Goal: Task Accomplishment & Management: Complete application form

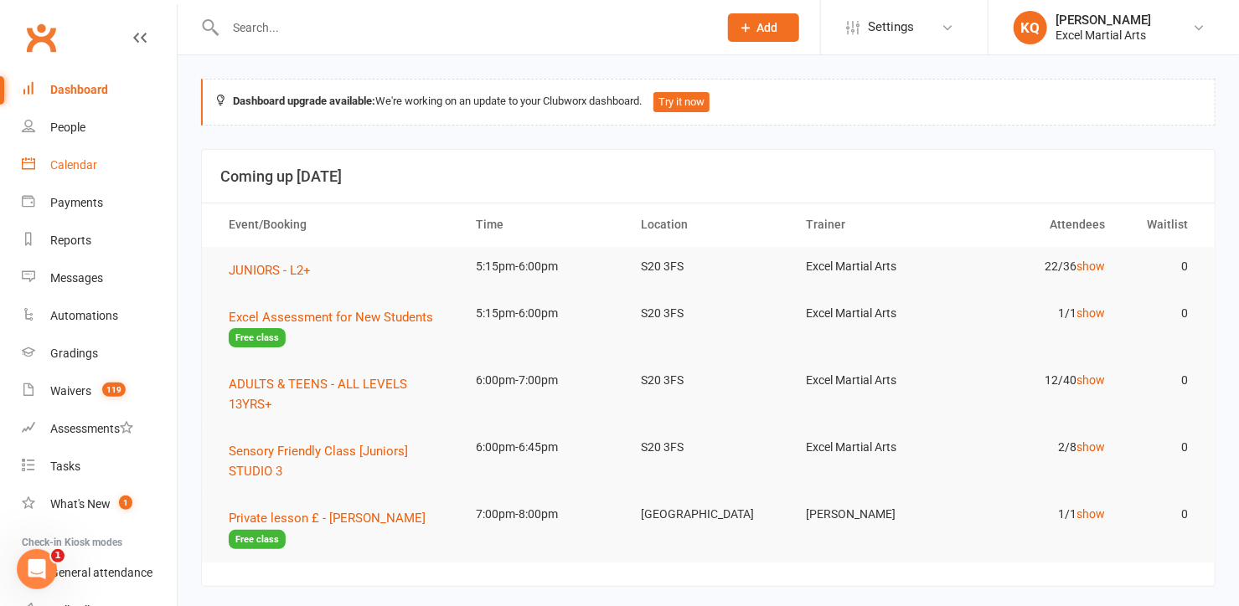
click at [78, 167] on div "Calendar" at bounding box center [73, 164] width 47 height 13
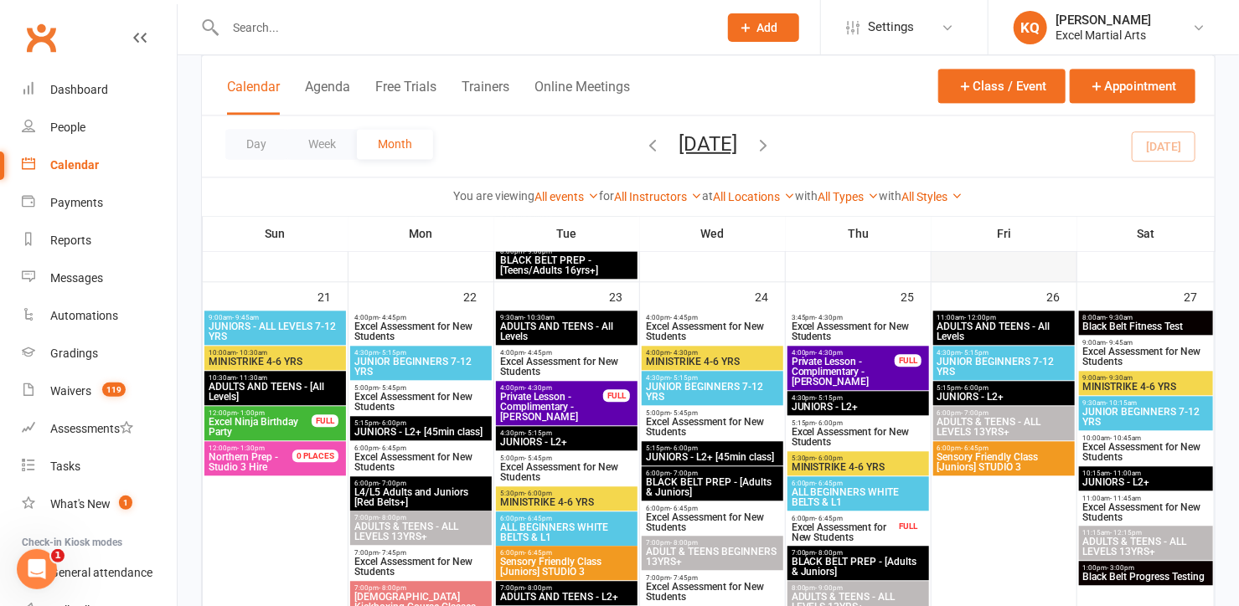
scroll to position [1750, 0]
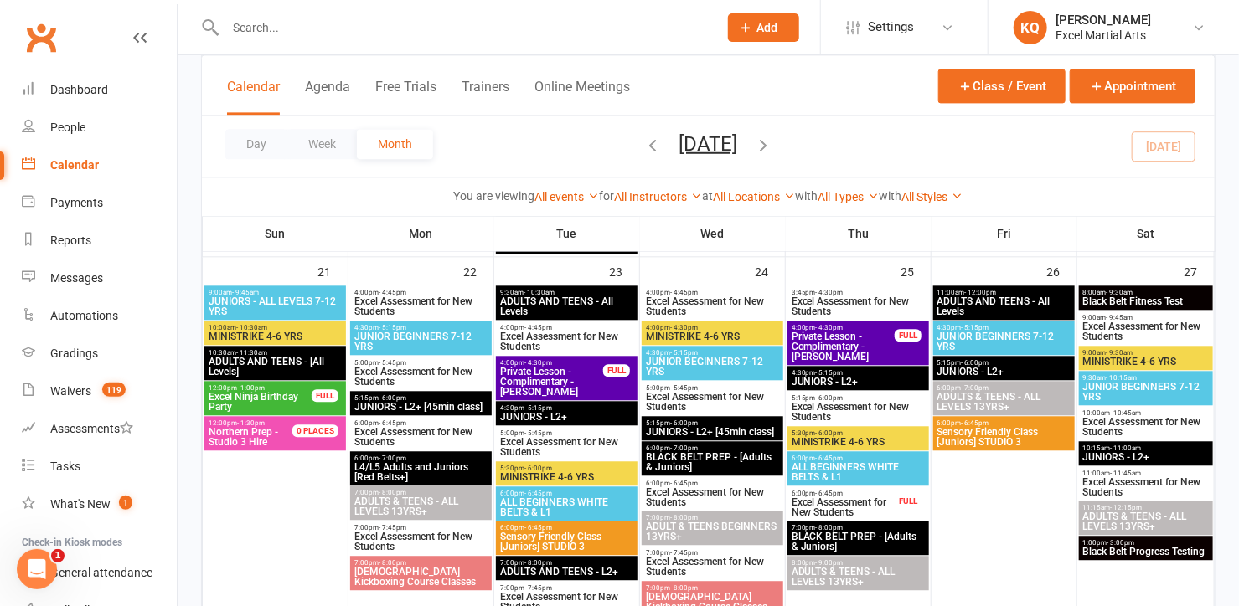
click at [247, 394] on span "Excel Ninja Birthday Party" at bounding box center [260, 402] width 105 height 20
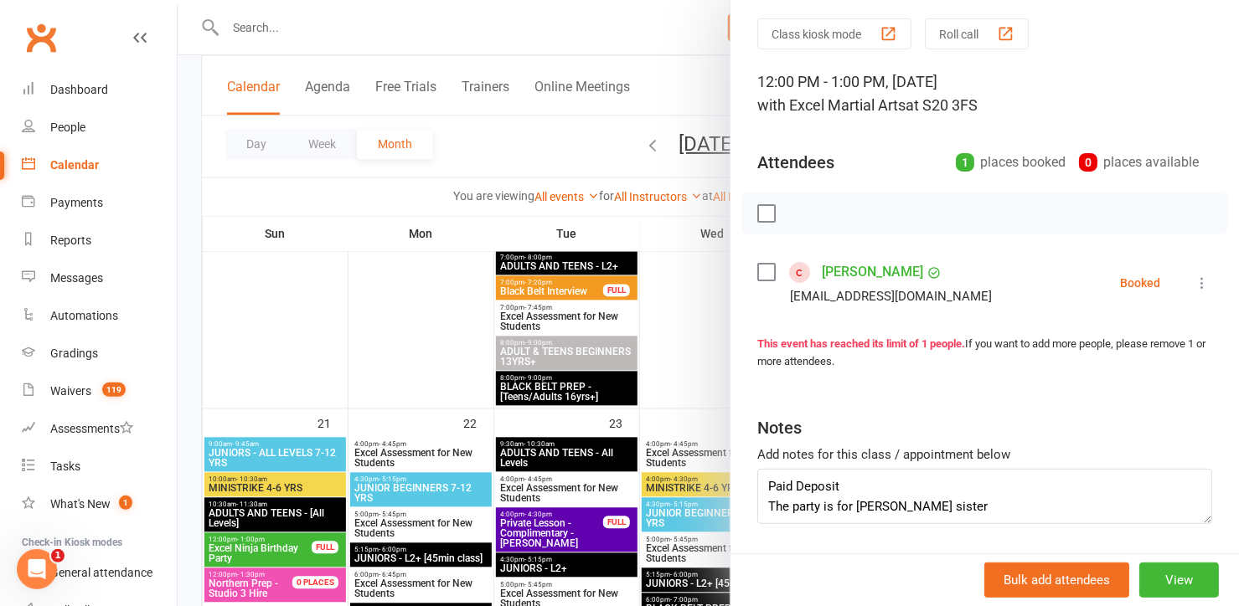
scroll to position [105, 0]
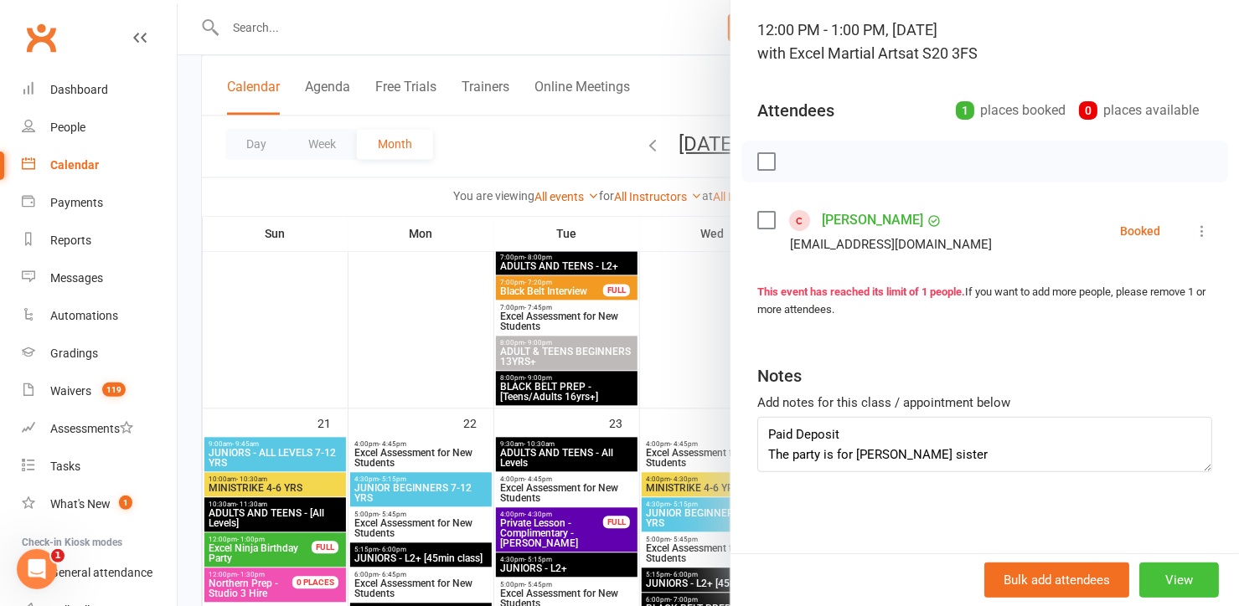
click at [1155, 578] on button "View" at bounding box center [1179, 580] width 80 height 35
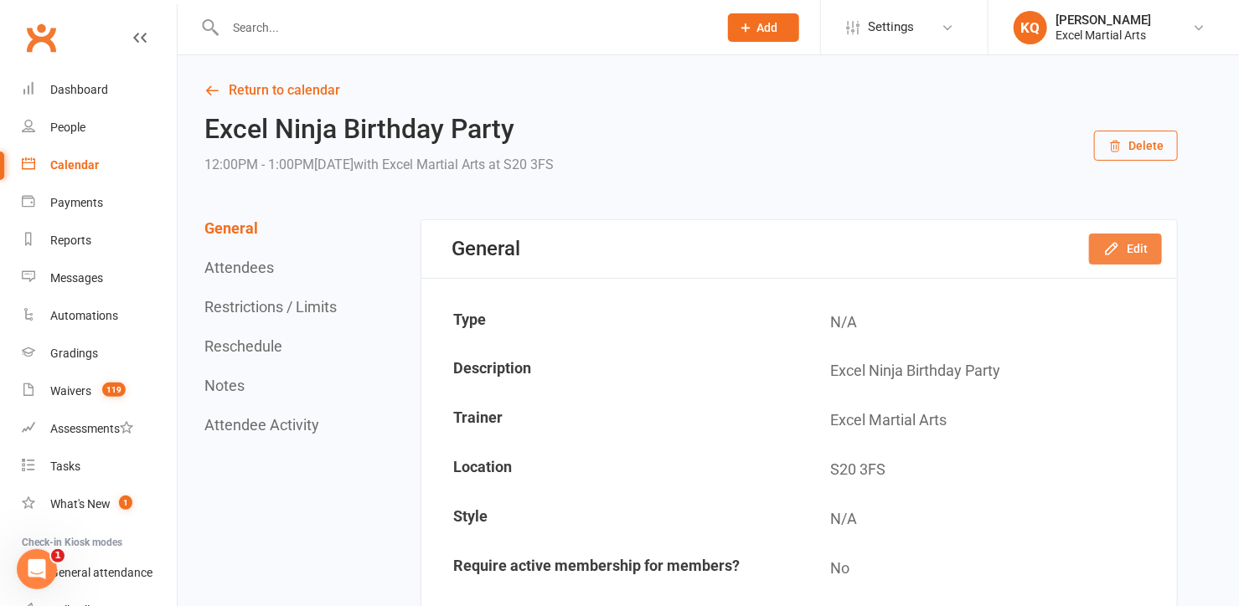
click at [1131, 253] on button "Edit" at bounding box center [1125, 249] width 73 height 30
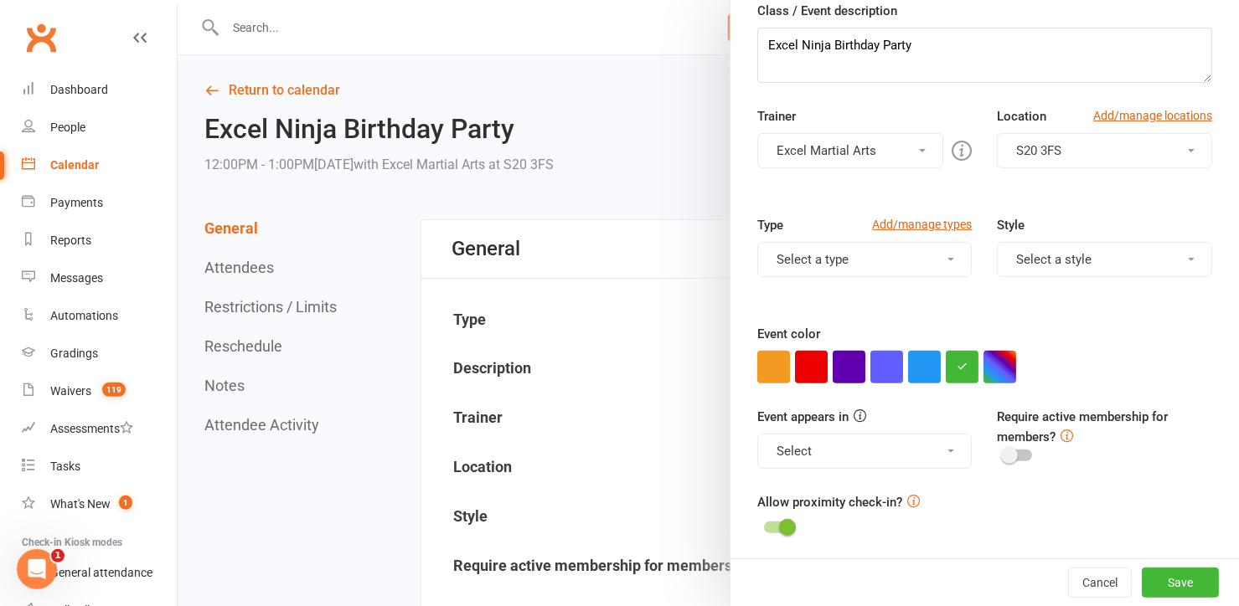
scroll to position [157, 0]
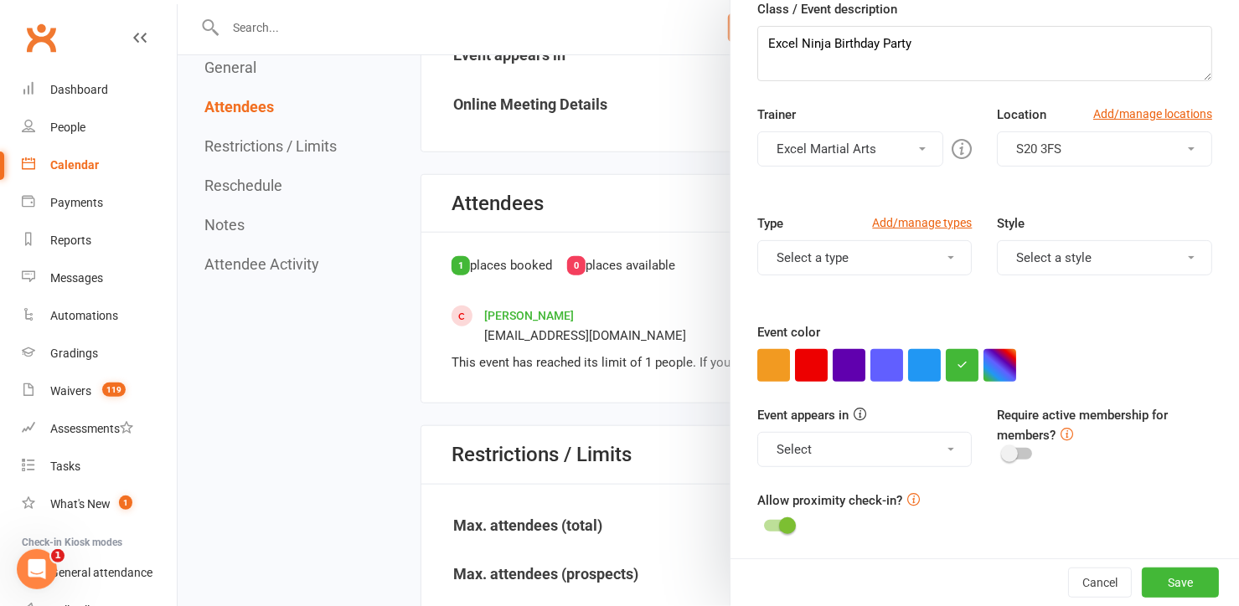
click at [1136, 468] on div "Event appears in Select Clubworx website calendar and Mobile app Class kiosk mo…" at bounding box center [985, 447] width 480 height 85
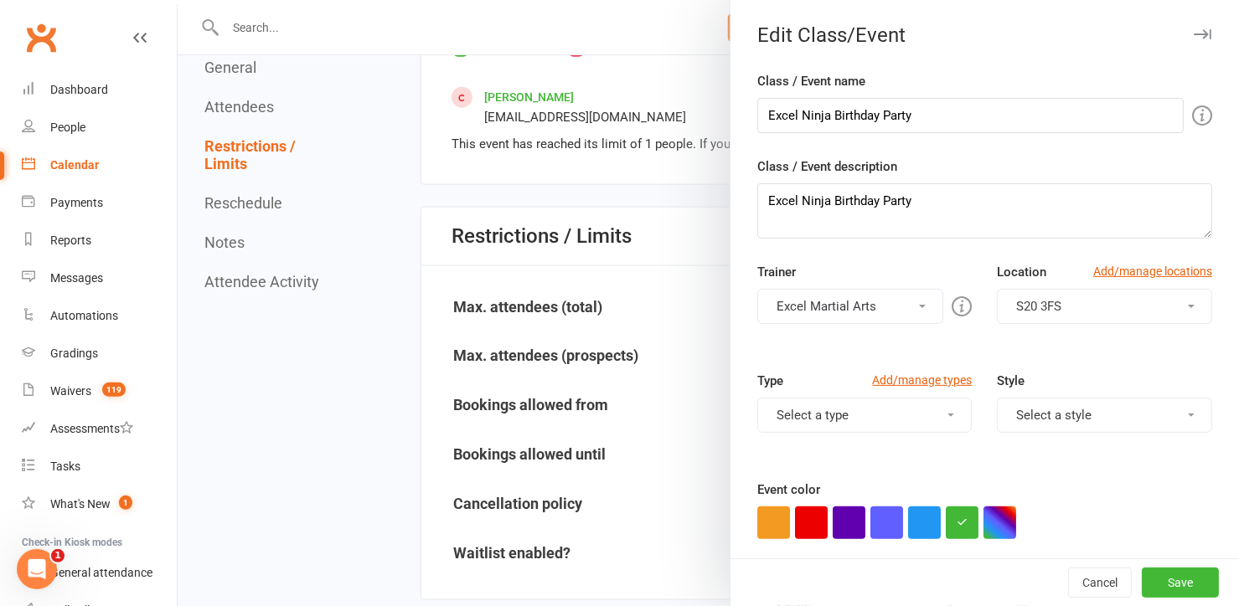
scroll to position [609, 0]
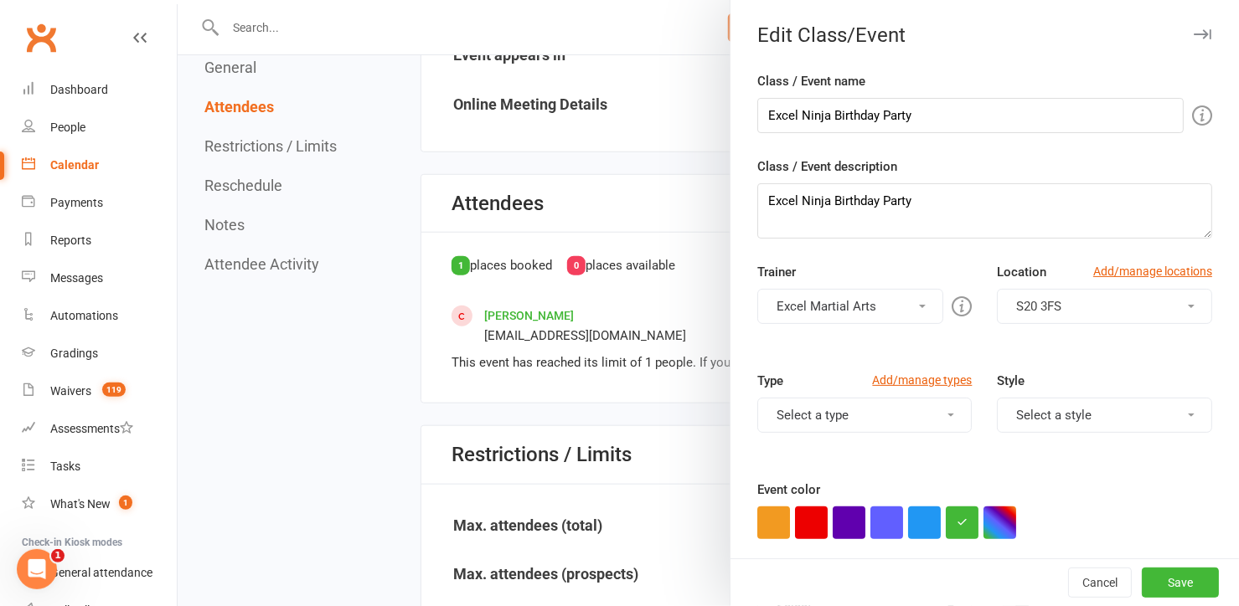
click at [1193, 36] on icon "button" at bounding box center [1202, 34] width 18 height 10
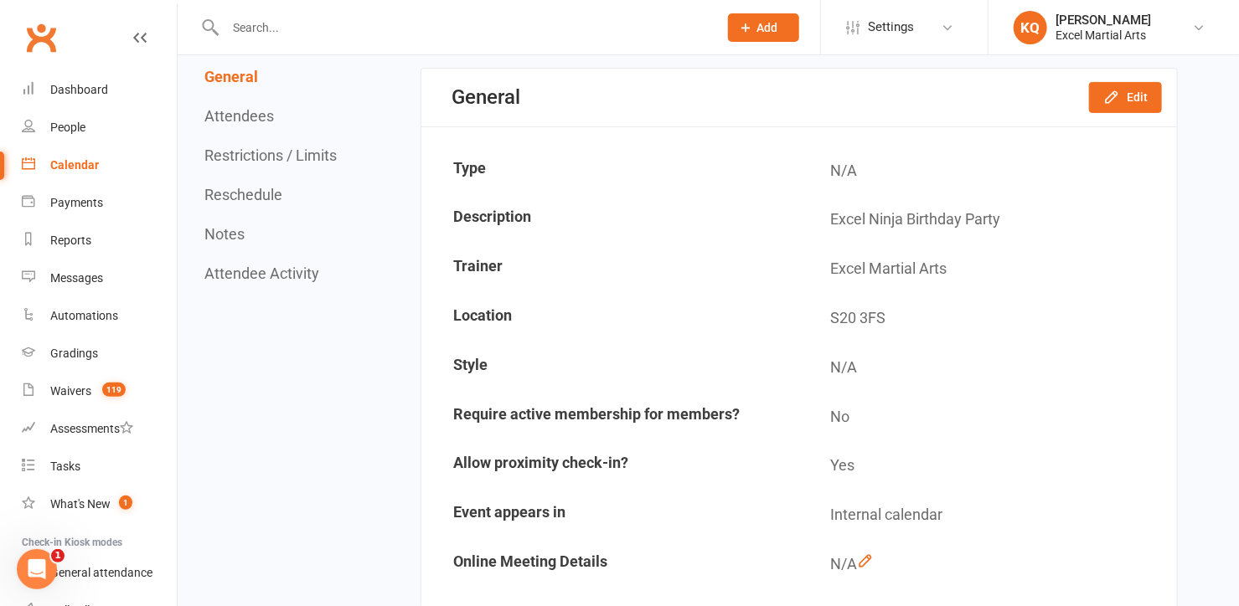
scroll to position [0, 0]
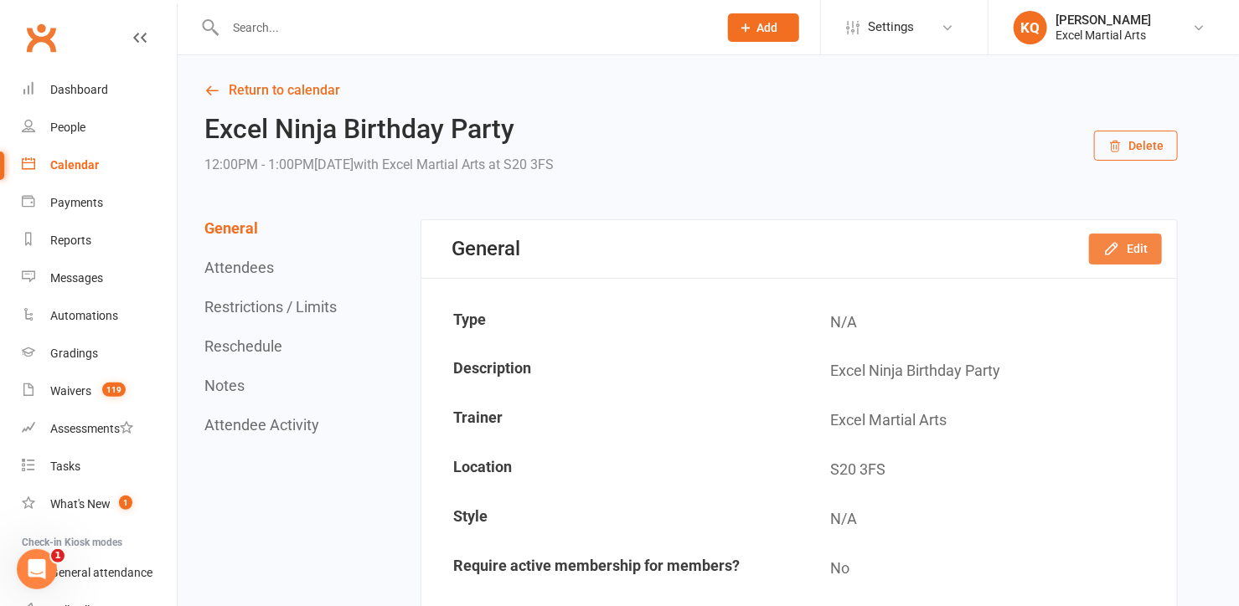
click at [1135, 252] on button "Edit" at bounding box center [1125, 249] width 73 height 30
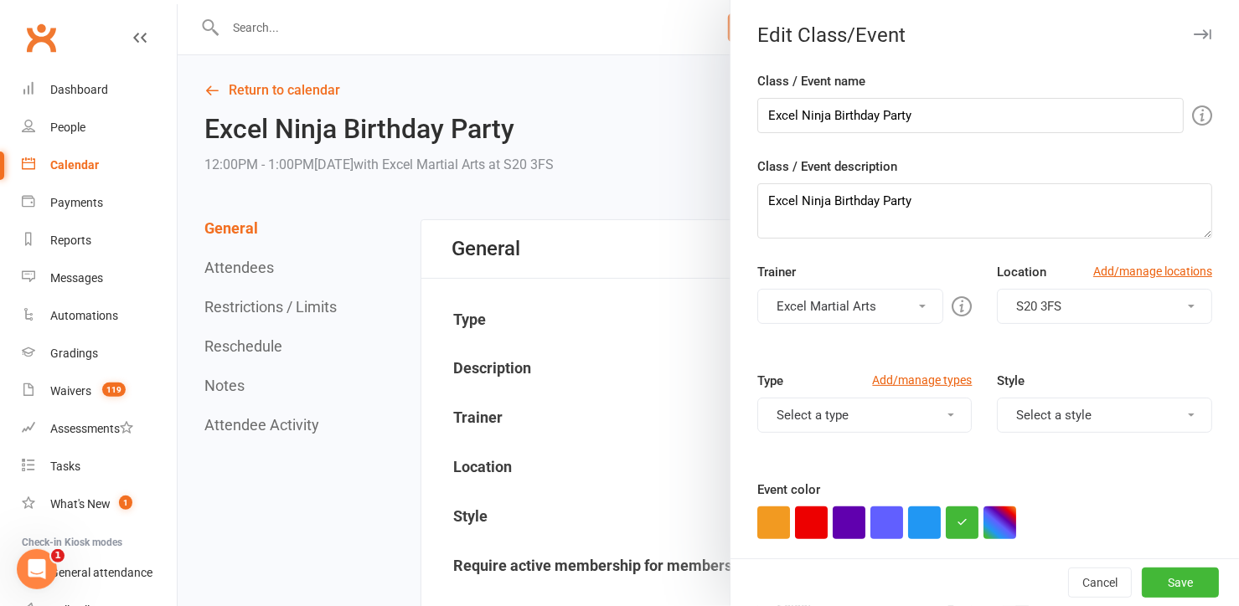
click at [1193, 34] on icon "button" at bounding box center [1202, 34] width 18 height 10
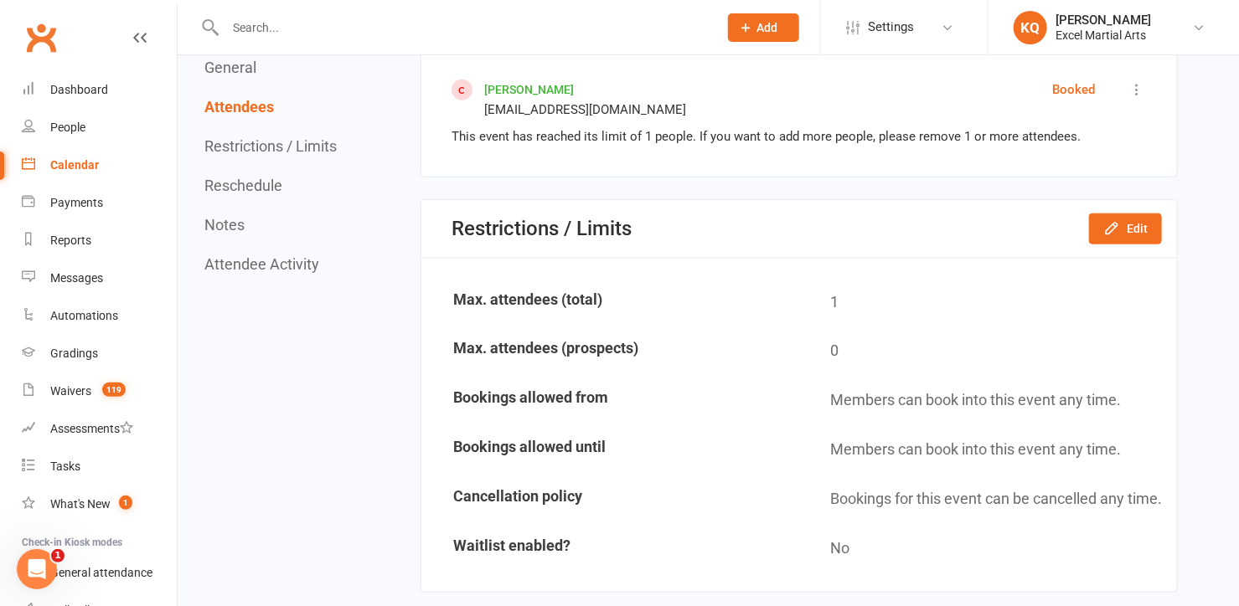
scroll to position [838, 0]
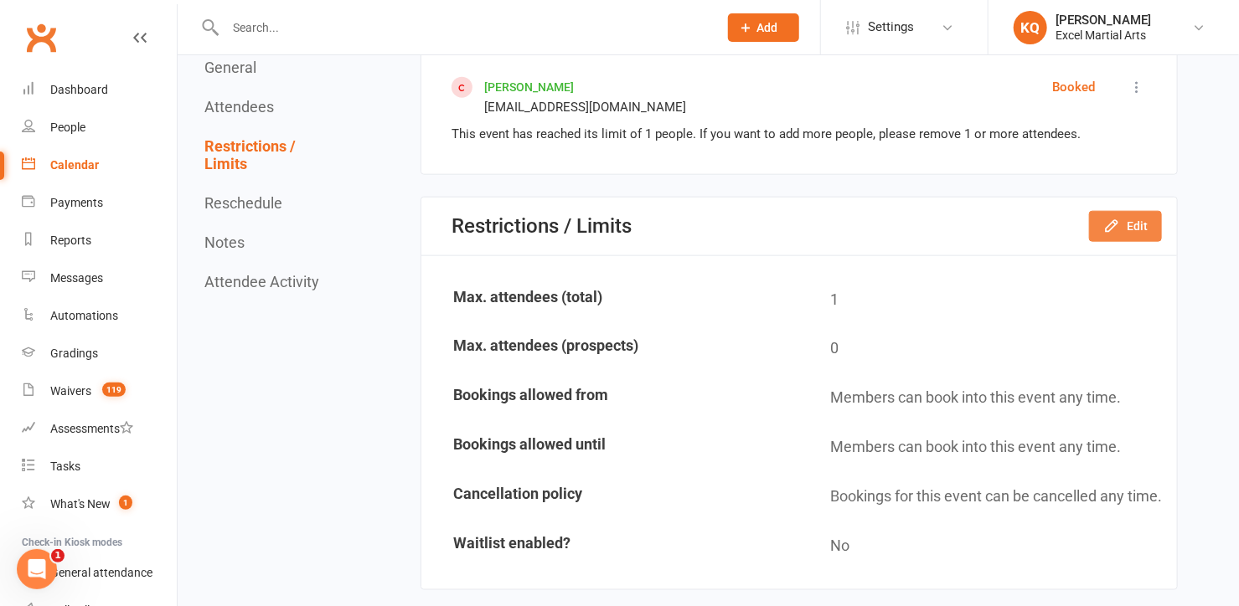
click at [1116, 224] on icon "button" at bounding box center [1111, 226] width 17 height 17
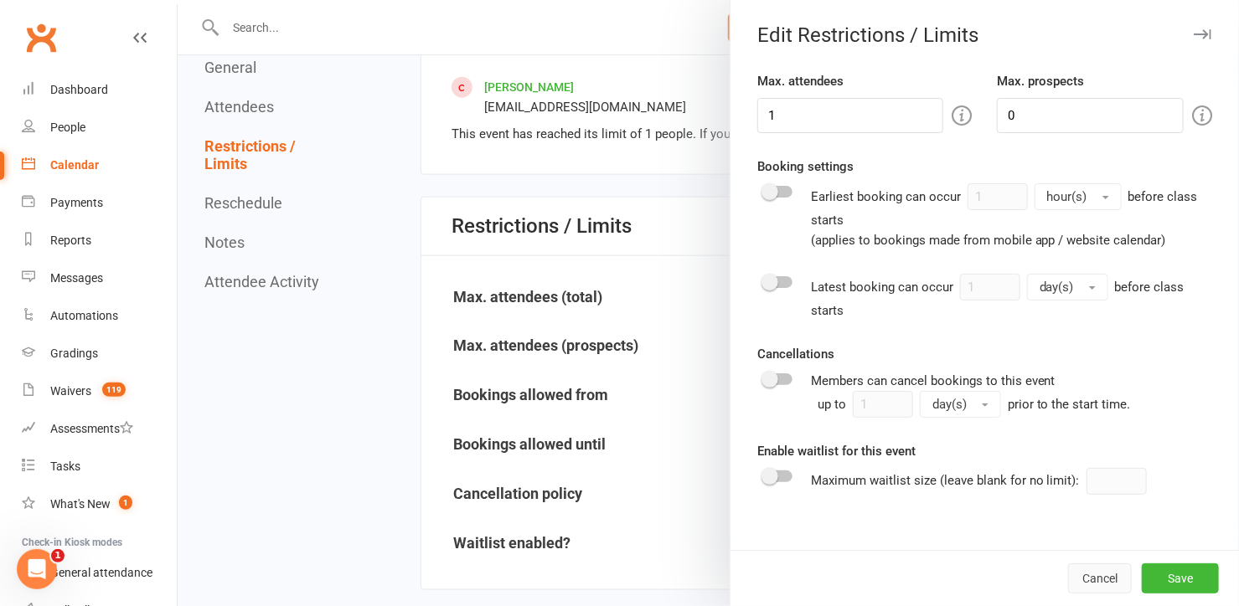
click at [1080, 576] on button "Cancel" at bounding box center [1100, 579] width 64 height 30
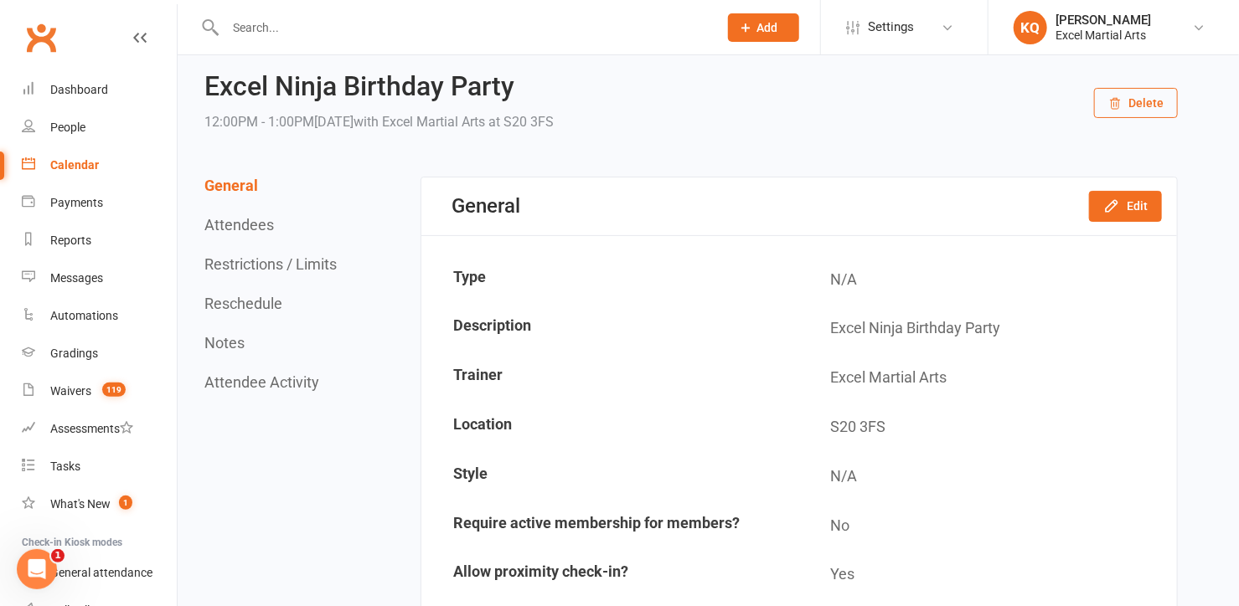
scroll to position [0, 0]
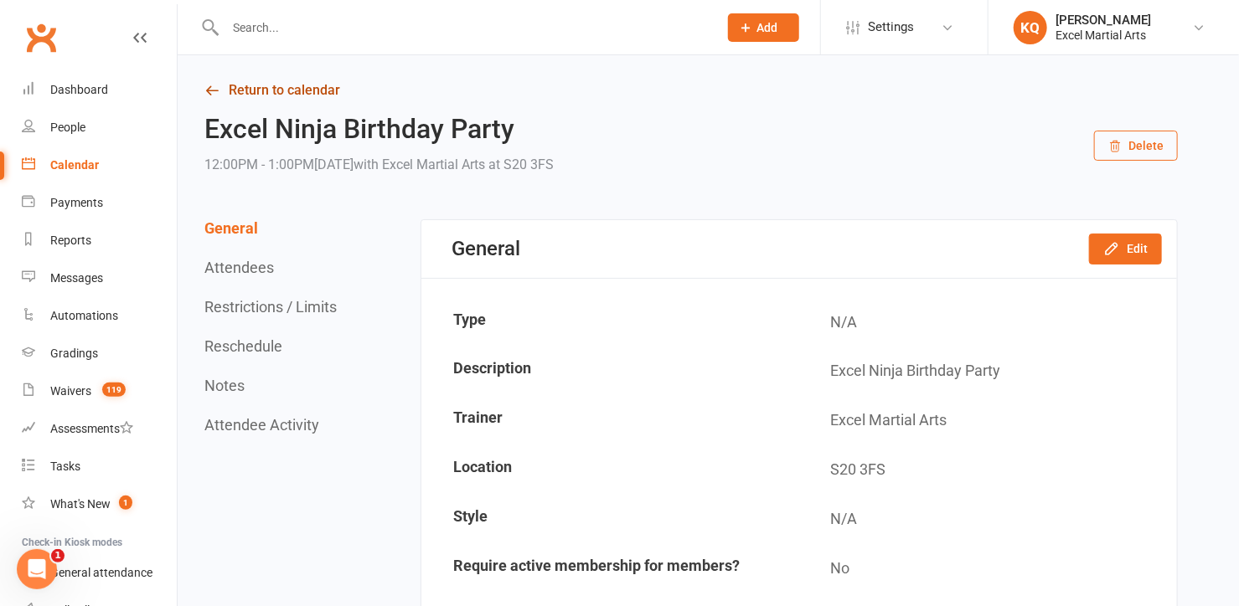
click at [286, 89] on link "Return to calendar" at bounding box center [690, 90] width 973 height 23
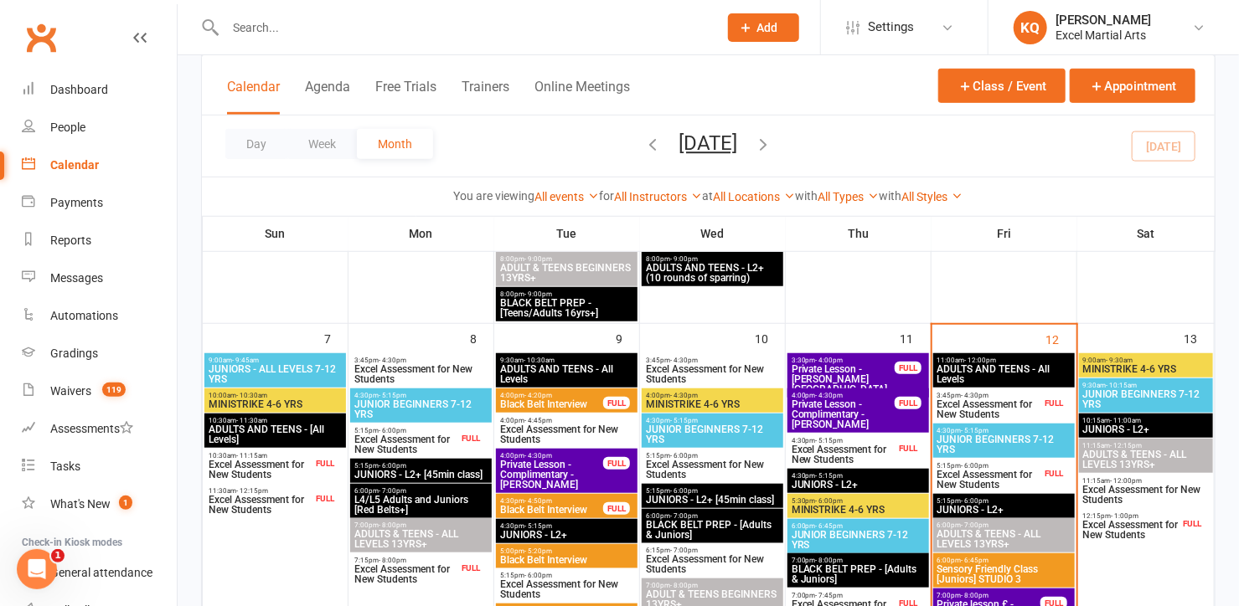
scroll to position [456, 0]
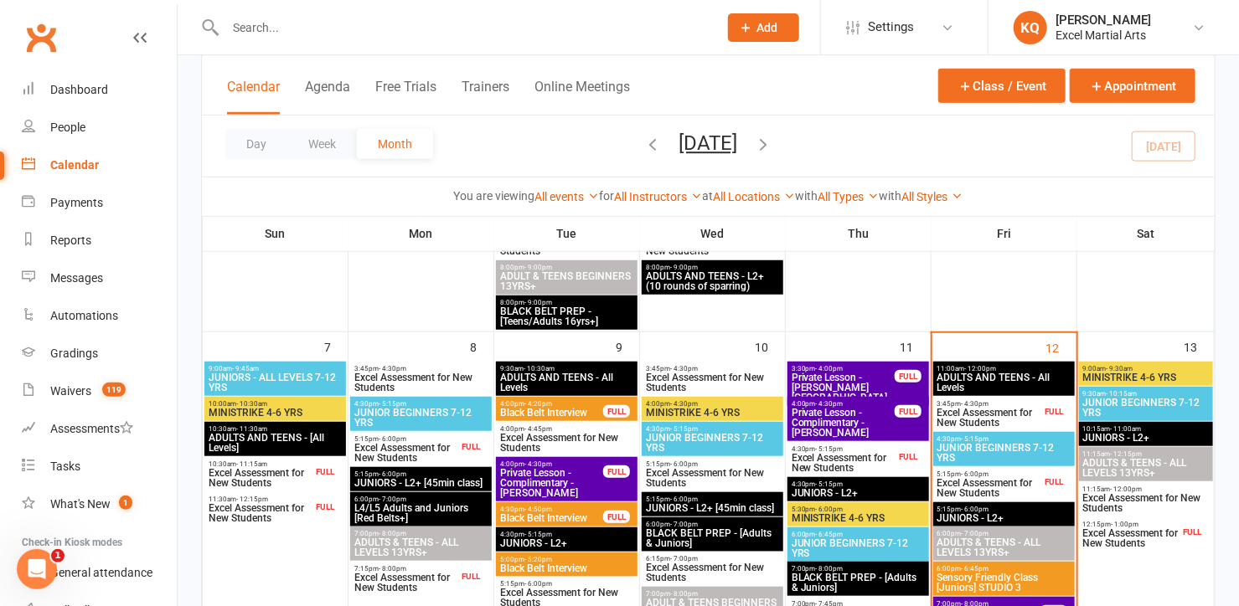
click at [976, 481] on span "Excel Assessment for New Students" at bounding box center [988, 488] width 105 height 20
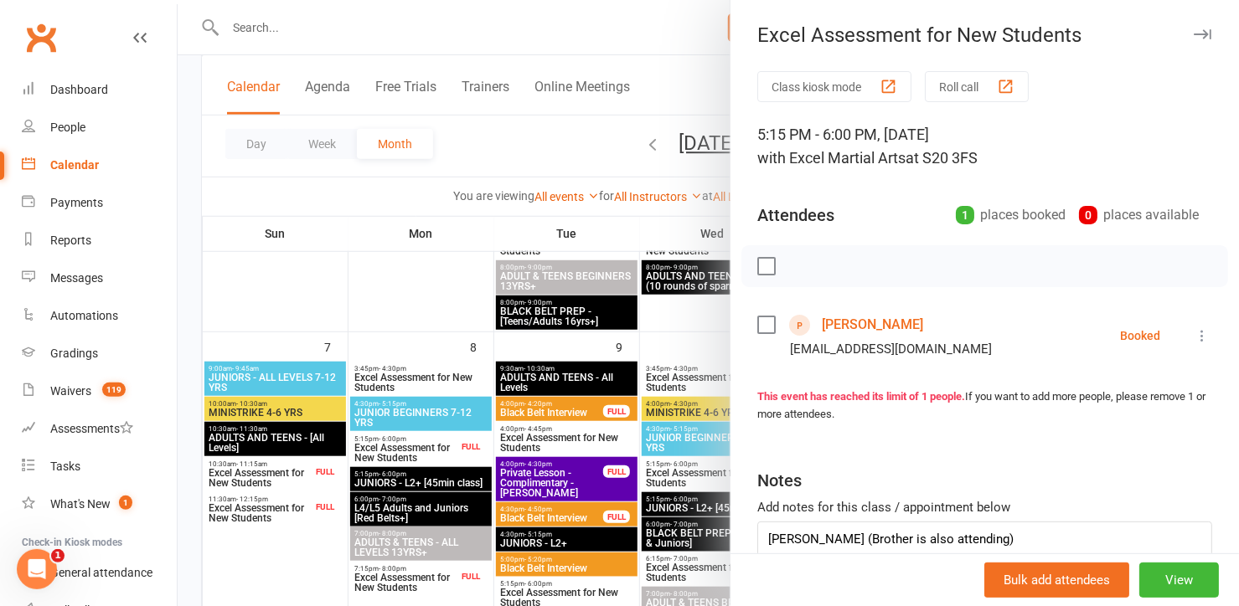
click at [824, 333] on link "[PERSON_NAME]" at bounding box center [872, 325] width 101 height 27
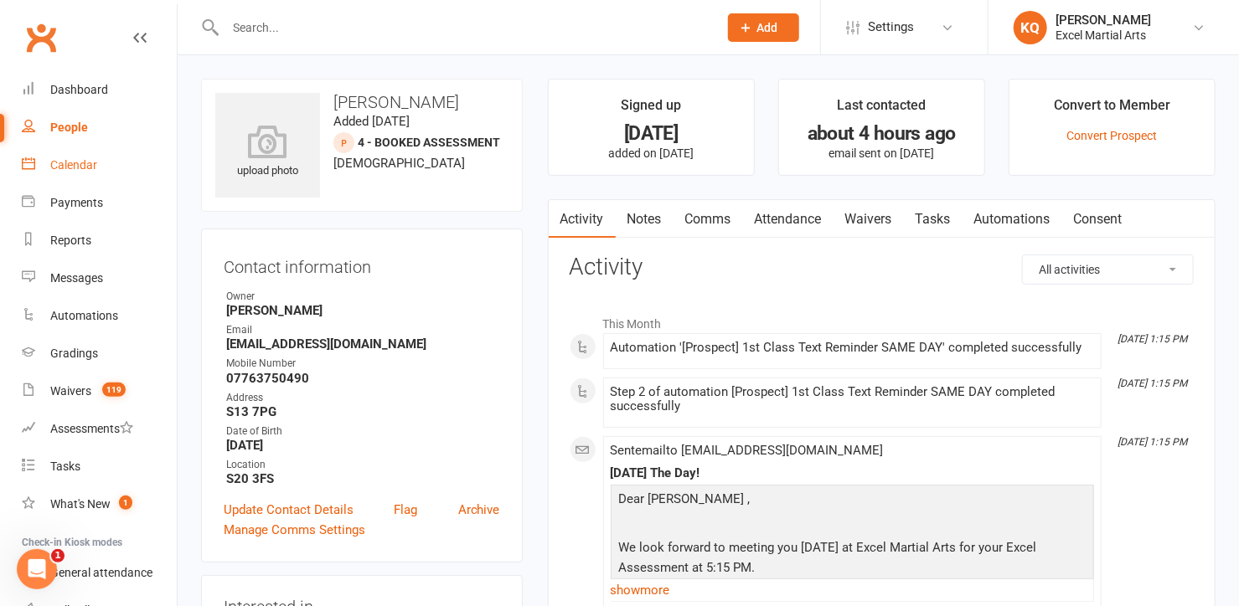
click at [81, 167] on div "Calendar" at bounding box center [73, 164] width 47 height 13
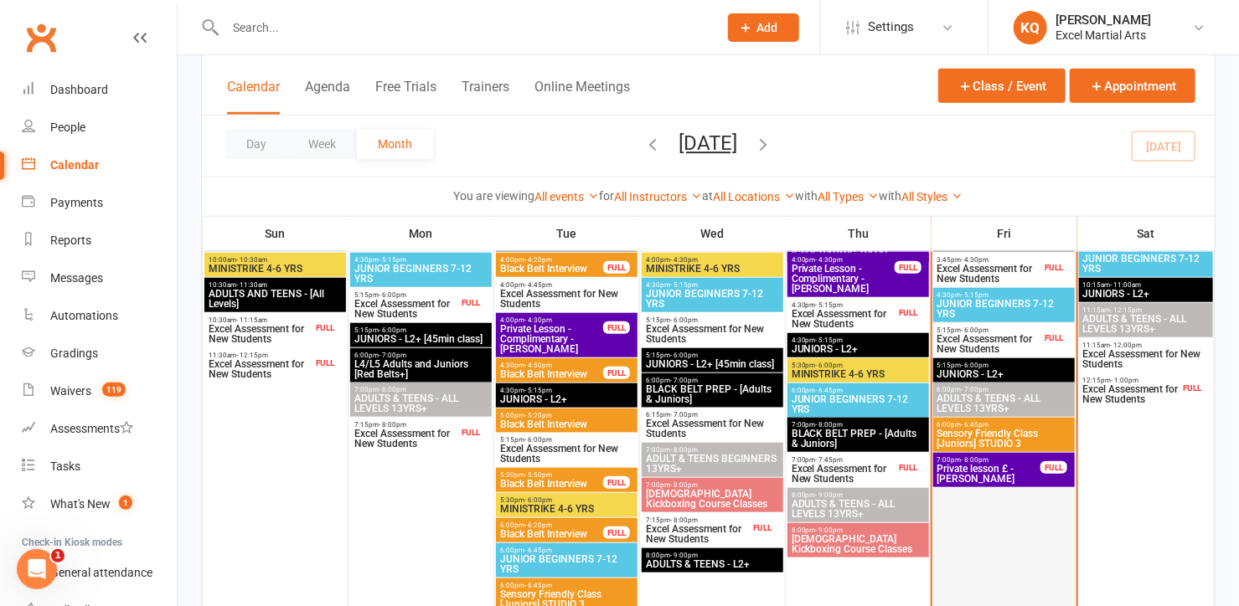
scroll to position [533, 0]
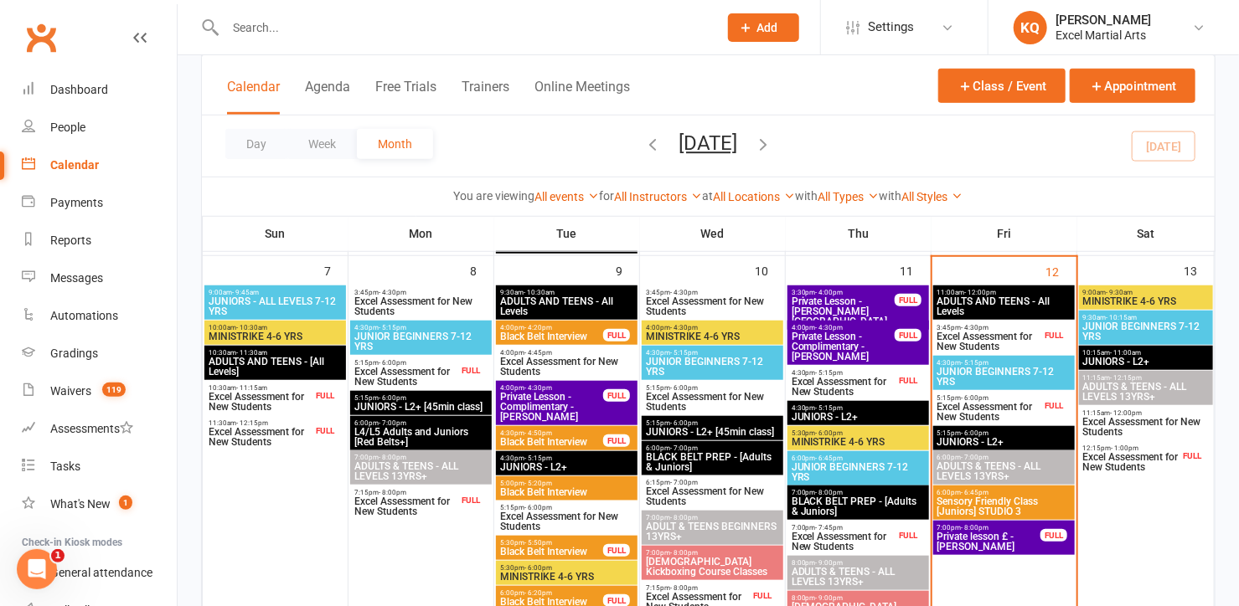
click at [951, 405] on span "Excel Assessment for New Students" at bounding box center [988, 412] width 105 height 20
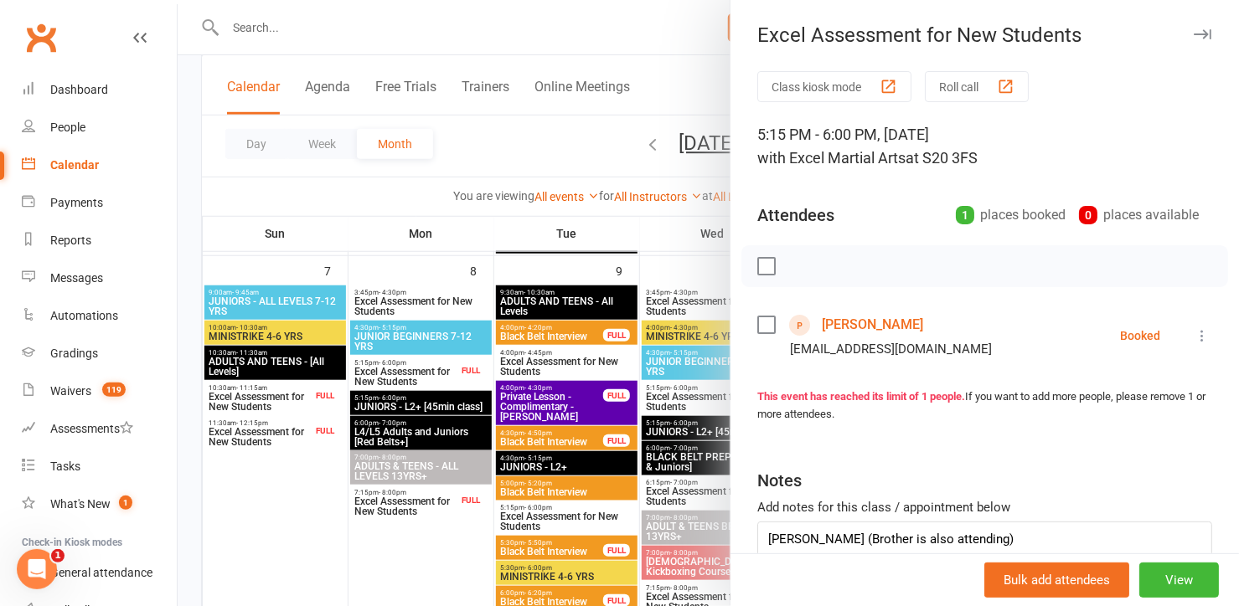
scroll to position [75, 0]
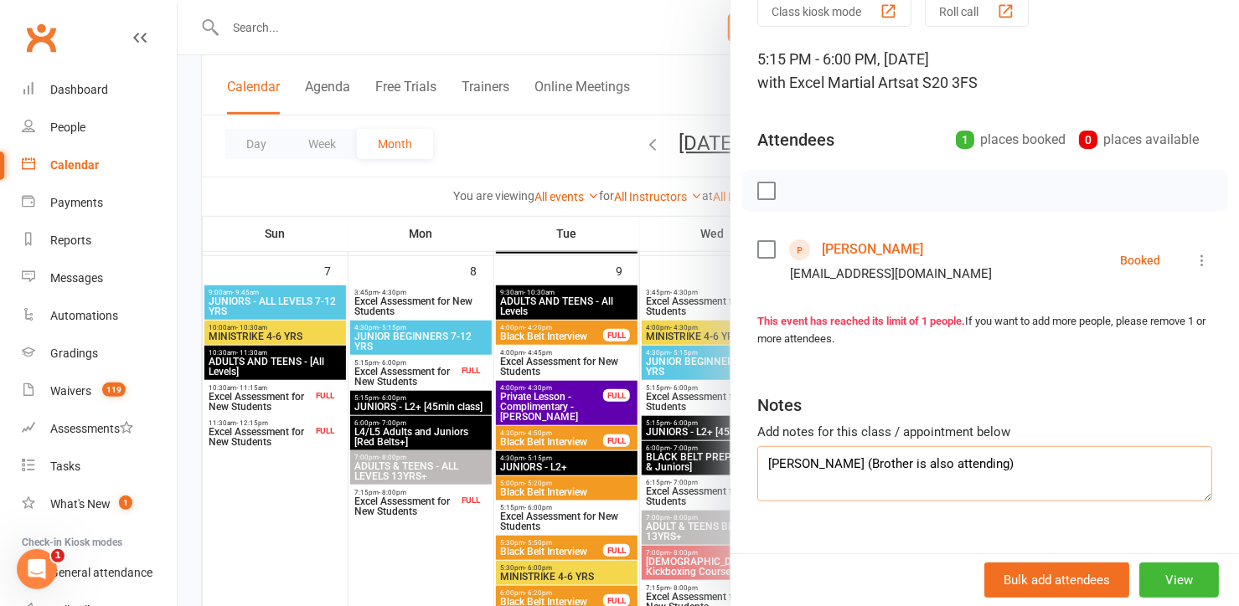
click at [993, 456] on textarea "[PERSON_NAME] (Brother is also attending)" at bounding box center [984, 473] width 455 height 55
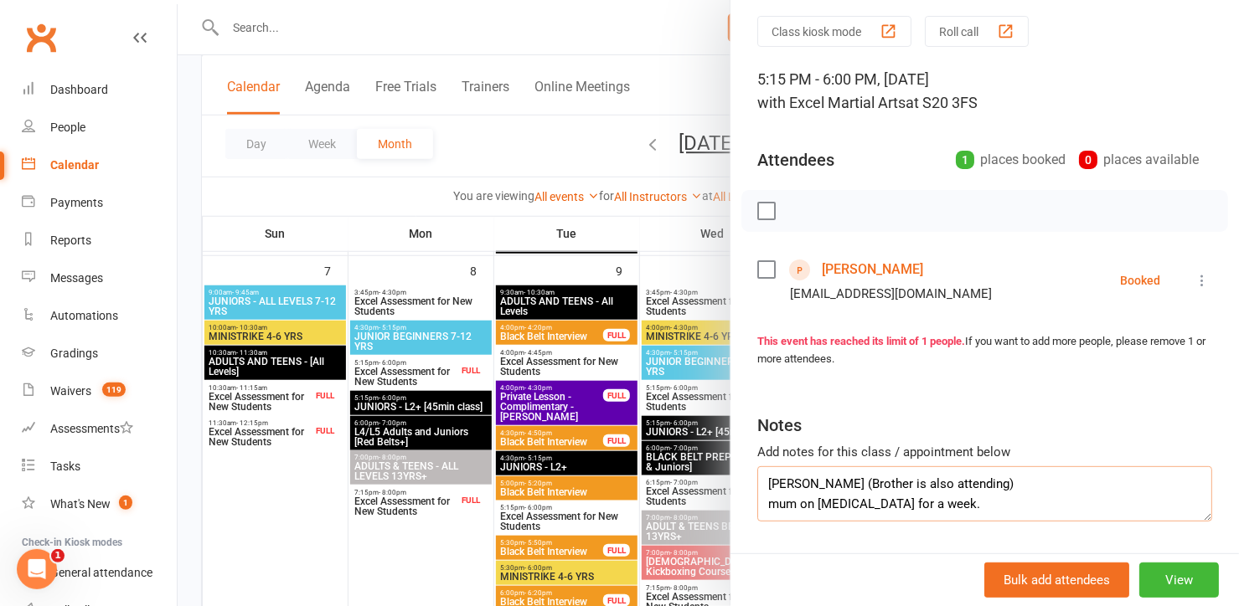
scroll to position [0, 0]
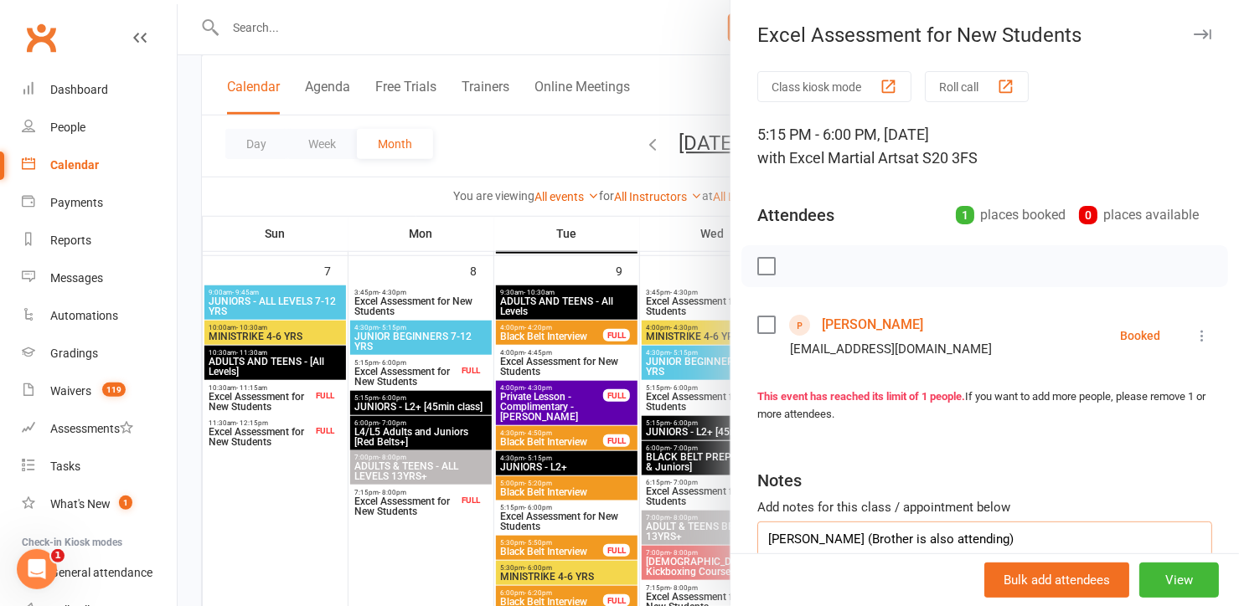
type textarea "[PERSON_NAME] (Brother is also attending) mum on [MEDICAL_DATA] for a week."
click at [1193, 29] on icon "button" at bounding box center [1202, 34] width 18 height 10
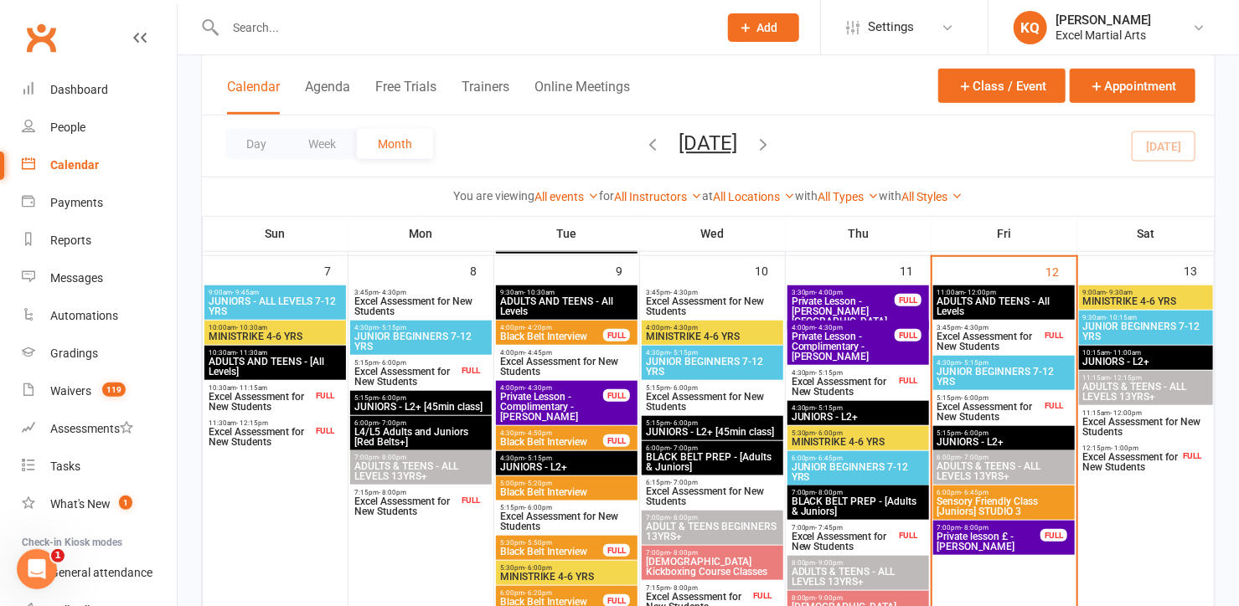
click at [986, 402] on span "Excel Assessment for New Students" at bounding box center [988, 412] width 105 height 20
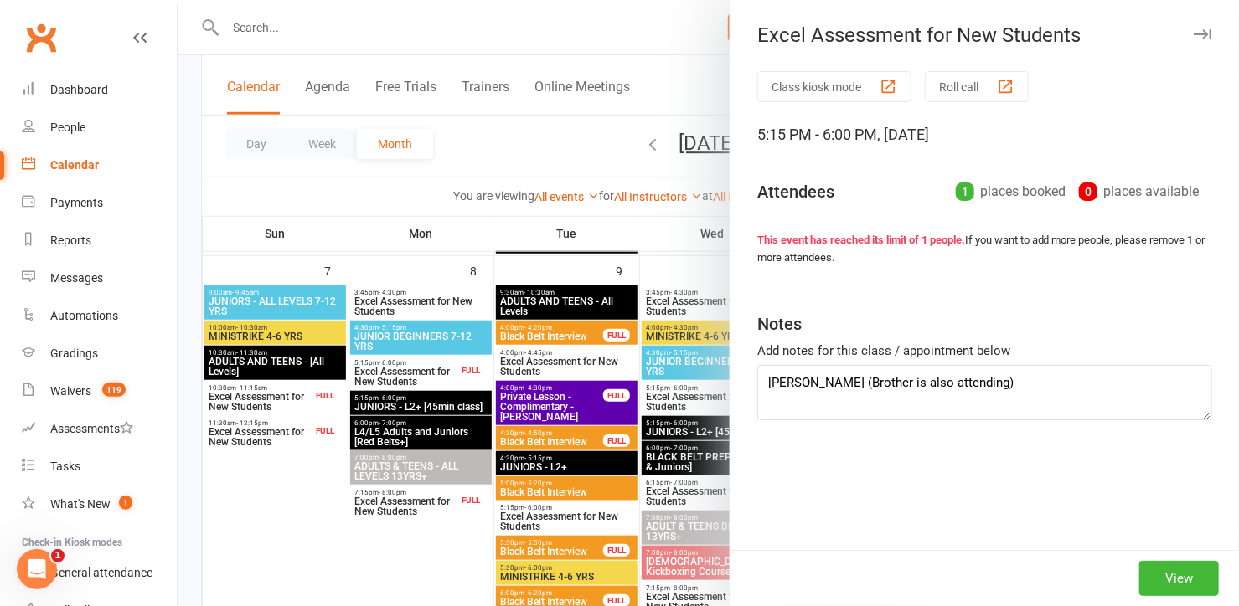
type textarea "[PERSON_NAME] (Brother is also attending) mum on [MEDICAL_DATA] for a week."
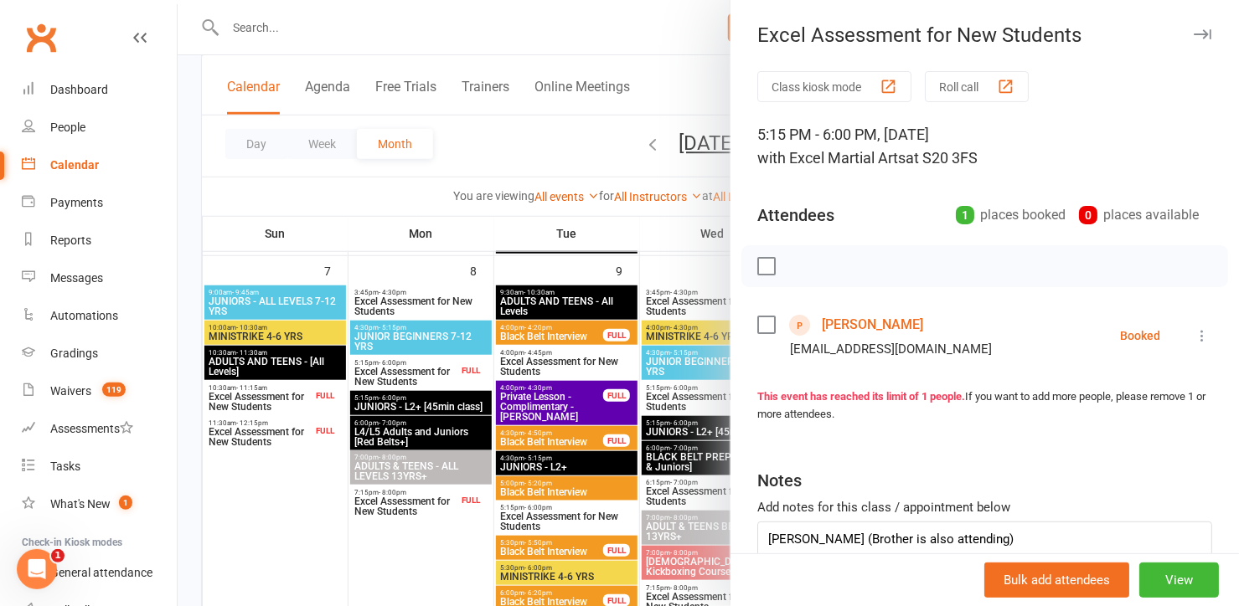
click at [1193, 33] on icon "button" at bounding box center [1202, 34] width 18 height 10
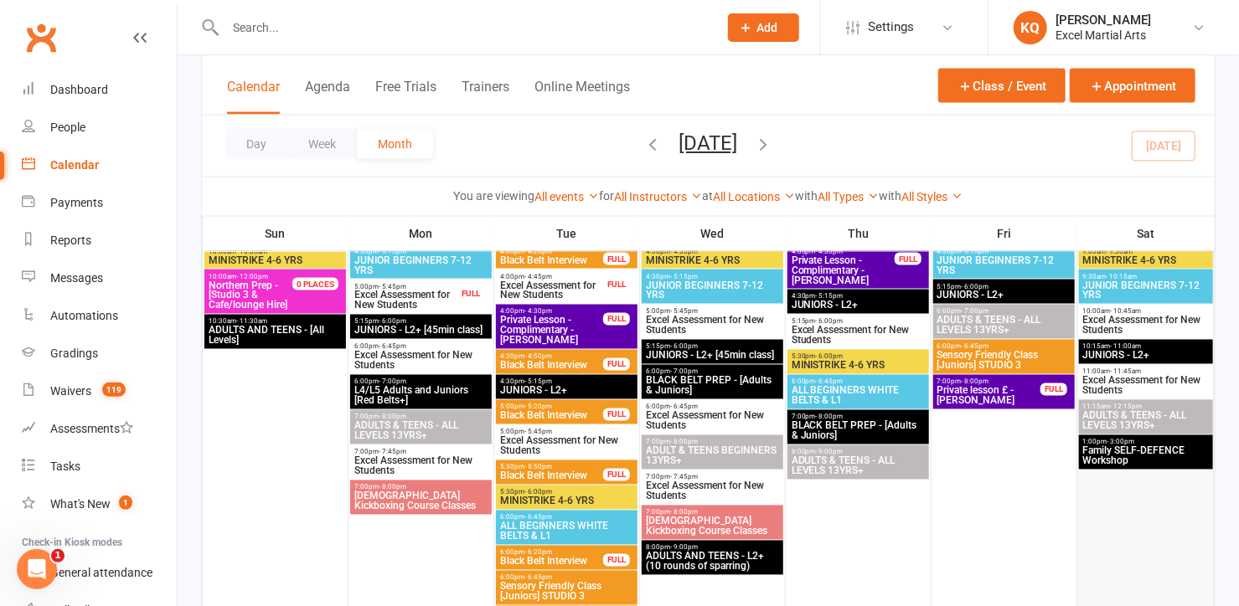
scroll to position [1142, 0]
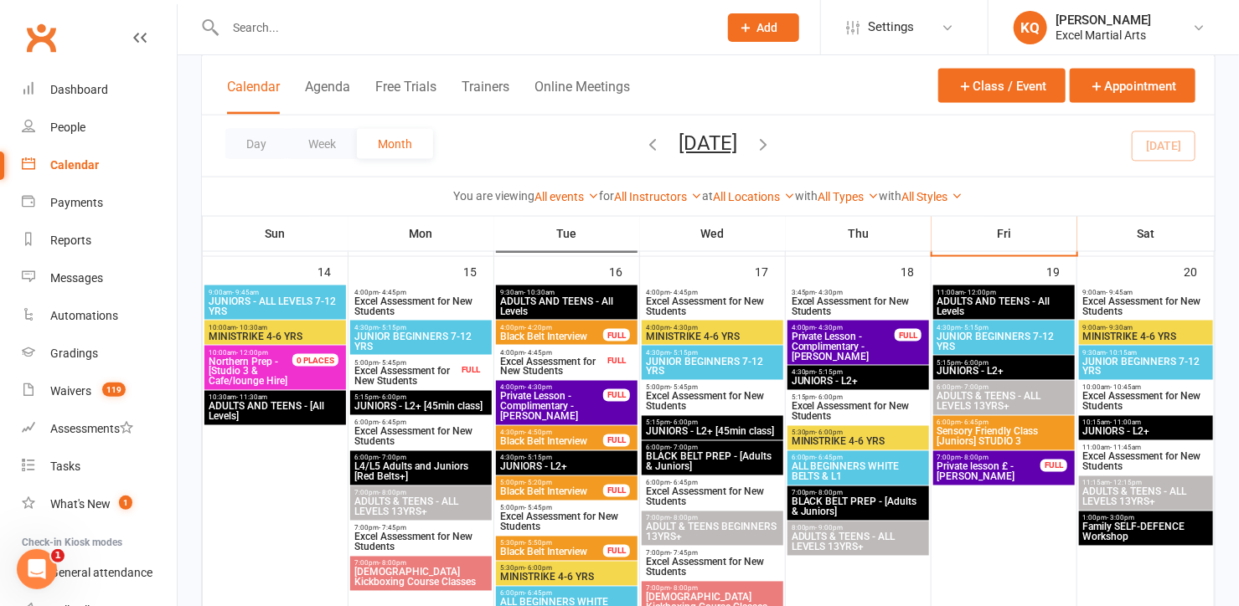
click at [1103, 452] on span "Excel Assessment for New Students" at bounding box center [1145, 462] width 127 height 20
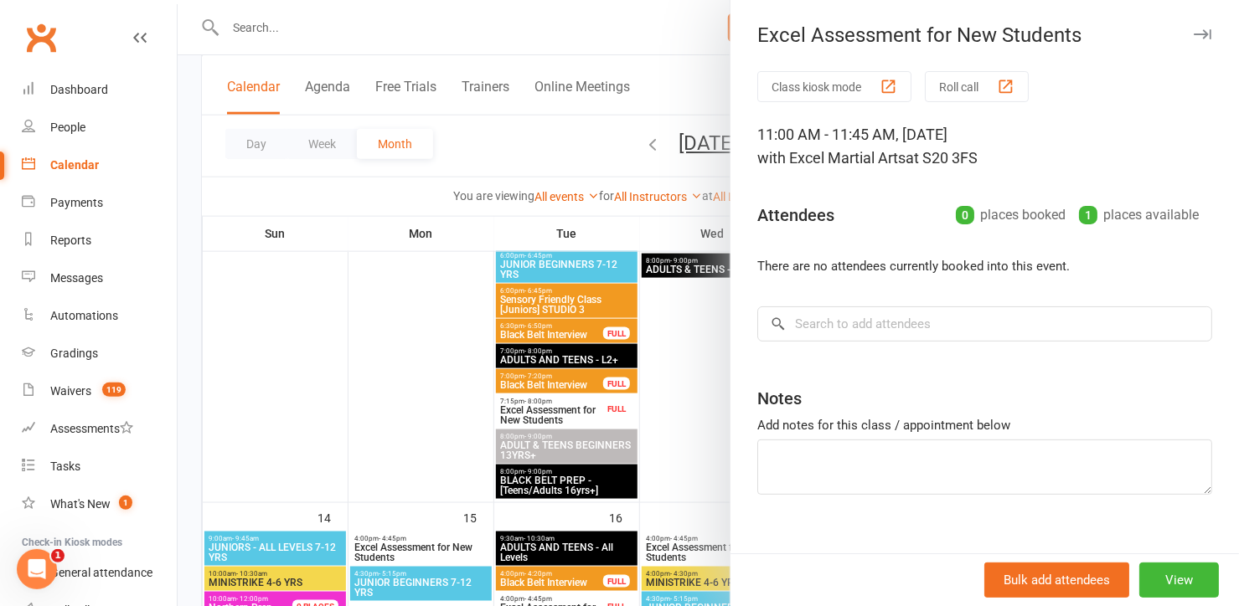
scroll to position [761, 0]
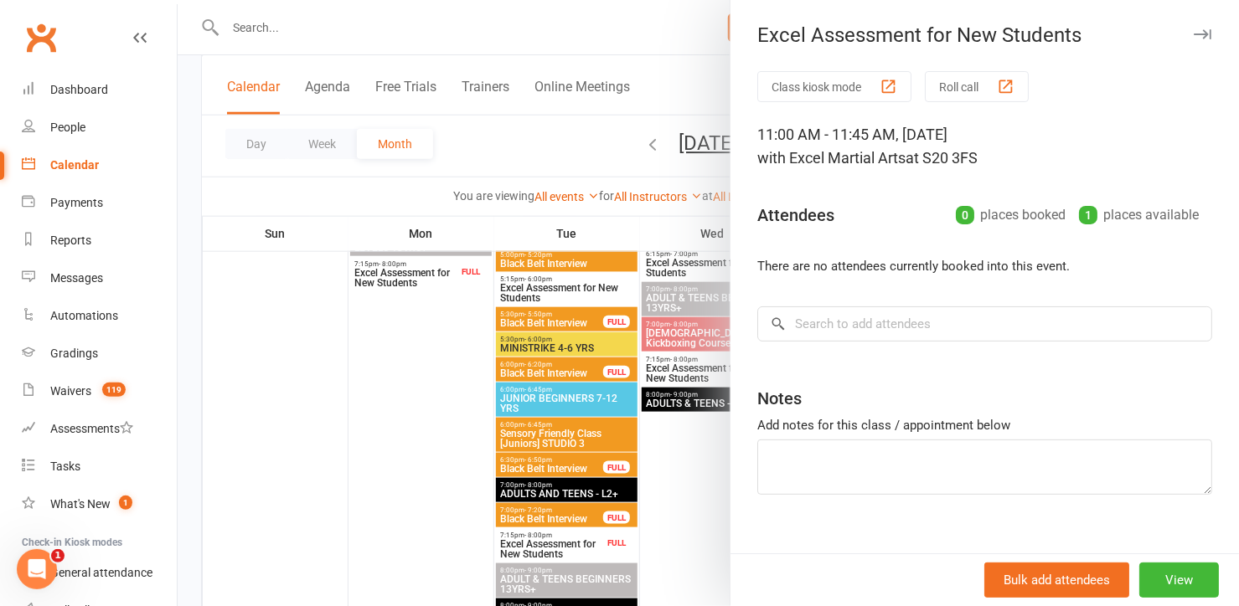
click at [1176, 44] on div "Excel Assessment for New Students" at bounding box center [984, 34] width 508 height 23
click at [1166, 40] on div "Excel Assessment for New Students" at bounding box center [984, 34] width 508 height 23
click at [1193, 37] on icon "button" at bounding box center [1202, 34] width 18 height 10
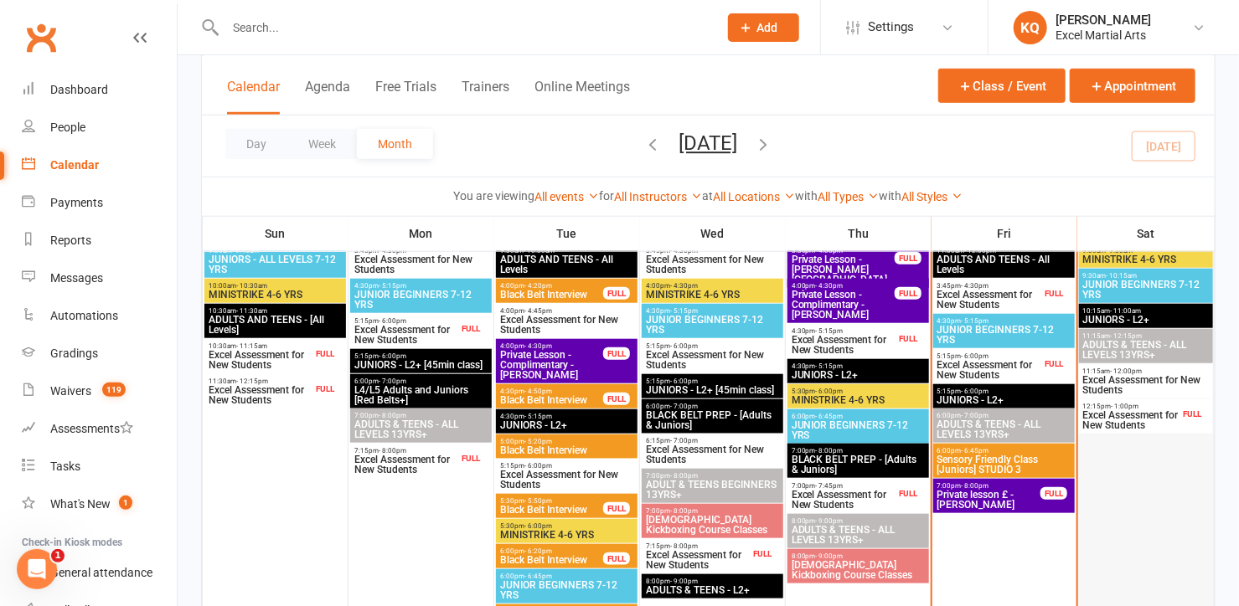
scroll to position [533, 0]
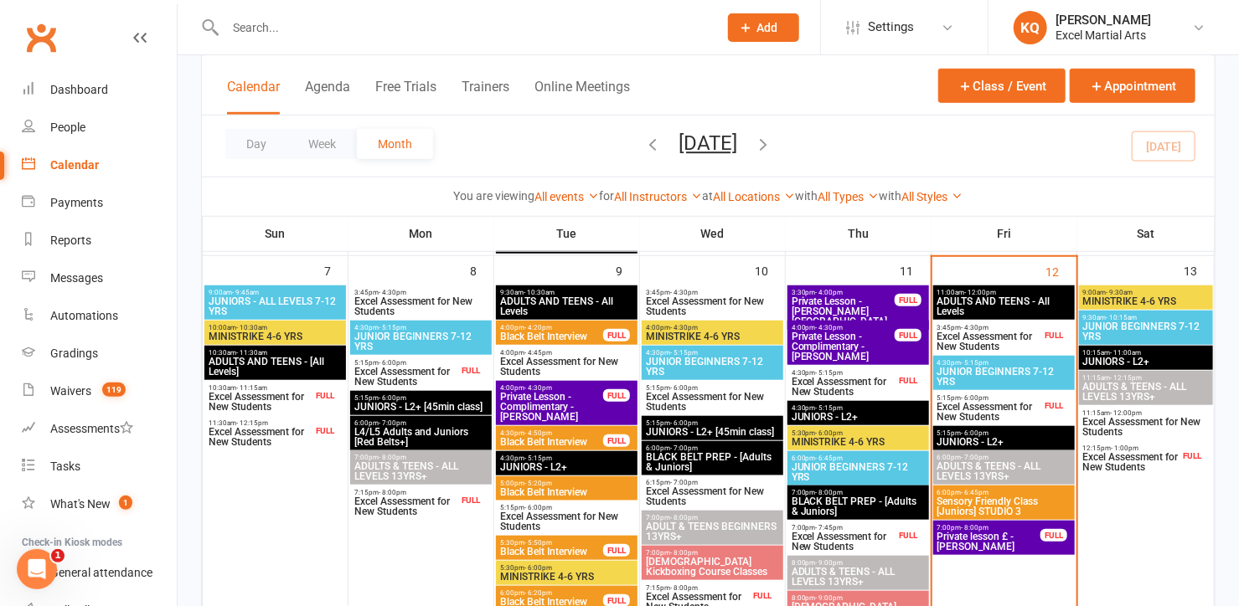
click at [992, 406] on span "Excel Assessment for New Students" at bounding box center [988, 412] width 105 height 20
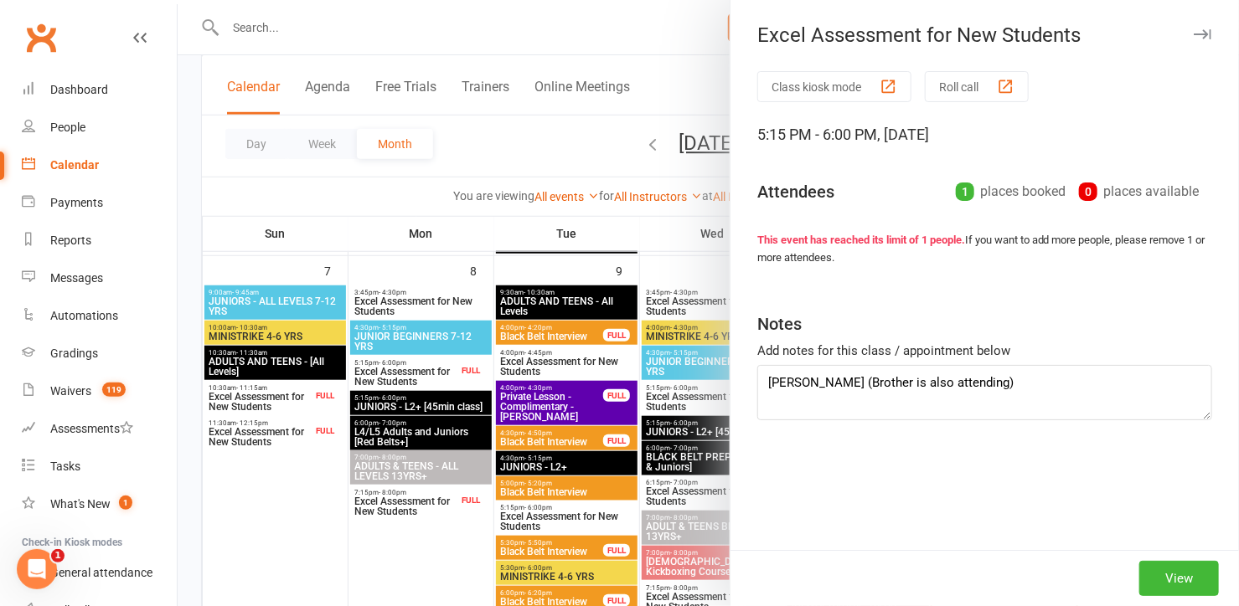
type textarea "[PERSON_NAME] (Brother is also attending) mum on [MEDICAL_DATA] for a week."
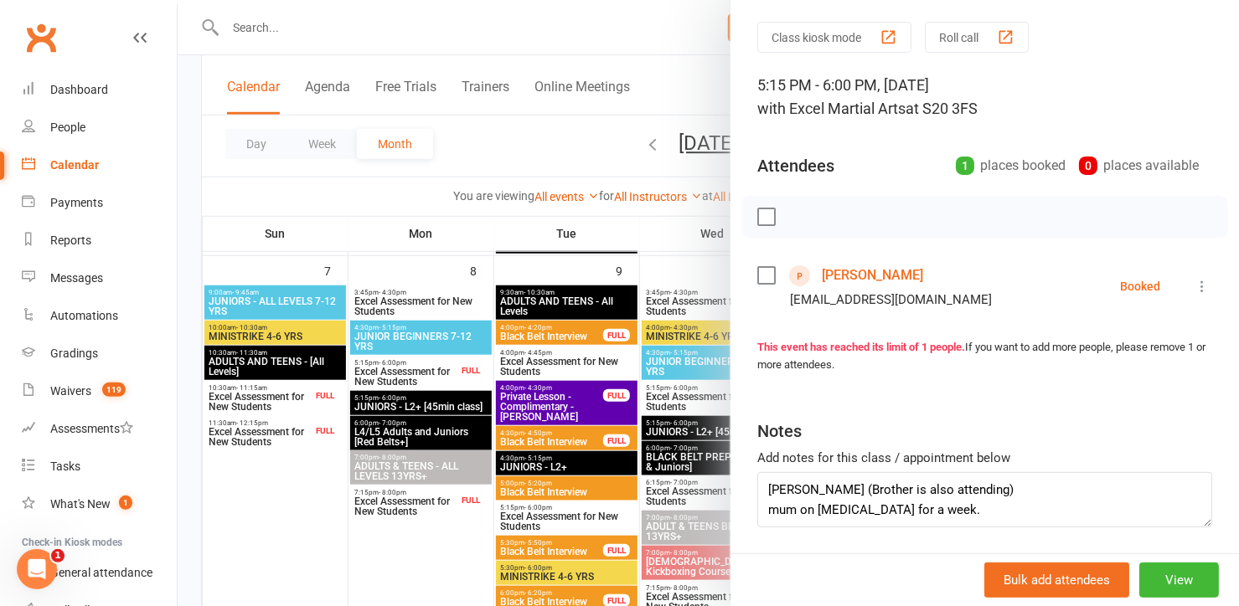
scroll to position [75, 0]
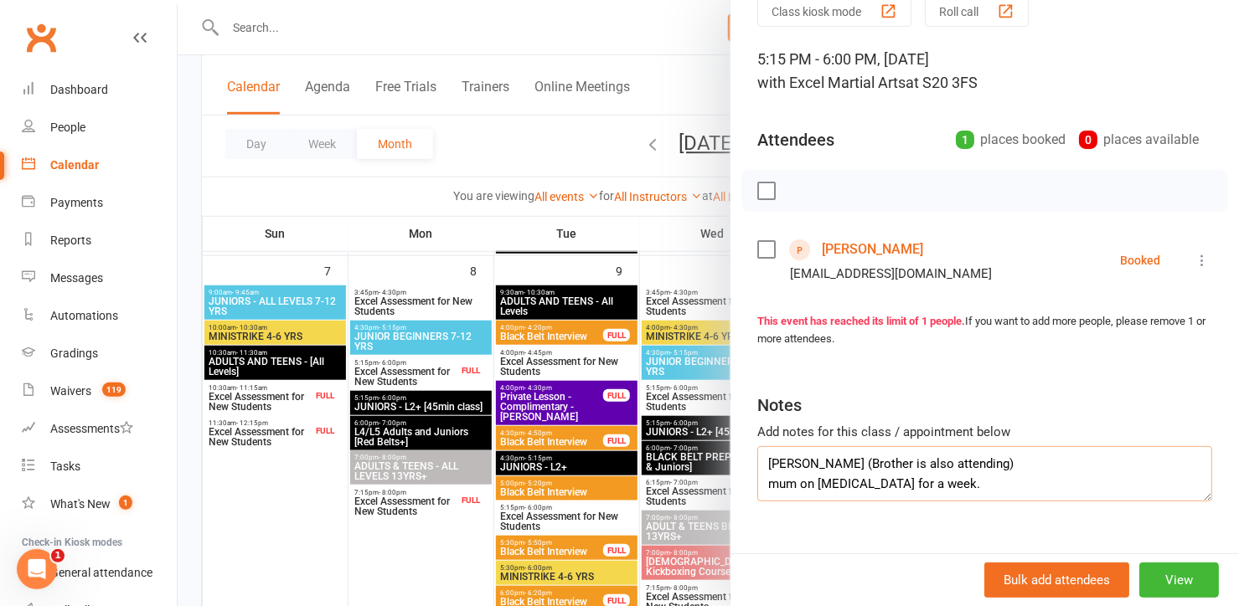
click at [919, 488] on textarea "[PERSON_NAME] (Brother is also attending) mum on [MEDICAL_DATA] for a week." at bounding box center [984, 473] width 455 height 55
click at [431, 32] on div at bounding box center [708, 303] width 1061 height 606
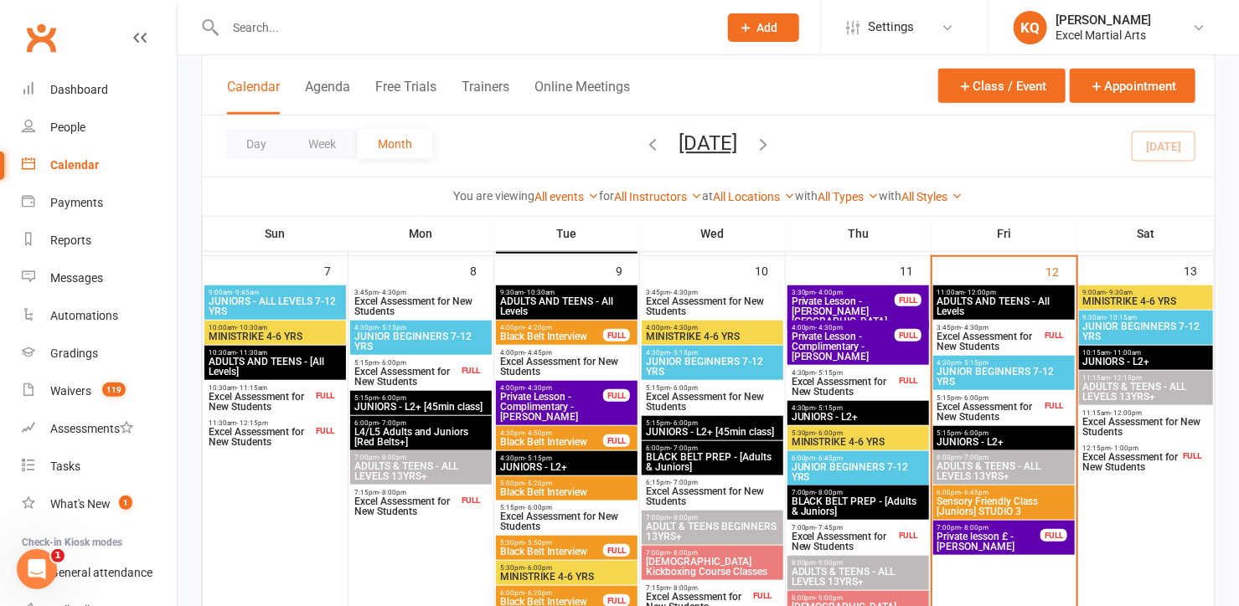
click at [443, 33] on input "text" at bounding box center [463, 27] width 486 height 23
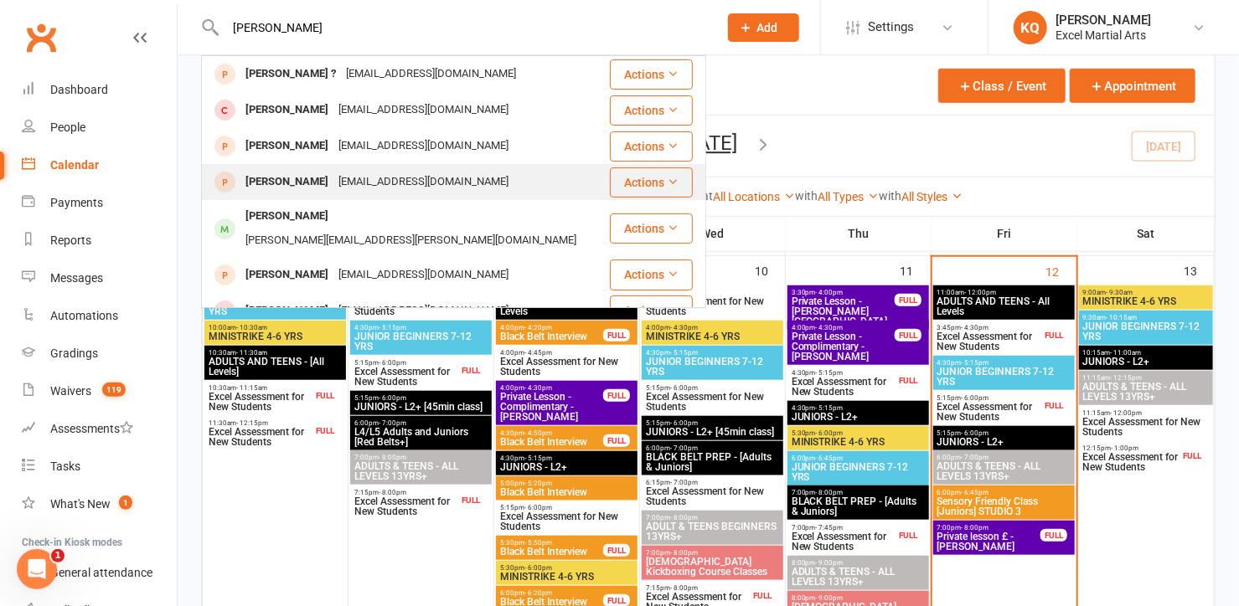
type input "[PERSON_NAME]"
click at [470, 177] on div "[PERSON_NAME] [EMAIL_ADDRESS][DOMAIN_NAME]" at bounding box center [405, 182] width 405 height 34
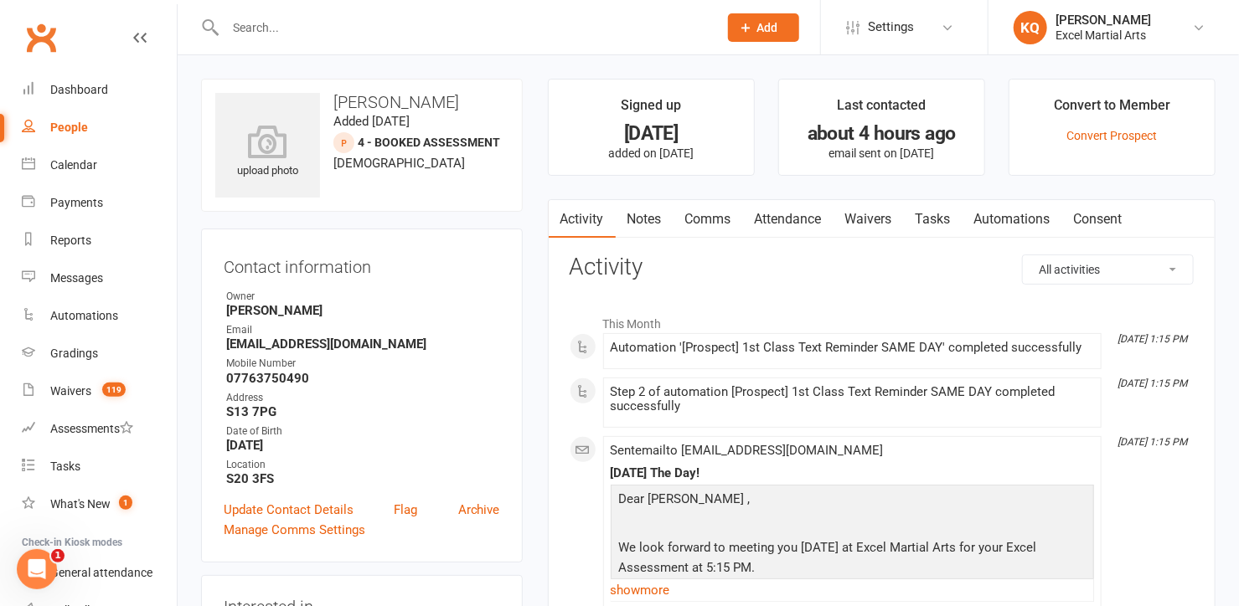
click at [786, 222] on link "Attendance" at bounding box center [788, 219] width 90 height 39
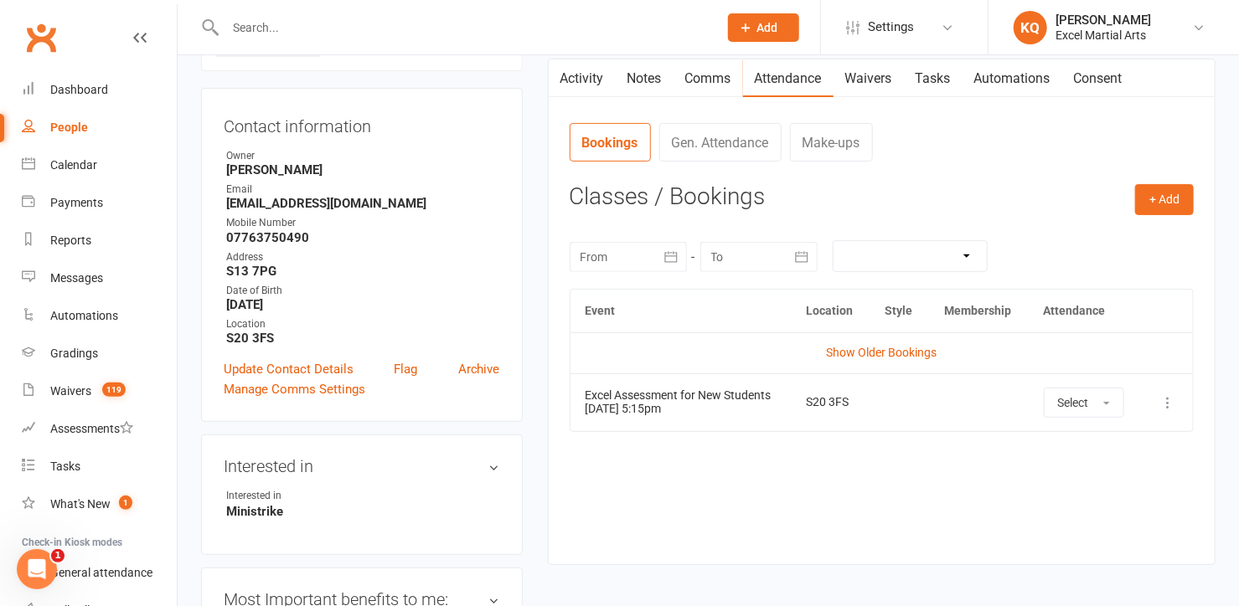
scroll to position [152, 0]
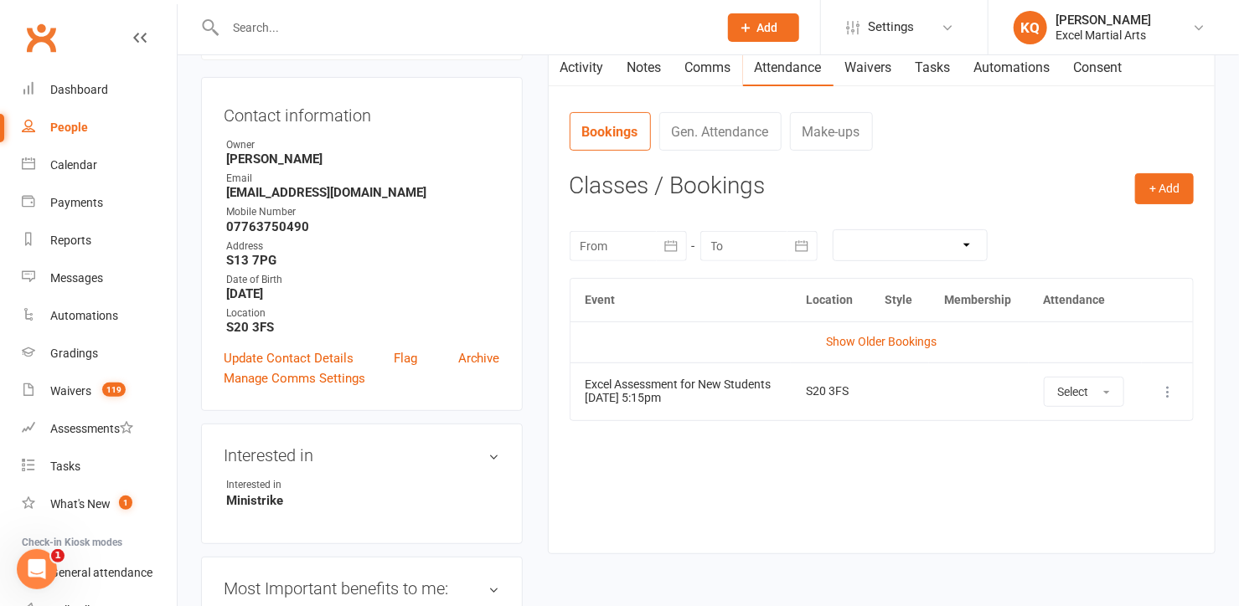
click at [1167, 391] on icon at bounding box center [1167, 392] width 17 height 17
click at [1070, 492] on link "Remove booking" at bounding box center [1094, 492] width 166 height 34
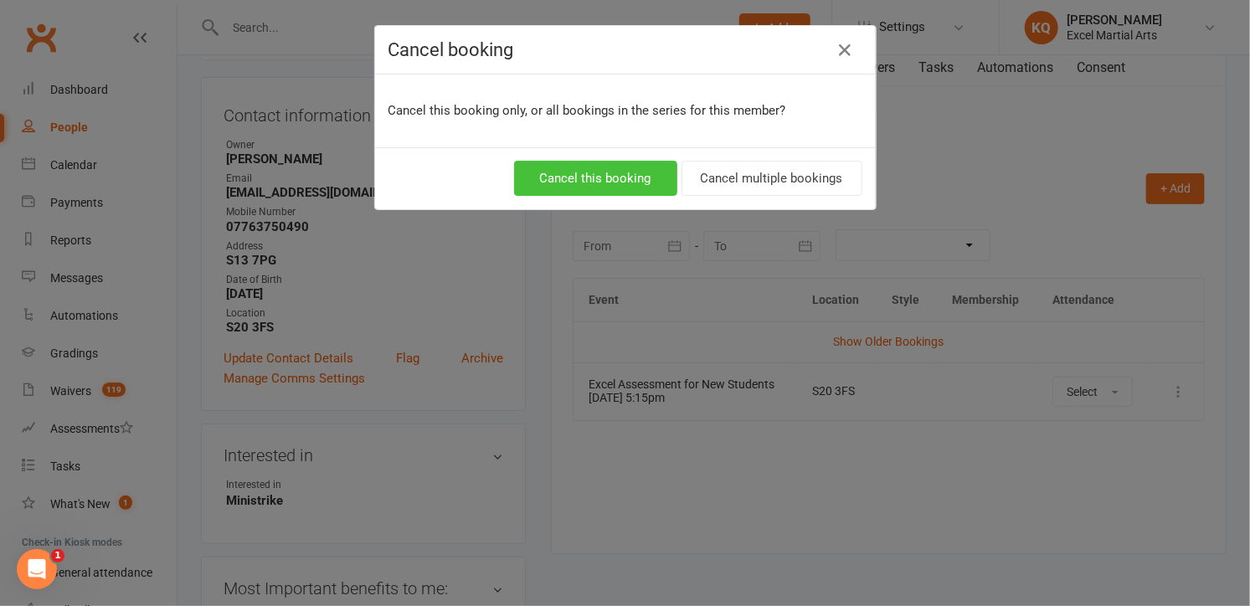
click at [566, 178] on button "Cancel this booking" at bounding box center [595, 178] width 163 height 35
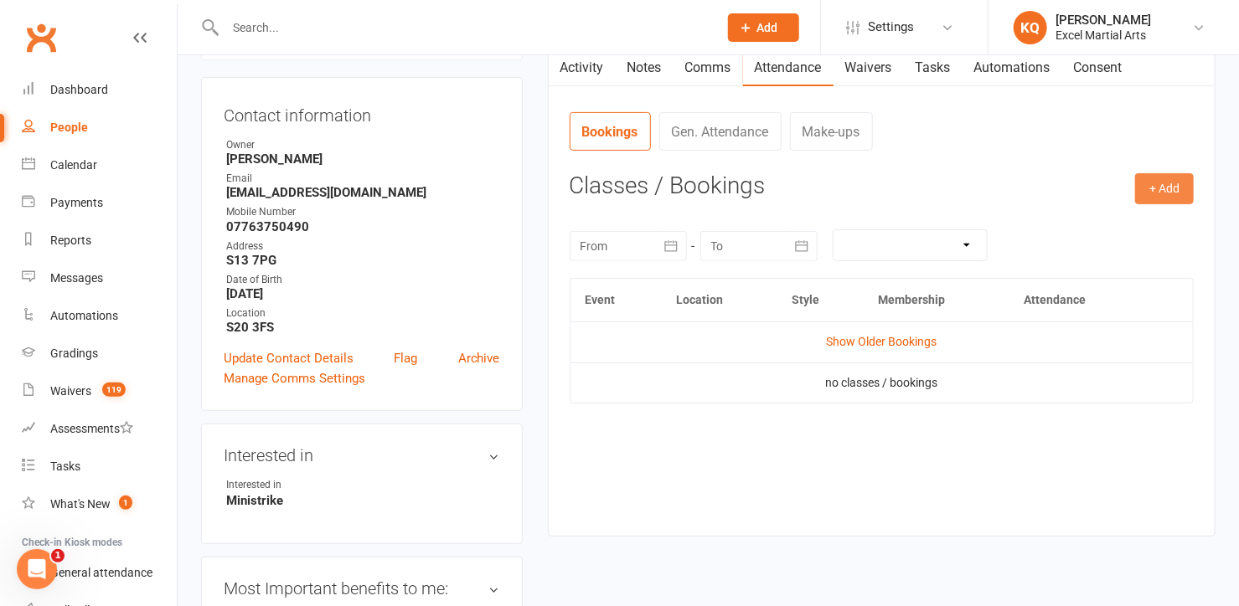
click at [1167, 195] on button "+ Add" at bounding box center [1164, 188] width 59 height 30
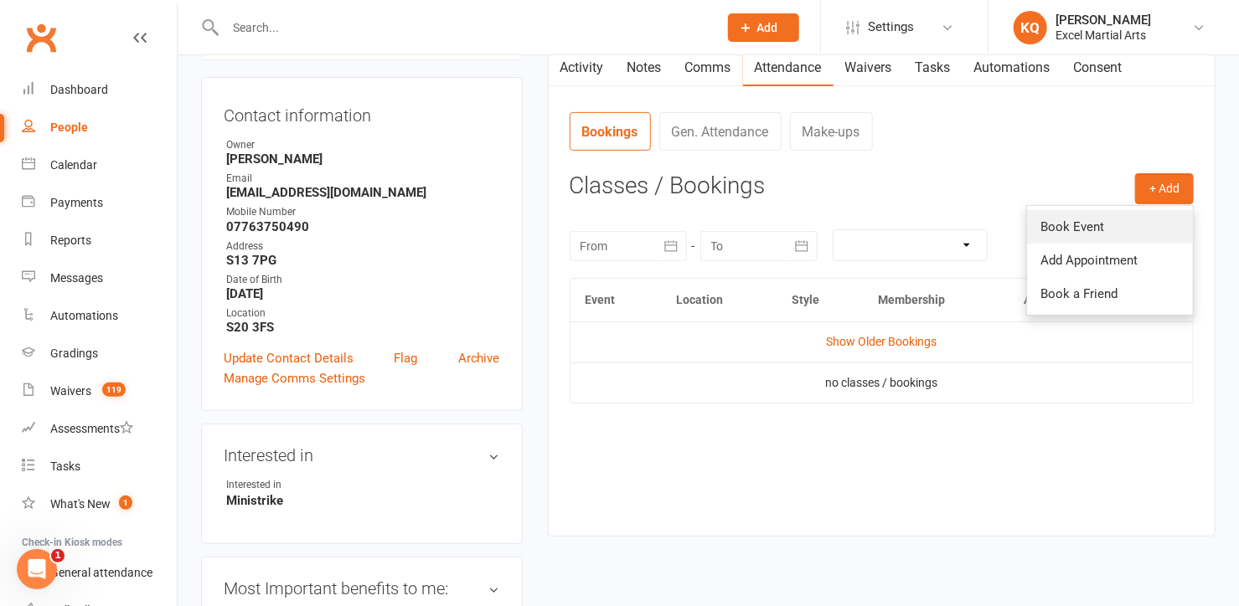
click at [1101, 230] on link "Book Event" at bounding box center [1110, 227] width 166 height 34
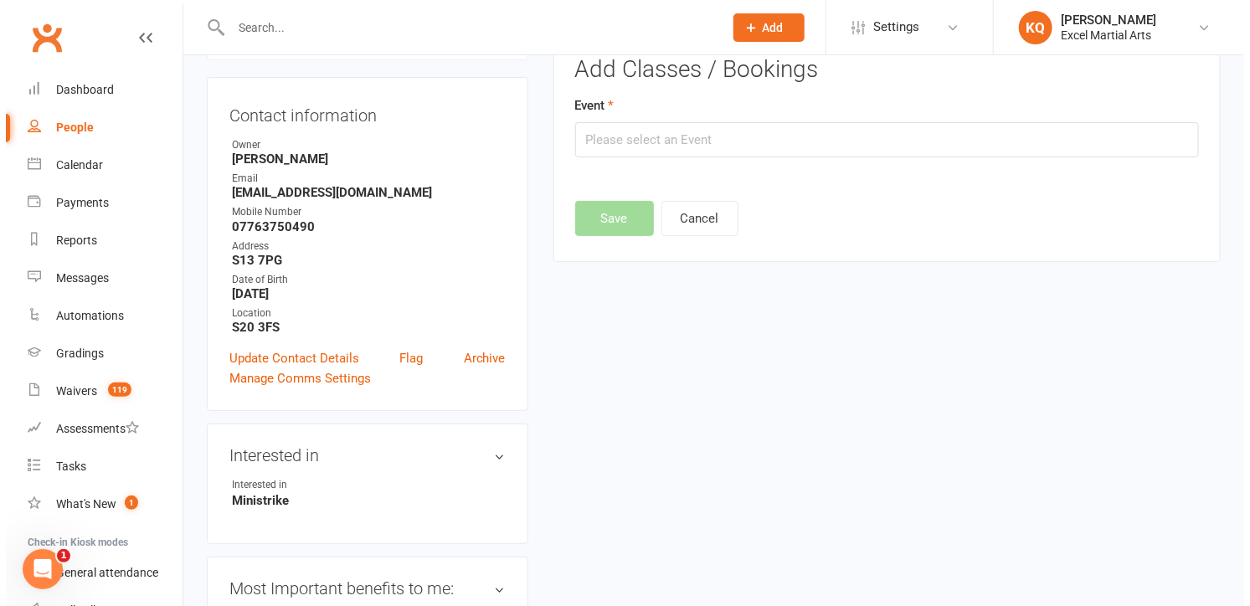
scroll to position [114, 0]
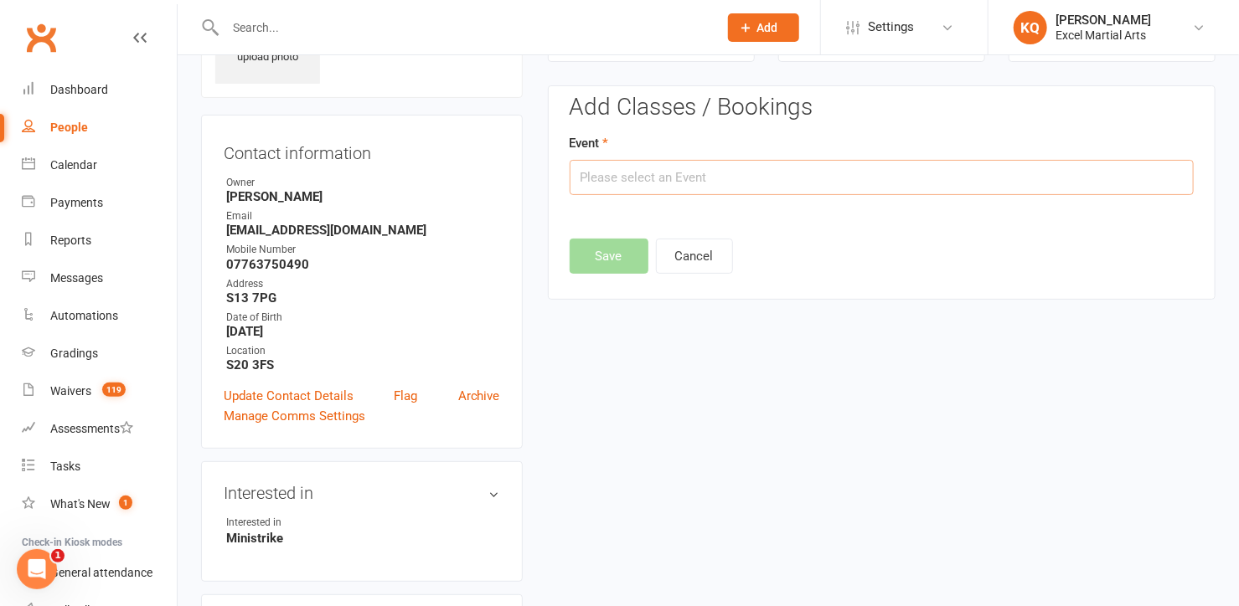
click at [684, 176] on input "text" at bounding box center [882, 177] width 624 height 35
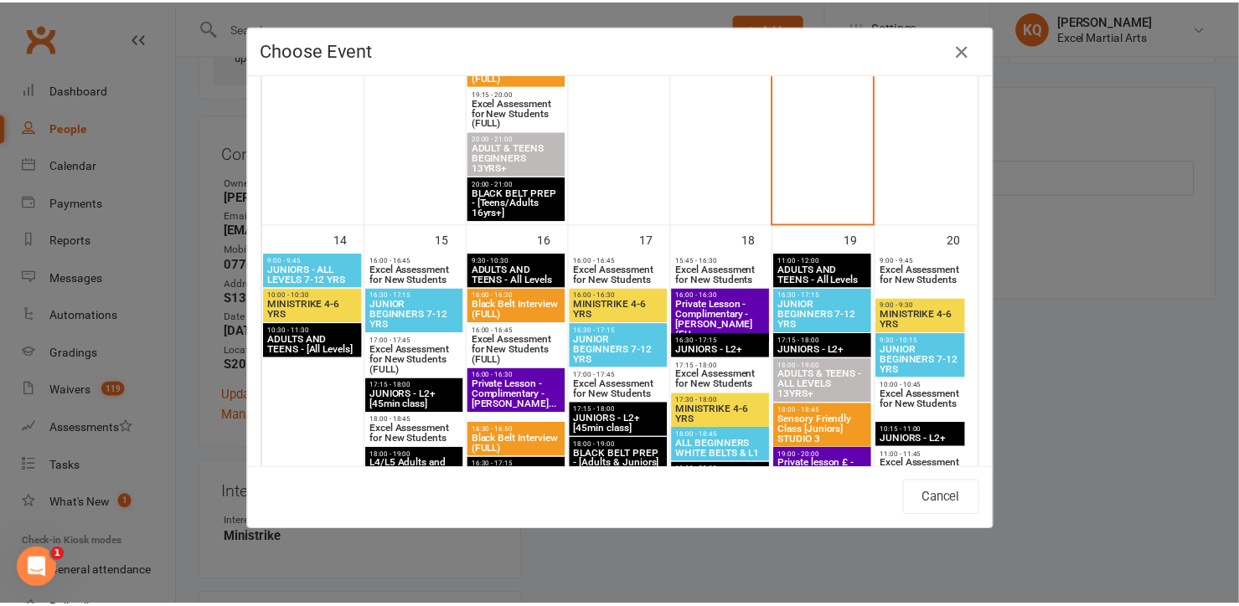
scroll to position [1294, 0]
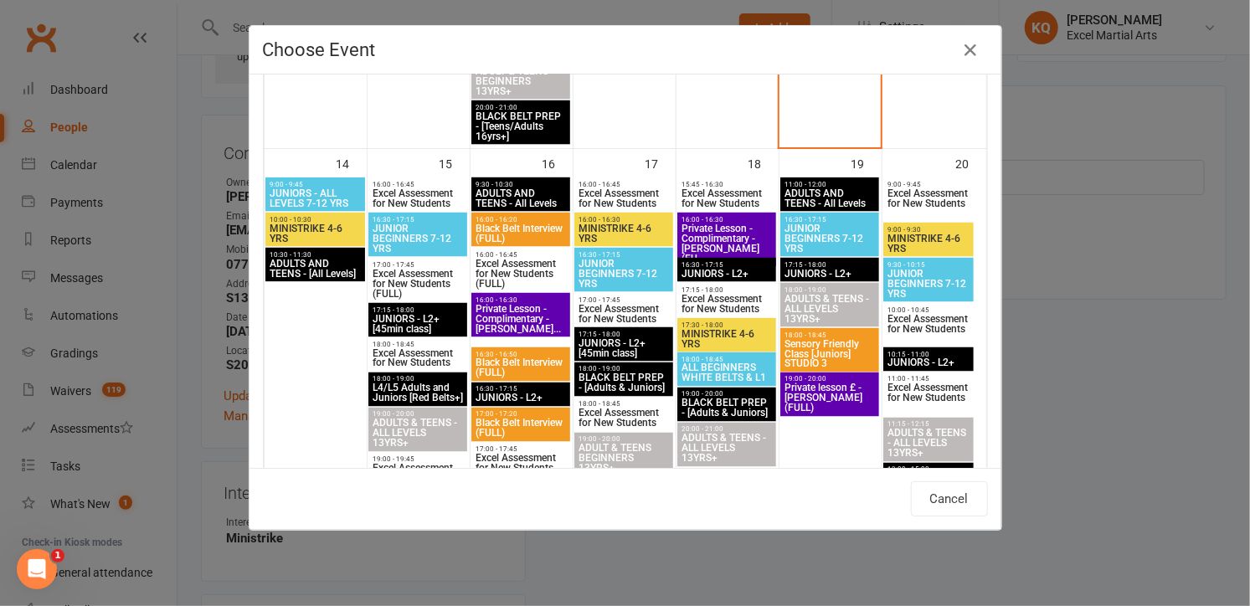
click at [933, 391] on span "Excel Assessment for New Students" at bounding box center [928, 394] width 83 height 20
type input "Excel Assessment for New Students - [DATE] 11:00:00 AM"
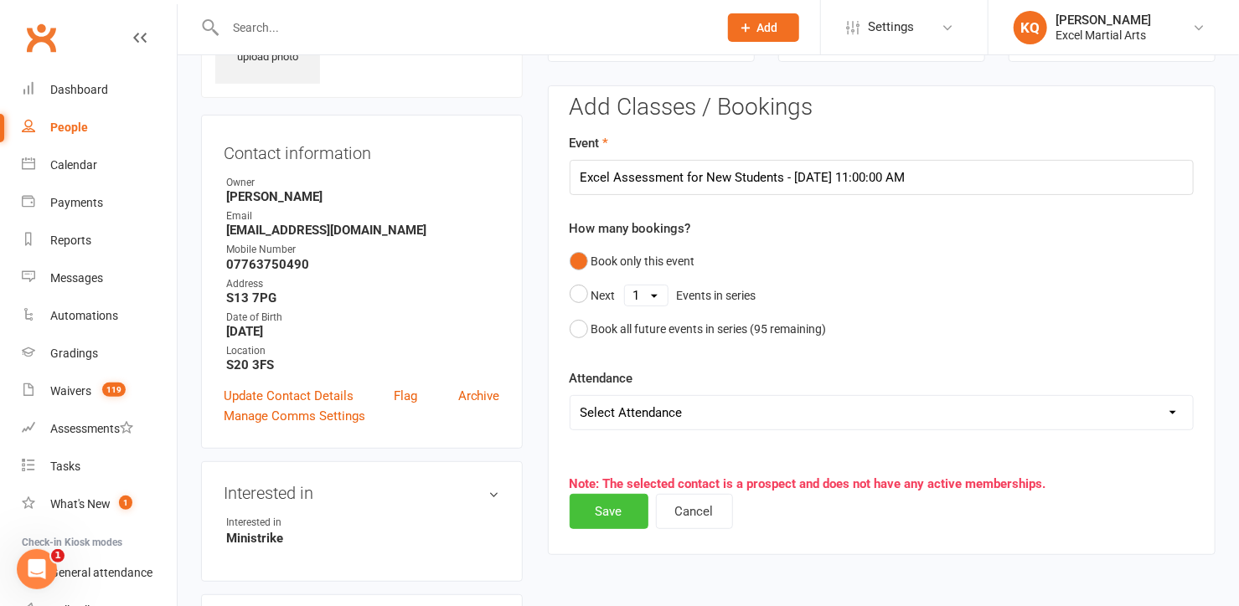
click at [585, 505] on button "Save" at bounding box center [609, 511] width 79 height 35
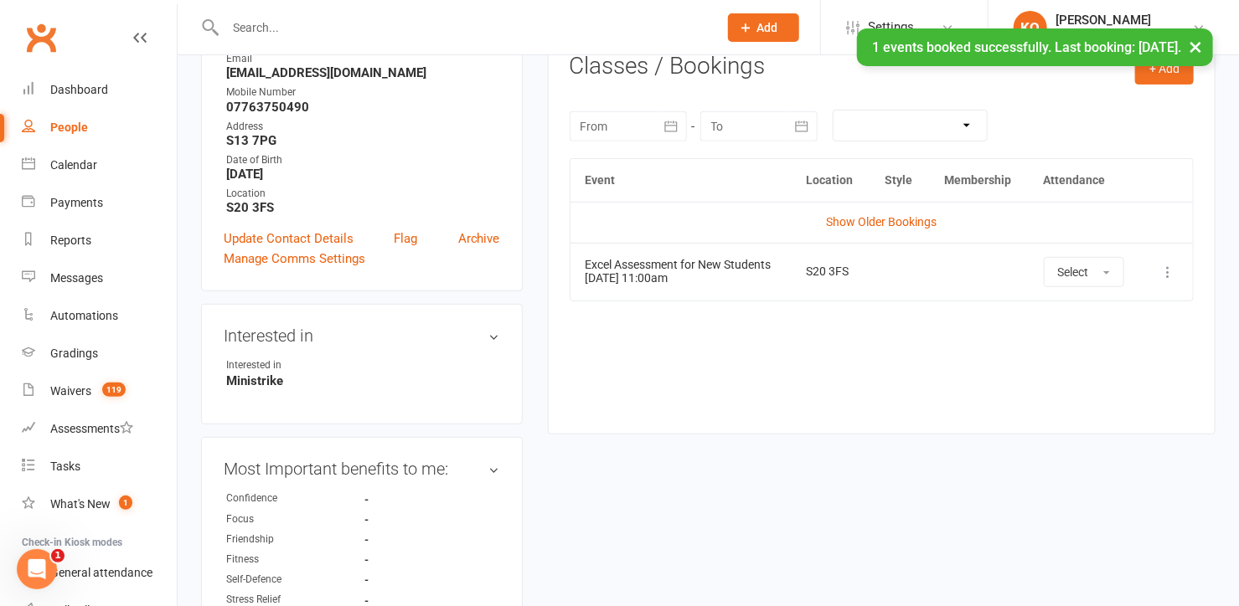
scroll to position [0, 0]
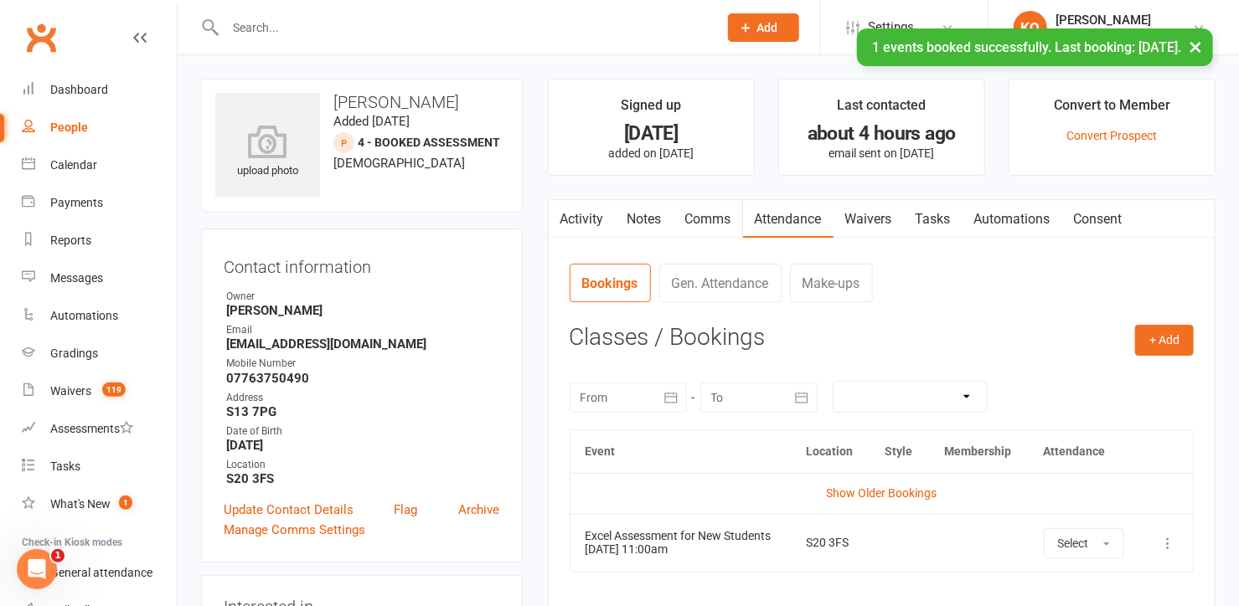
click at [653, 219] on link "Notes" at bounding box center [645, 219] width 58 height 39
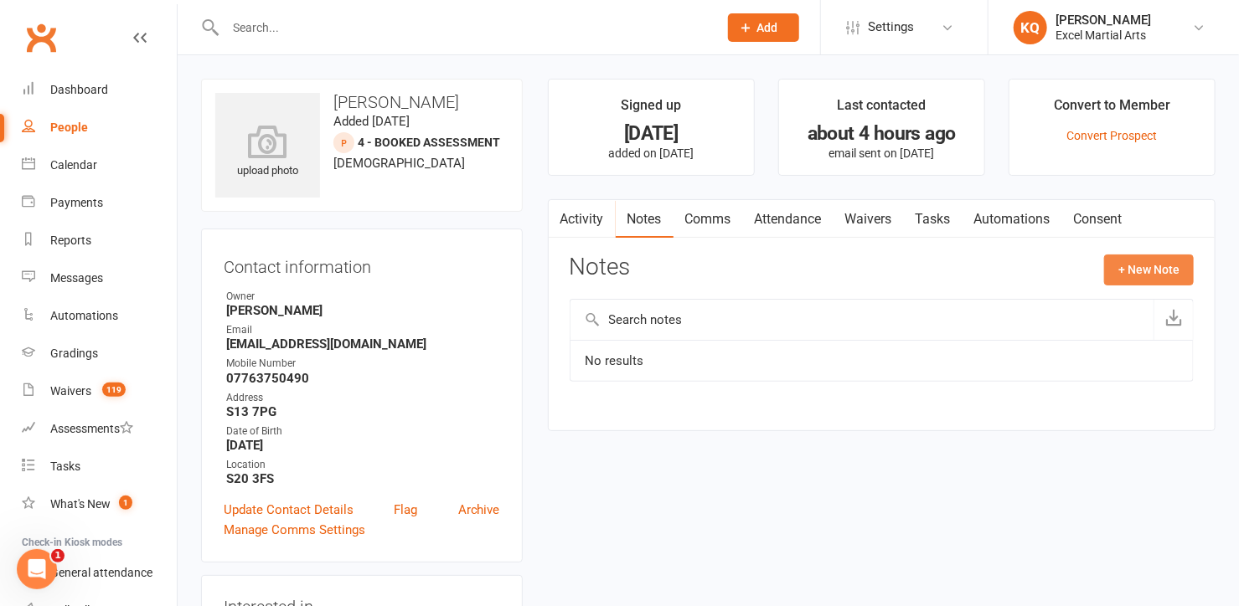
click at [1136, 268] on button "+ New Note" at bounding box center [1149, 270] width 90 height 30
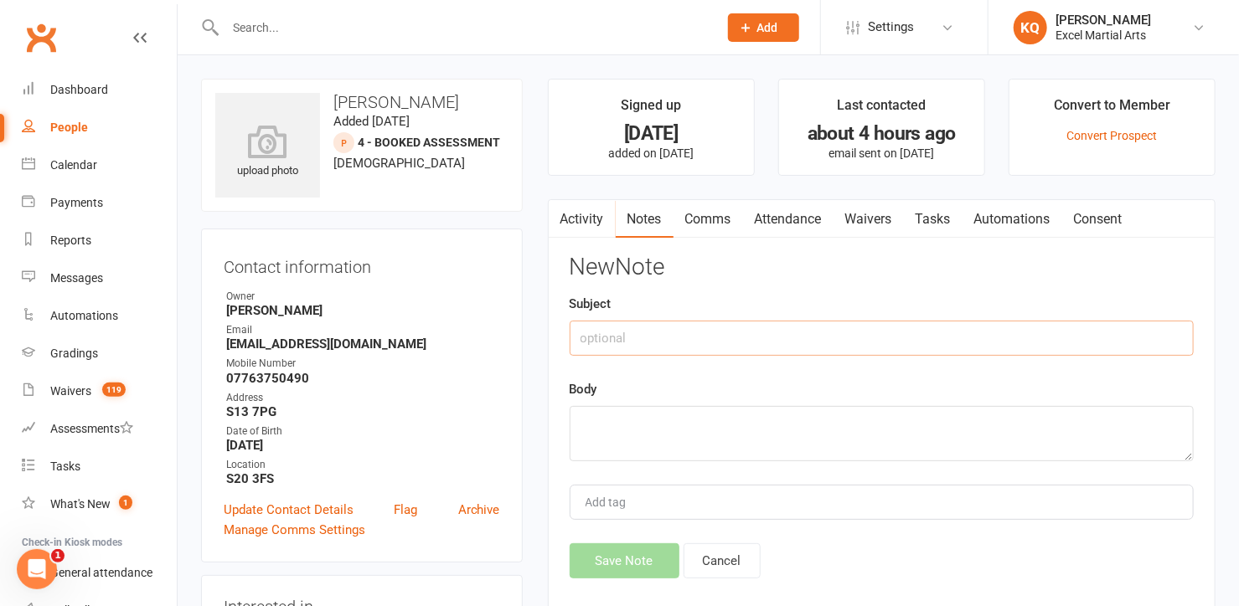
click at [646, 350] on input "text" at bounding box center [882, 338] width 624 height 35
type input "Rescheduled assessment notes"
click at [621, 419] on textarea at bounding box center [882, 433] width 624 height 55
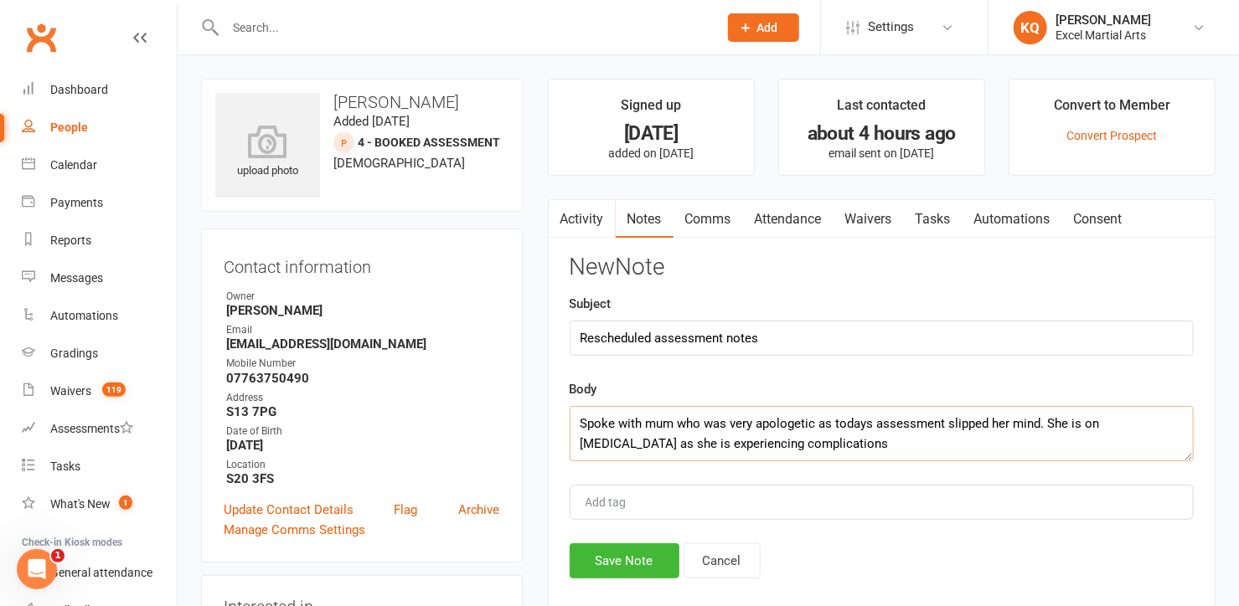
drag, startPoint x: 665, startPoint y: 442, endPoint x: 770, endPoint y: 446, distance: 104.8
click at [673, 443] on textarea "Spoke with mum who was very apologetic as todays assessment slipped her mind. S…" at bounding box center [882, 433] width 624 height 55
click at [760, 449] on textarea "Spoke with mum who was very apologetic as todays assessment slipped her mind. S…" at bounding box center [882, 433] width 624 height 55
click at [665, 443] on textarea "Spoke with mum who was very apologetic as todays assessment slipped her mind. S…" at bounding box center [882, 433] width 624 height 55
click at [817, 446] on textarea "Spoke with mum who was very apologetic as todays assessment slipped her mind. S…" at bounding box center [882, 433] width 624 height 55
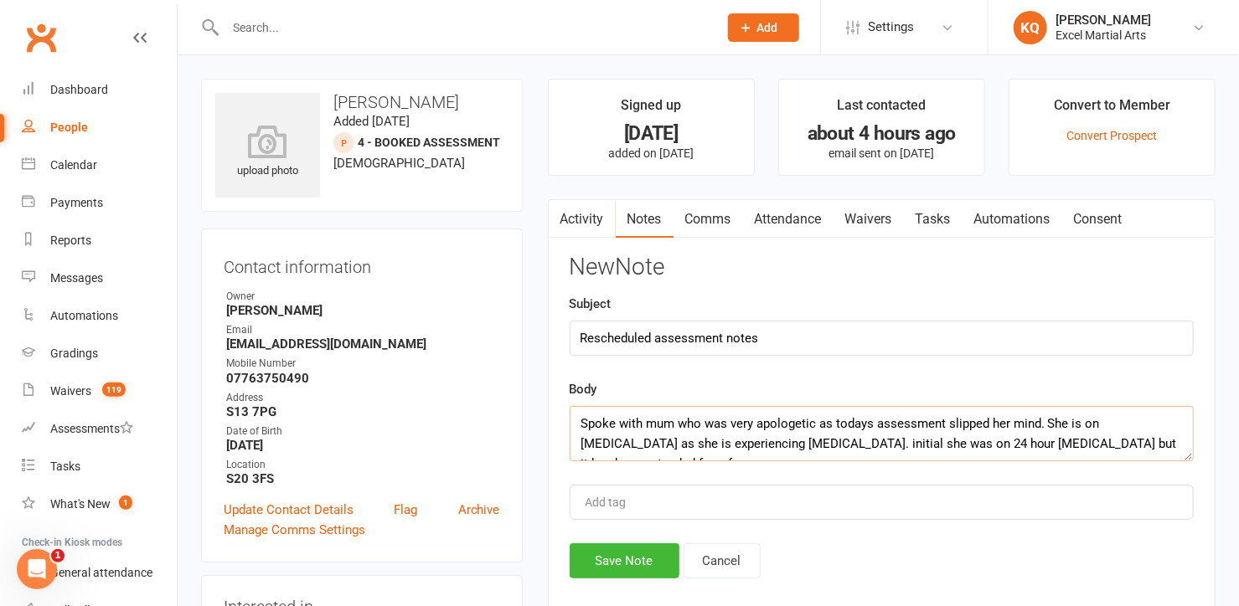
scroll to position [10, 0]
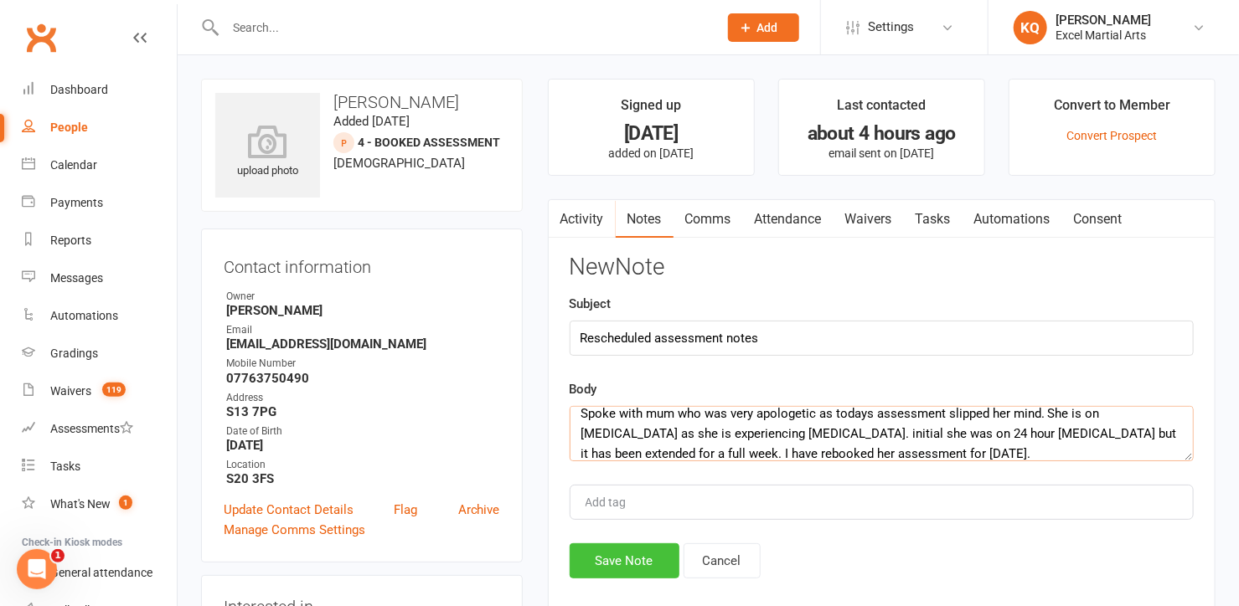
type textarea "Spoke with mum who was very apologetic as todays assessment slipped her mind. S…"
click at [619, 552] on button "Save Note" at bounding box center [625, 561] width 110 height 35
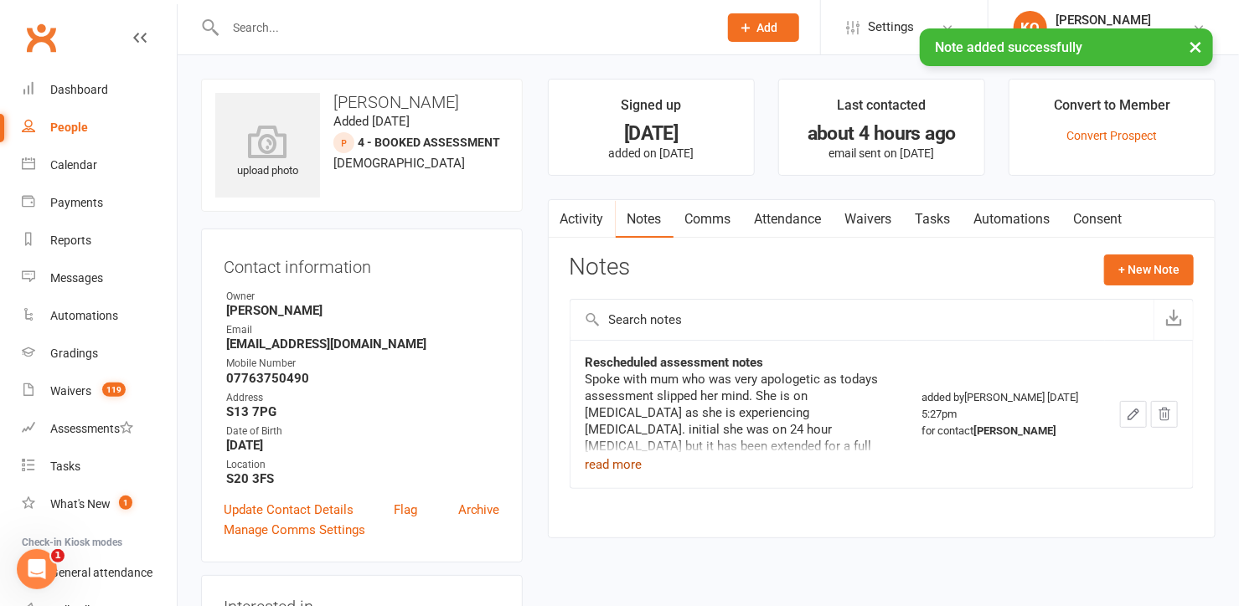
click at [613, 464] on button "read more" at bounding box center [613, 465] width 57 height 20
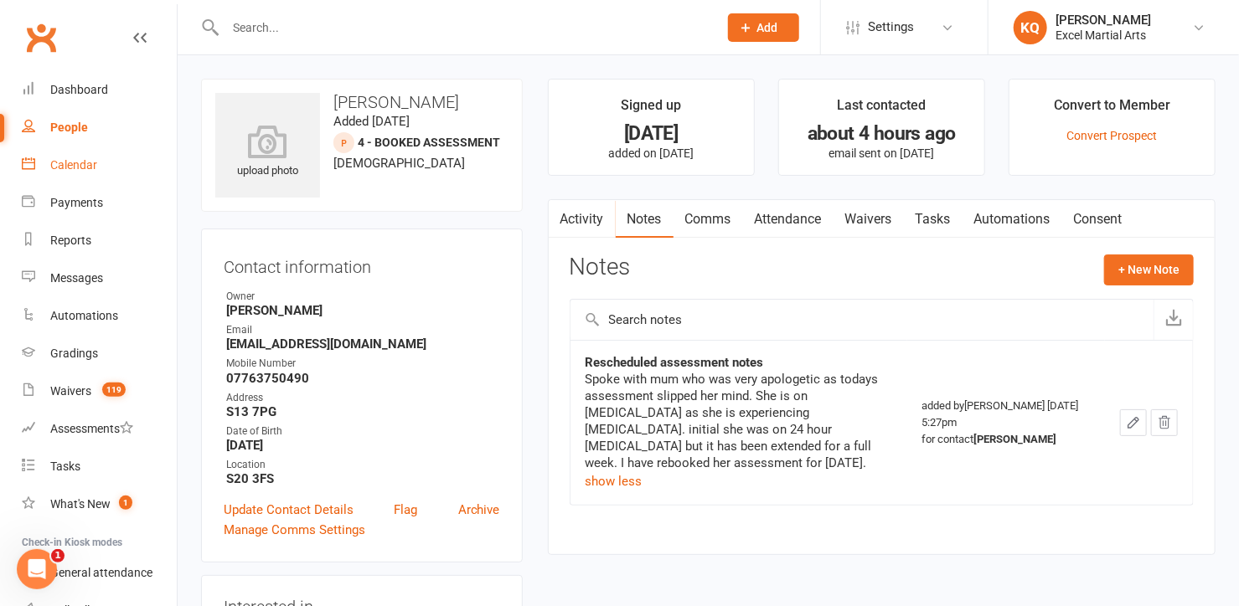
click at [79, 158] on div "Calendar" at bounding box center [73, 164] width 47 height 13
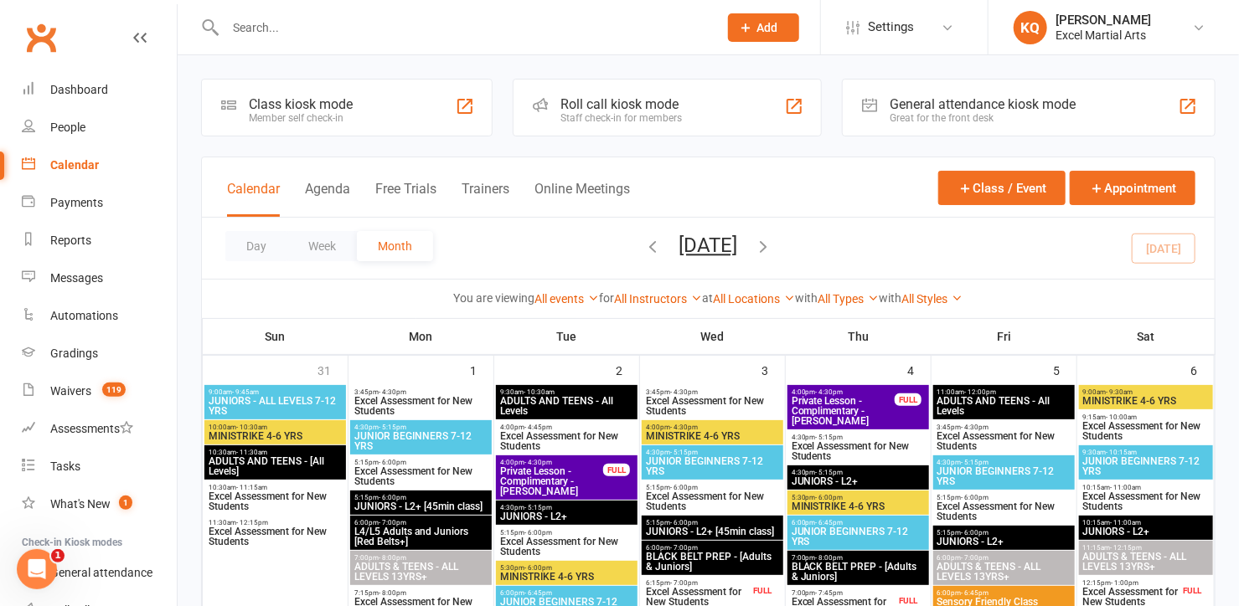
click at [399, 32] on input "text" at bounding box center [463, 27] width 486 height 23
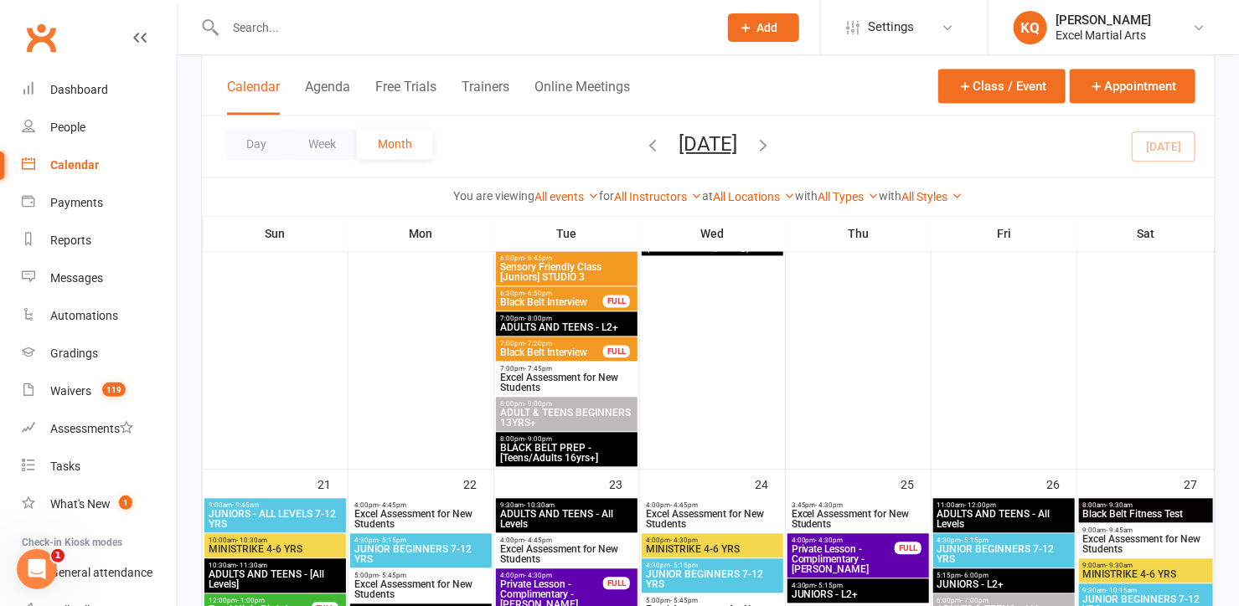
scroll to position [1675, 0]
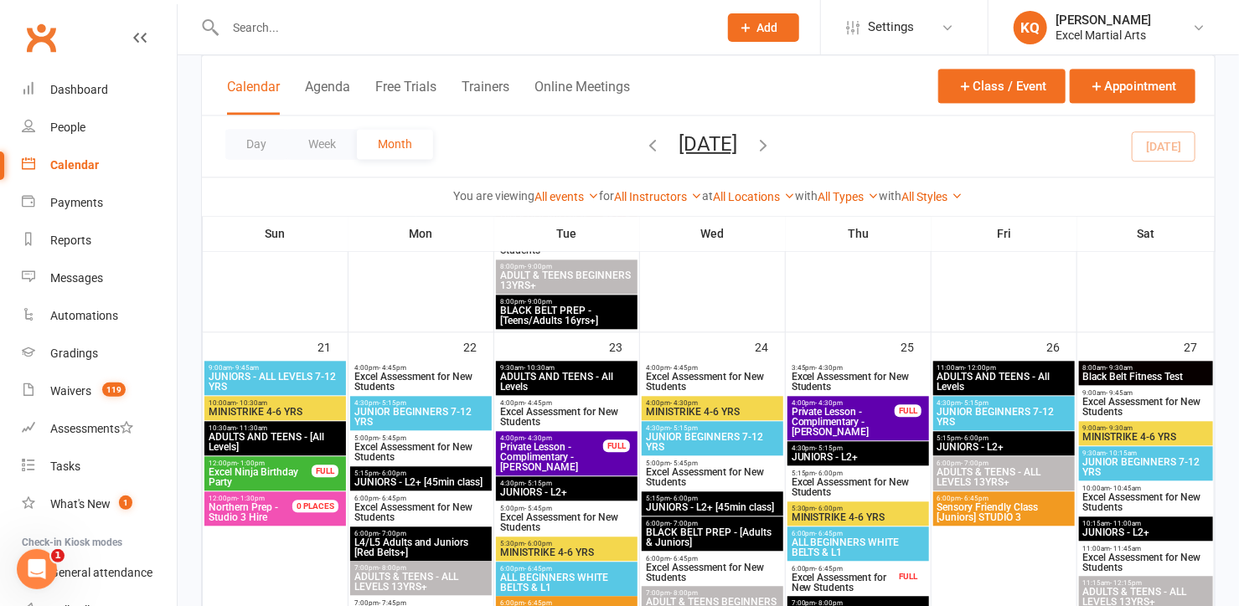
click at [245, 482] on span "Excel Ninja Birthday Party" at bounding box center [260, 477] width 105 height 20
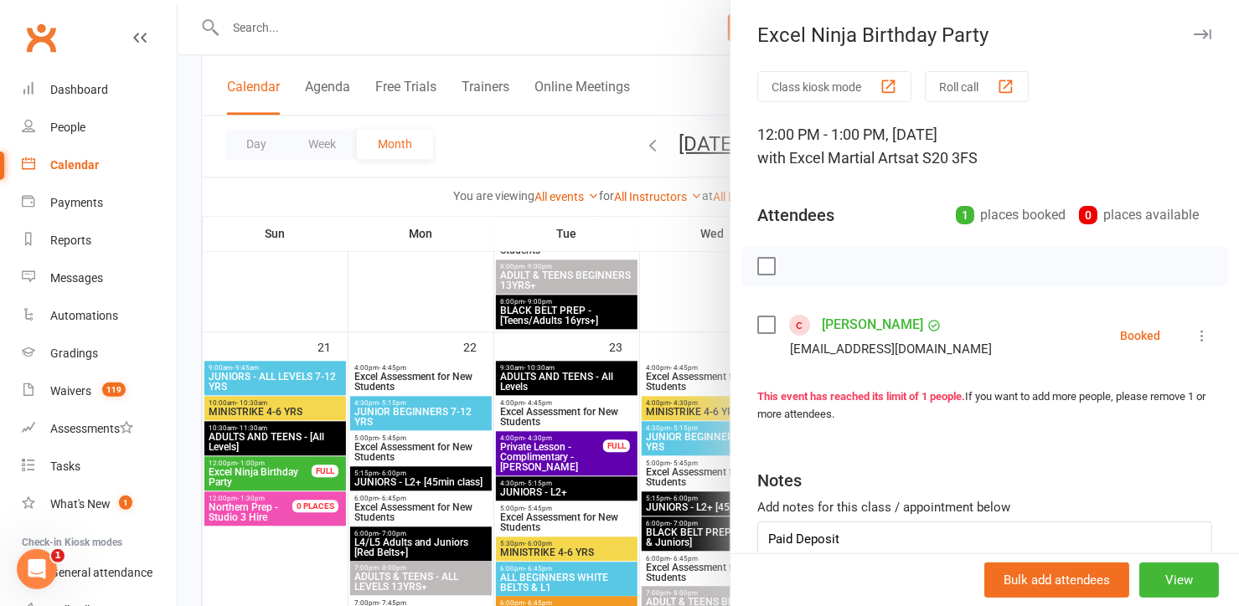
click at [829, 327] on link "[PERSON_NAME]" at bounding box center [872, 325] width 101 height 27
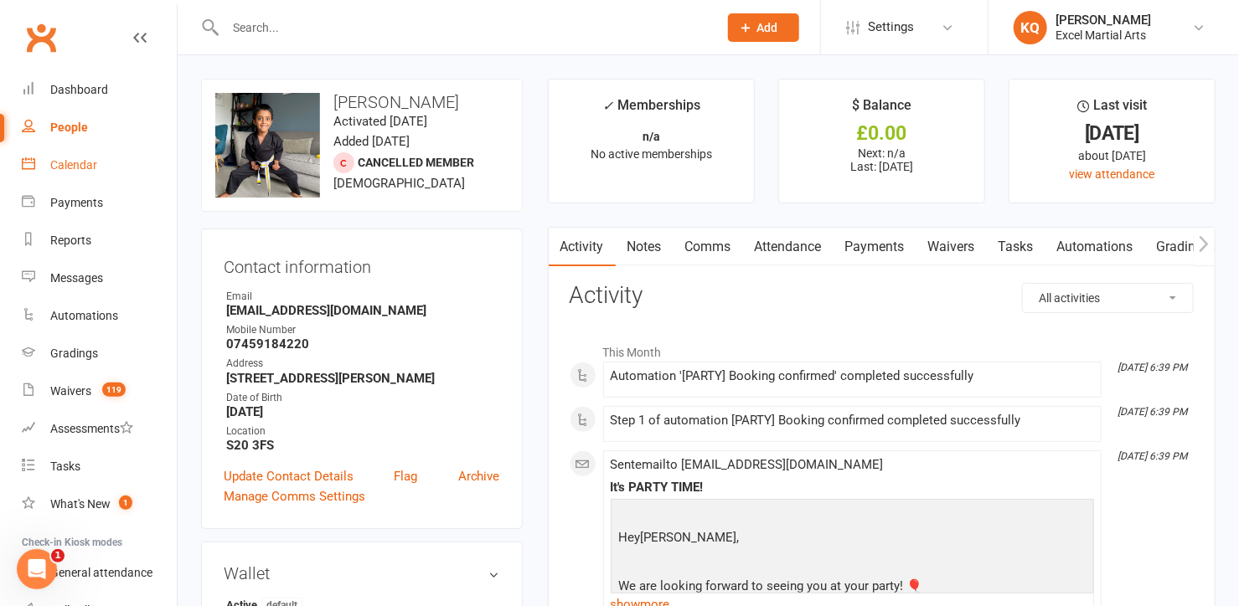
click at [69, 169] on div "Calendar" at bounding box center [73, 164] width 47 height 13
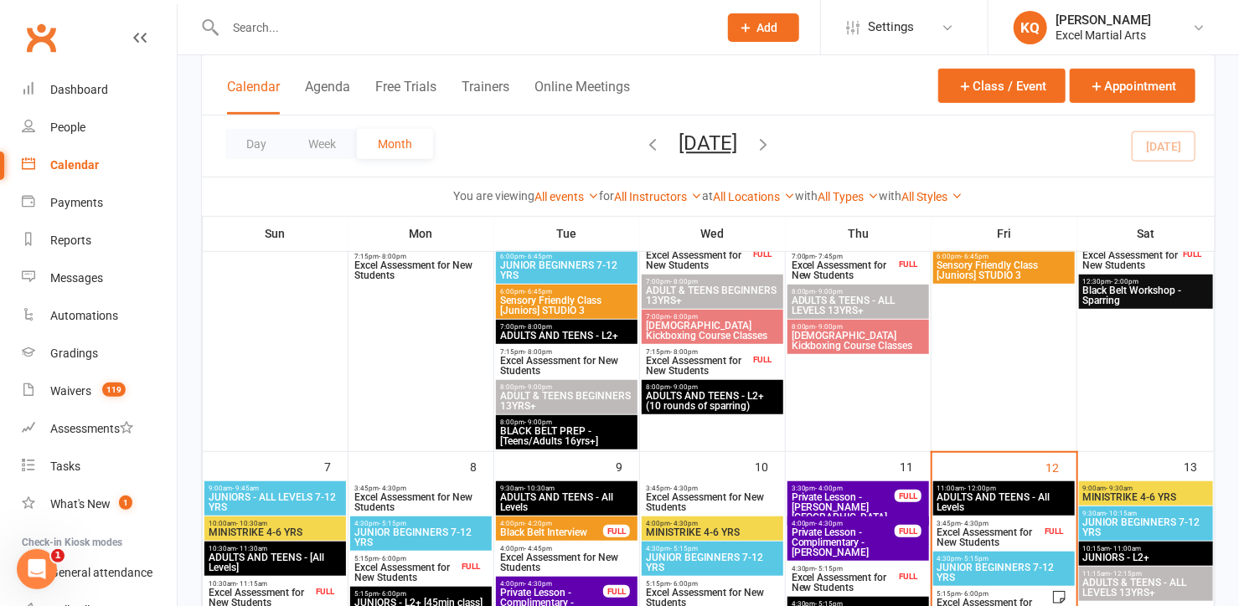
scroll to position [228, 0]
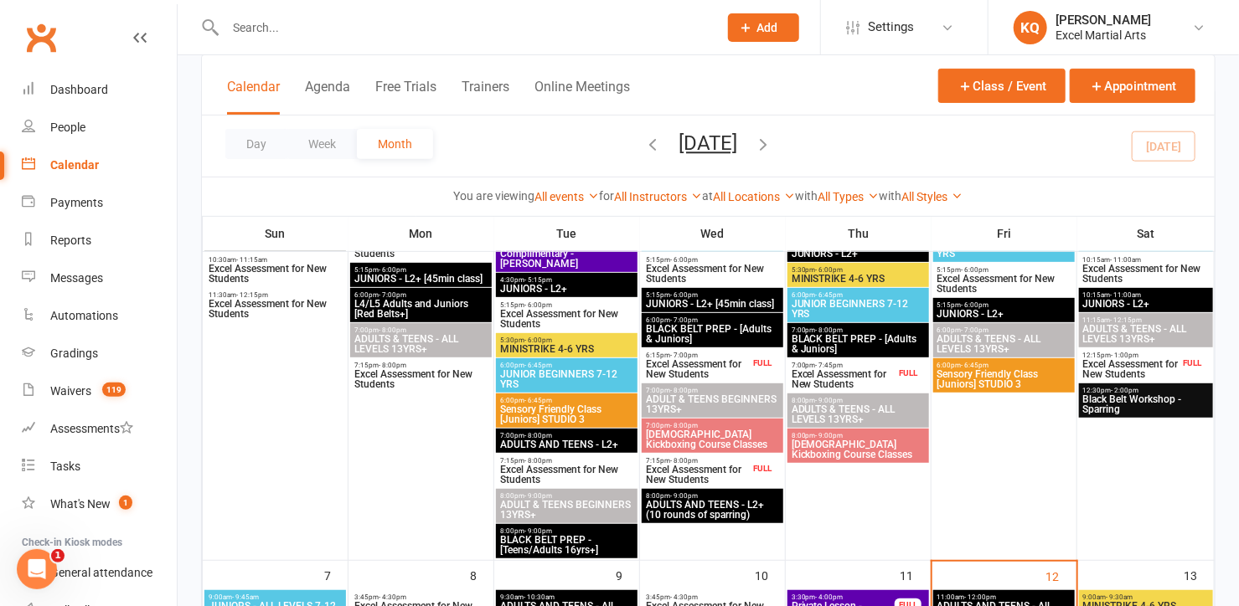
click at [355, 30] on input "text" at bounding box center [463, 27] width 486 height 23
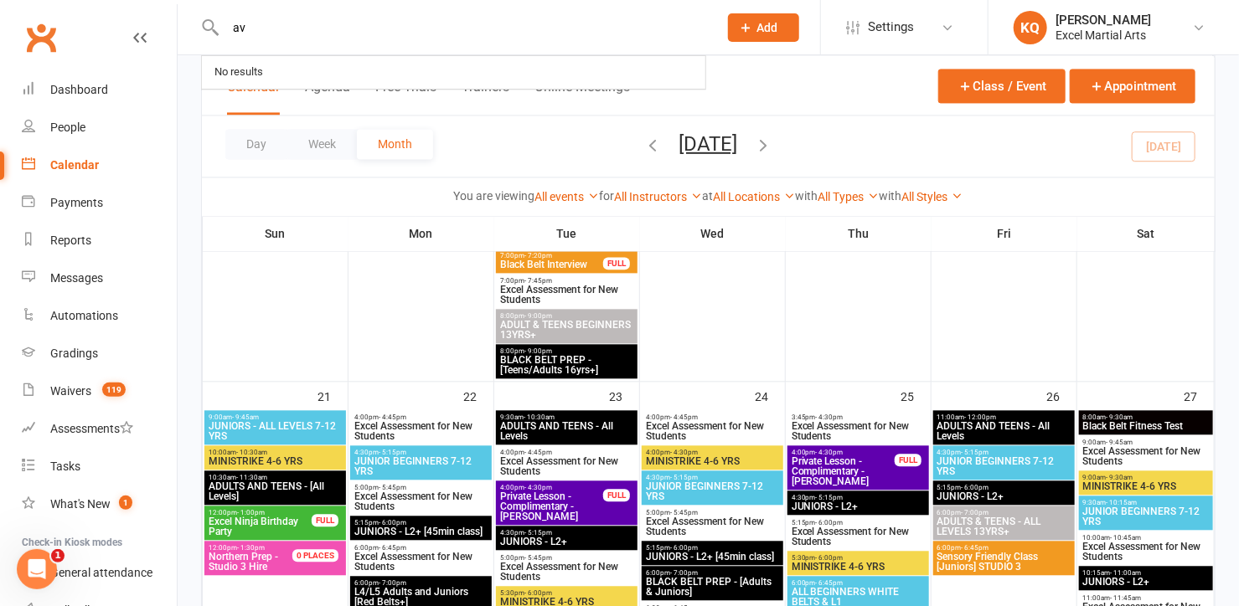
scroll to position [1750, 0]
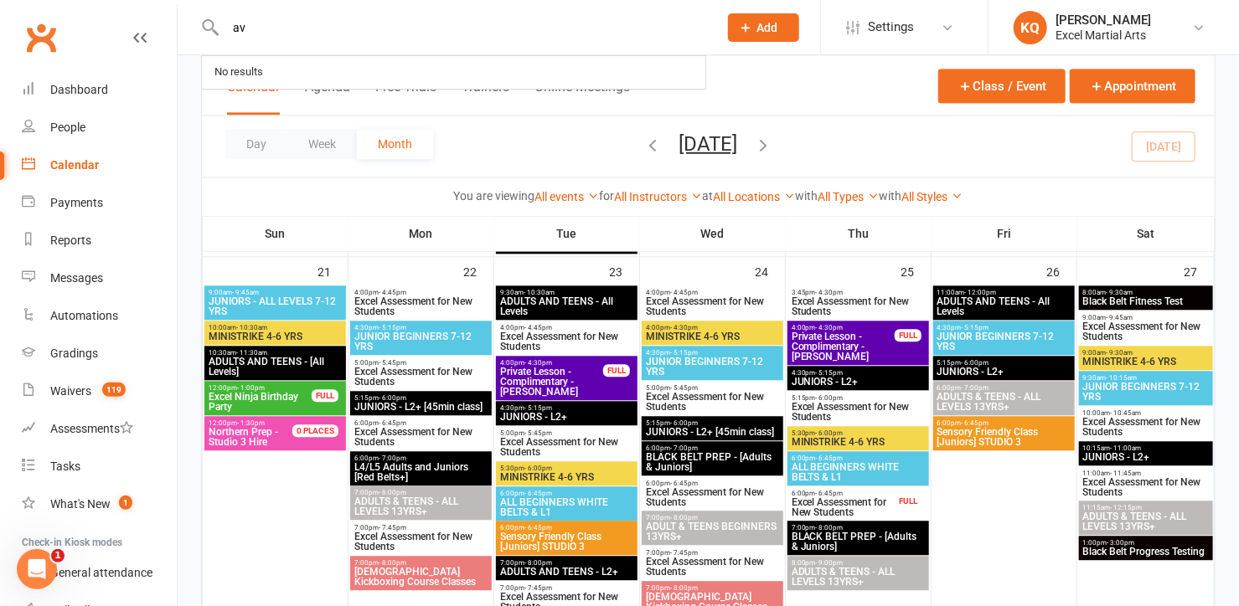
type input "av"
click at [235, 394] on span "Excel Ninja Birthday Party" at bounding box center [260, 402] width 105 height 20
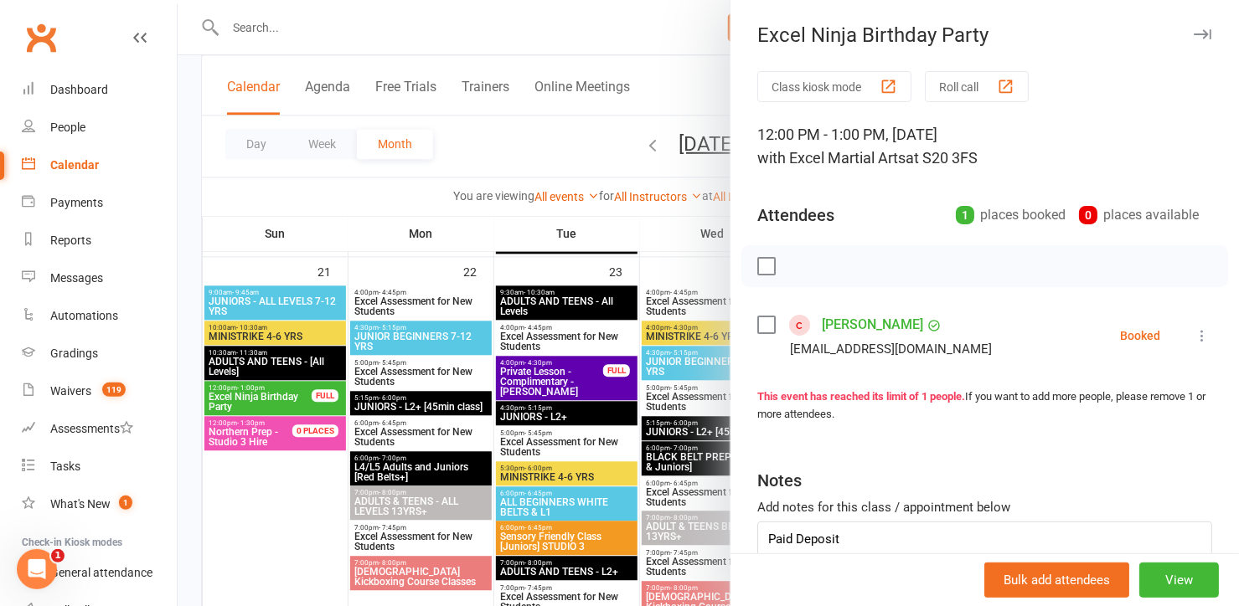
click at [832, 324] on link "[PERSON_NAME]" at bounding box center [872, 325] width 101 height 27
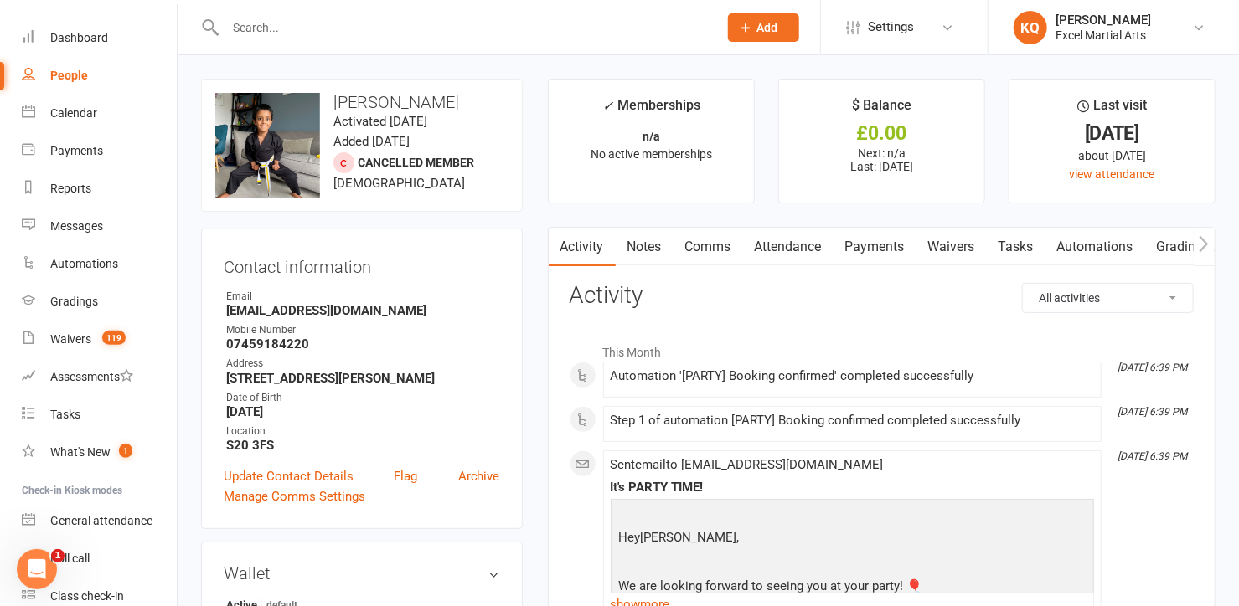
scroll to position [75, 0]
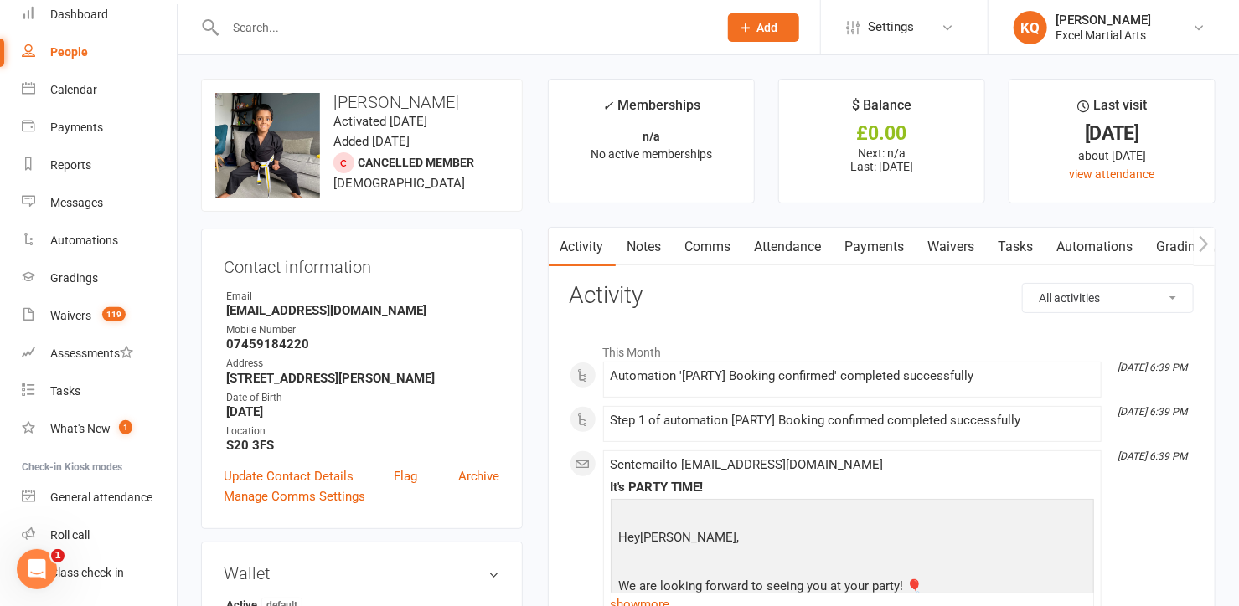
click at [776, 243] on link "Attendance" at bounding box center [788, 247] width 90 height 39
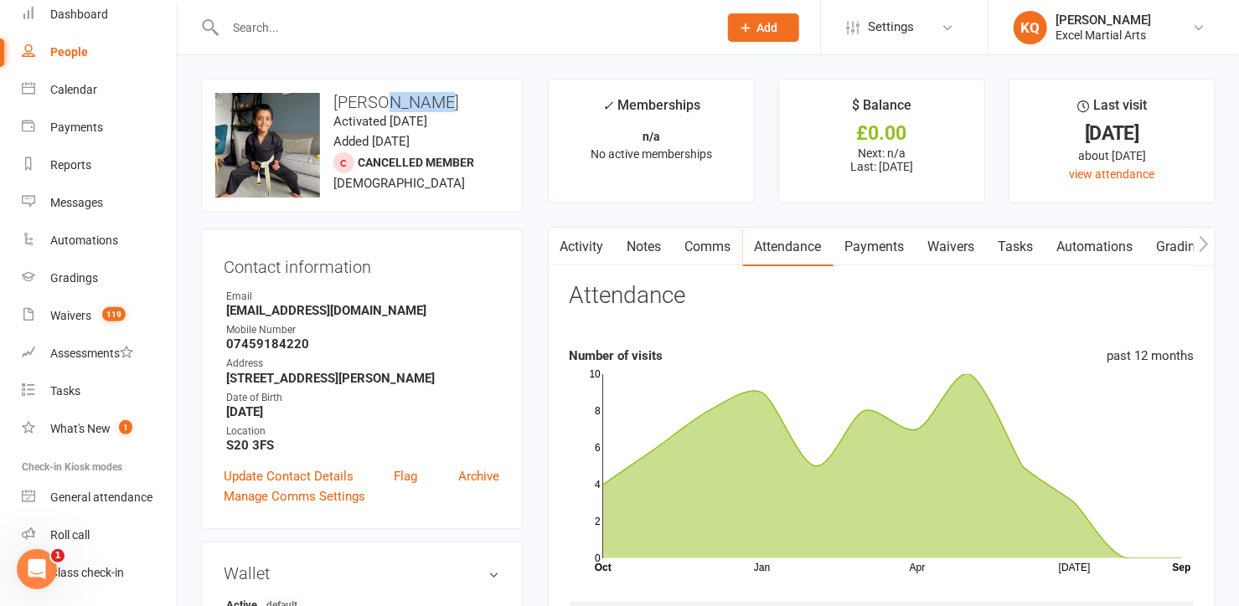
drag, startPoint x: 435, startPoint y: 101, endPoint x: 380, endPoint y: 106, distance: 54.6
click at [380, 106] on h3 "[PERSON_NAME]" at bounding box center [361, 102] width 293 height 18
copy h3 "[PERSON_NAME]"
click at [380, 303] on strong "[EMAIL_ADDRESS][DOMAIN_NAME]" at bounding box center [363, 310] width 274 height 15
drag, startPoint x: 404, startPoint y: 308, endPoint x: 224, endPoint y: 310, distance: 180.1
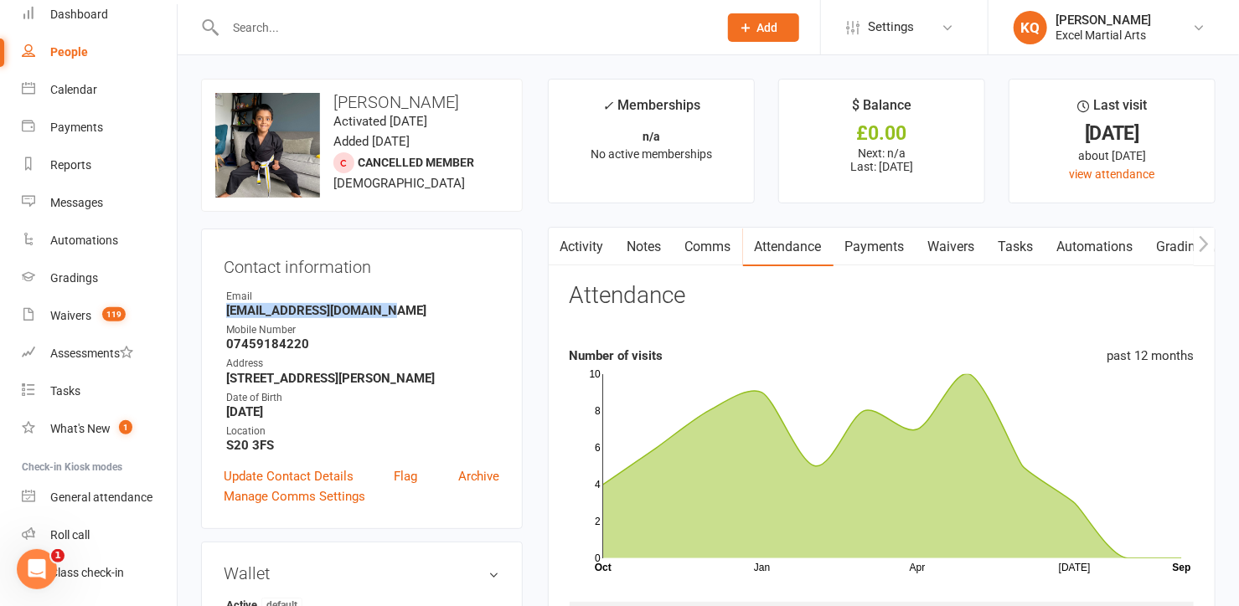
click at [224, 310] on li "Email [EMAIL_ADDRESS][DOMAIN_NAME]" at bounding box center [362, 303] width 276 height 29
copy strong "[EMAIL_ADDRESS][DOMAIN_NAME]"
drag, startPoint x: 315, startPoint y: 340, endPoint x: 229, endPoint y: 341, distance: 86.3
click at [229, 341] on strong "07459184220" at bounding box center [363, 344] width 274 height 15
copy strong "07459184220"
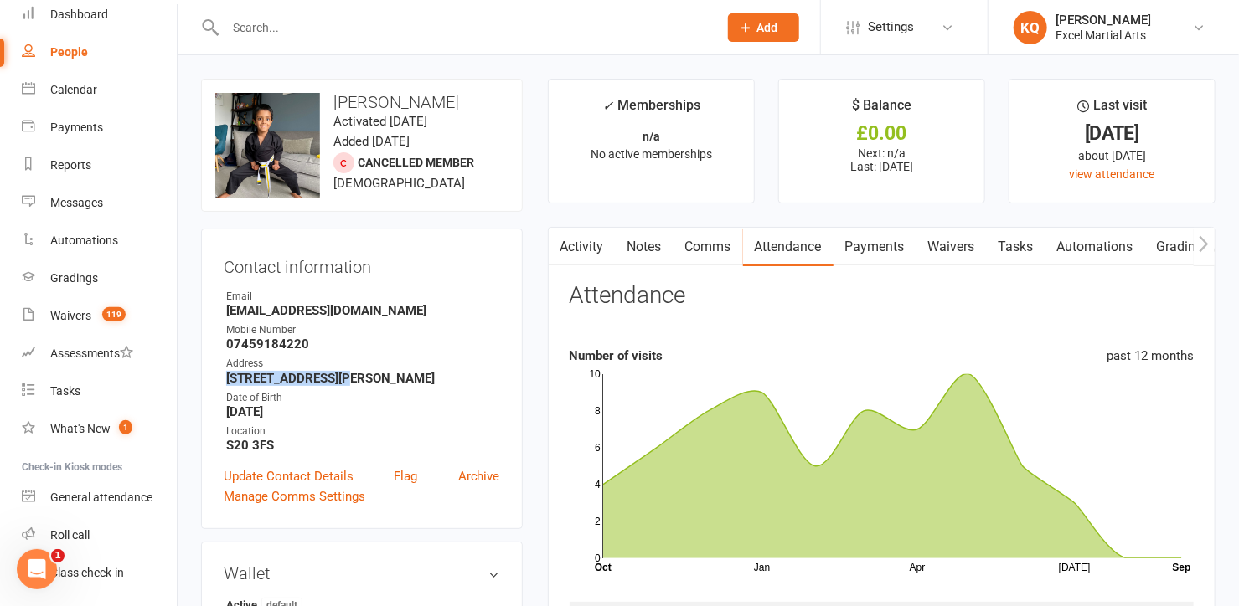
drag, startPoint x: 228, startPoint y: 378, endPoint x: 330, endPoint y: 383, distance: 102.3
click at [330, 383] on strong "[STREET_ADDRESS][PERSON_NAME]" at bounding box center [363, 378] width 274 height 15
copy strong "[STREET_ADDRESS][PERSON_NAME]"
click at [301, 383] on strong "[STREET_ADDRESS][PERSON_NAME]" at bounding box center [363, 378] width 274 height 15
drag, startPoint x: 326, startPoint y: 377, endPoint x: 229, endPoint y: 377, distance: 97.2
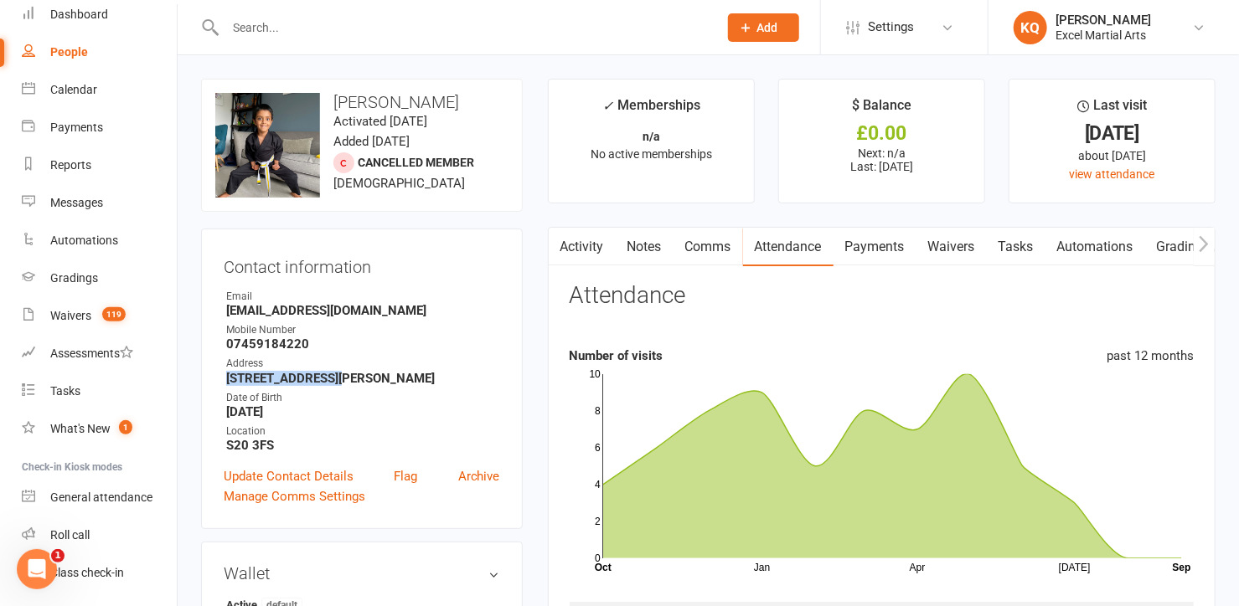
click at [229, 377] on strong "[STREET_ADDRESS][PERSON_NAME]" at bounding box center [363, 378] width 274 height 15
copy strong "[STREET_ADDRESS][PERSON_NAME]"
drag, startPoint x: 388, startPoint y: 377, endPoint x: 332, endPoint y: 379, distance: 55.3
click at [332, 379] on strong "[STREET_ADDRESS][PERSON_NAME]" at bounding box center [363, 378] width 274 height 15
copy strong "S60 8DL"
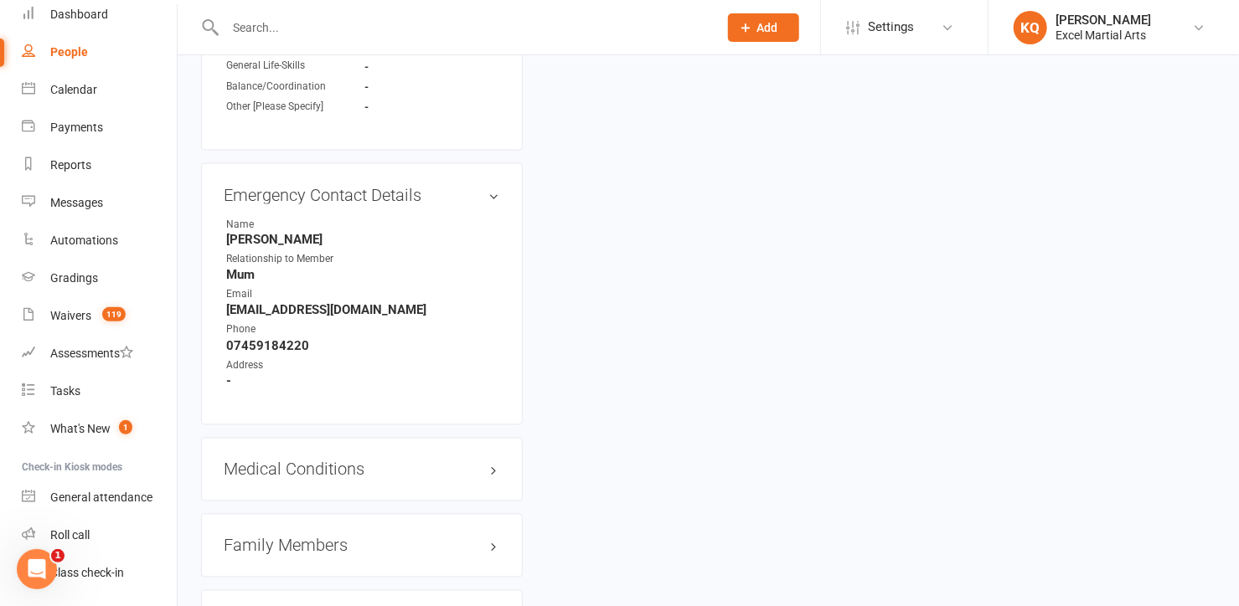
scroll to position [1218, 0]
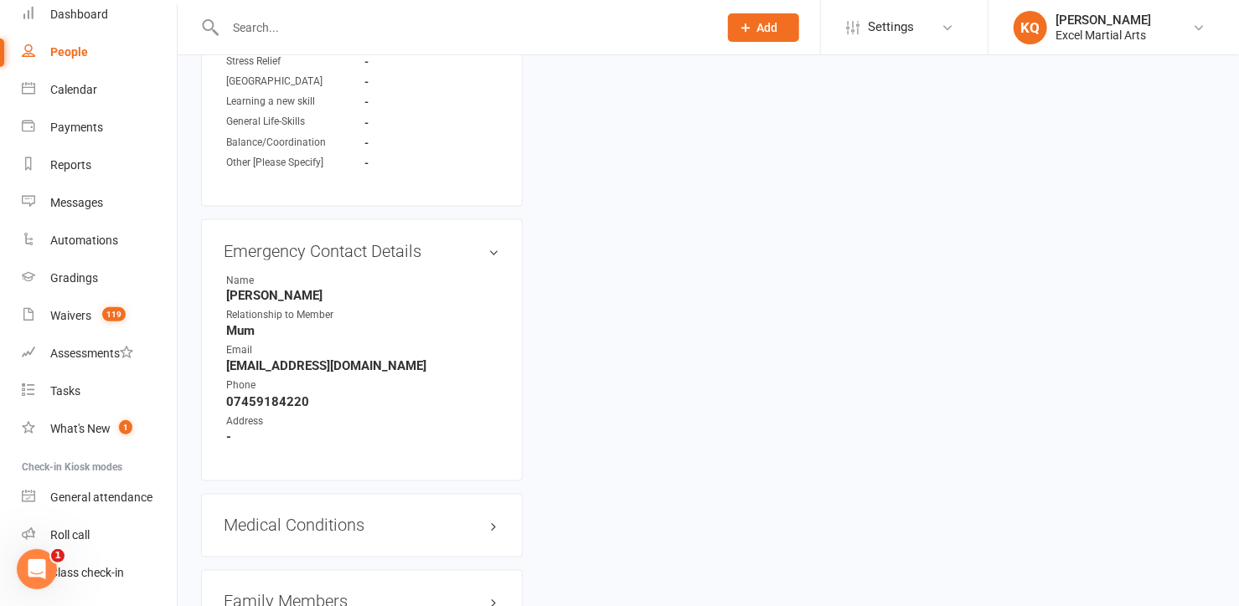
drag, startPoint x: 343, startPoint y: 292, endPoint x: 222, endPoint y: 293, distance: 121.4
click at [222, 293] on div "Emergency Contact Details edit Name [PERSON_NAME] Relationship to Member Mum Em…" at bounding box center [362, 350] width 322 height 262
copy strong "[PERSON_NAME]"
drag, startPoint x: 389, startPoint y: 367, endPoint x: 219, endPoint y: 363, distance: 170.9
click at [219, 363] on div "Emergency Contact Details edit Name [PERSON_NAME] Relationship to Member Mum Em…" at bounding box center [362, 350] width 322 height 262
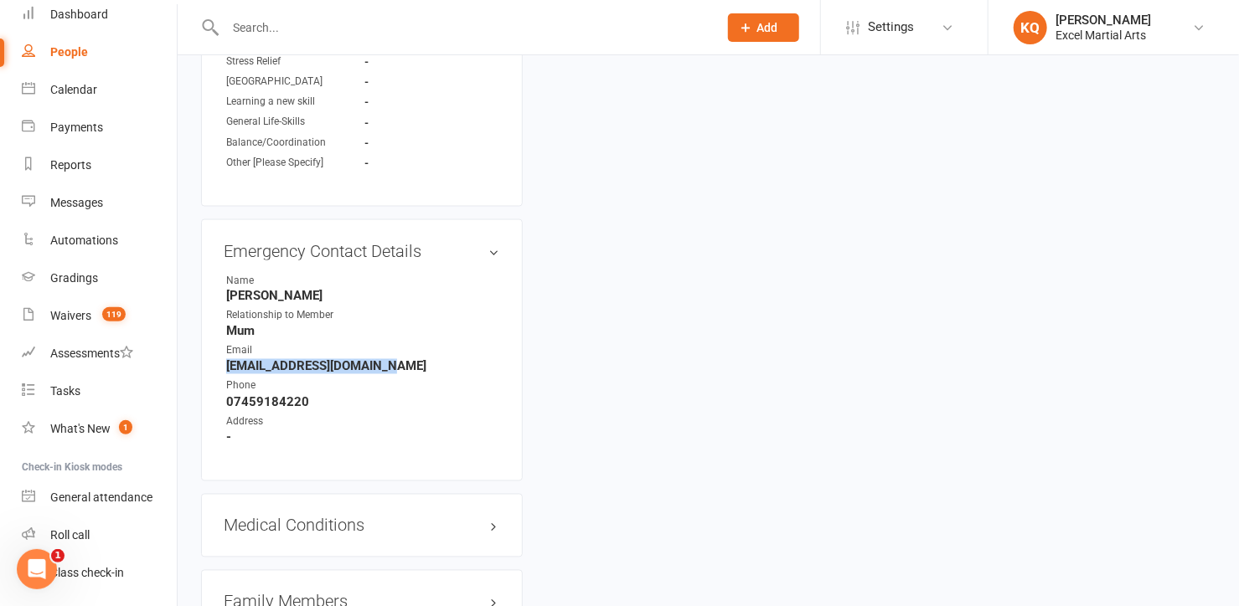
copy strong "[EMAIL_ADDRESS][DOMAIN_NAME]"
drag, startPoint x: 317, startPoint y: 397, endPoint x: 225, endPoint y: 402, distance: 92.3
click at [226, 402] on strong "07459184220" at bounding box center [363, 402] width 274 height 15
drag, startPoint x: 242, startPoint y: 409, endPoint x: 338, endPoint y: 450, distance: 104.7
click at [338, 450] on div "Emergency Contact Details edit Name [PERSON_NAME] Relationship to Member Mum Em…" at bounding box center [362, 350] width 322 height 262
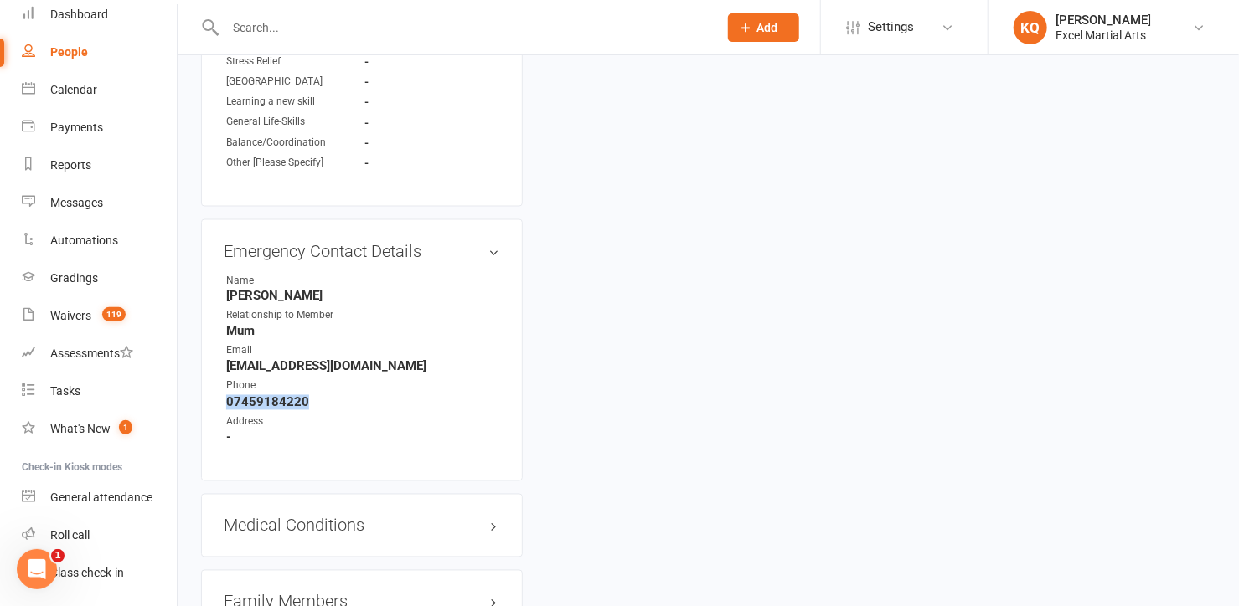
drag, startPoint x: 312, startPoint y: 398, endPoint x: 222, endPoint y: 405, distance: 89.9
click at [222, 405] on div "Emergency Contact Details edit Name [PERSON_NAME] Relationship to Member Mum Em…" at bounding box center [362, 350] width 322 height 262
copy strong "07459184220"
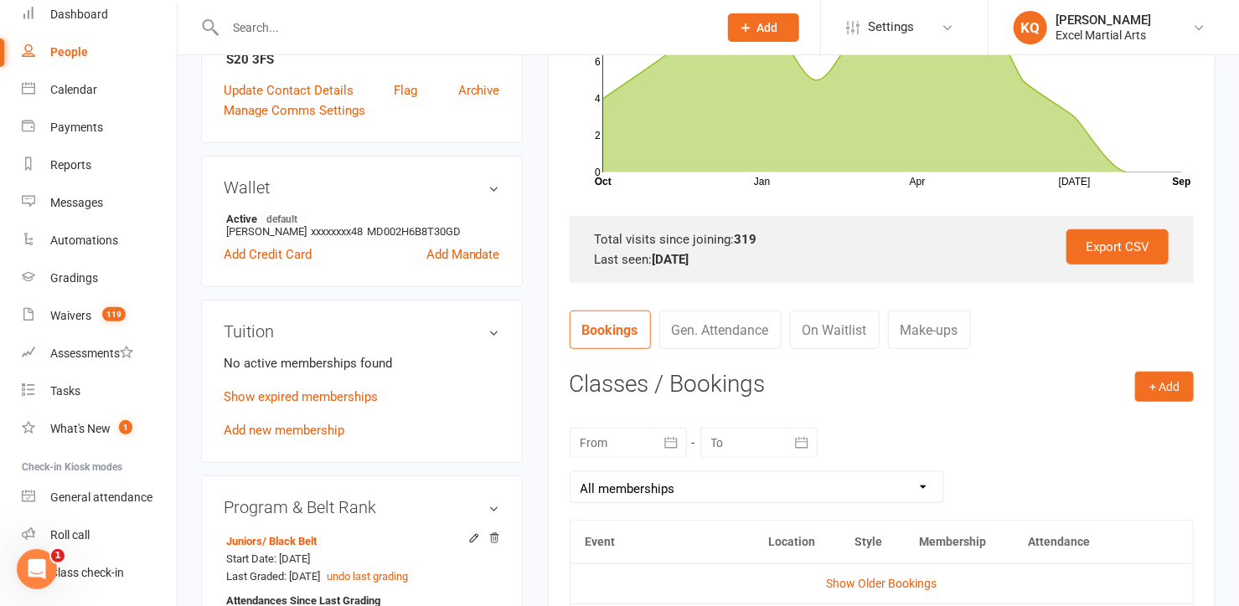
scroll to position [609, 0]
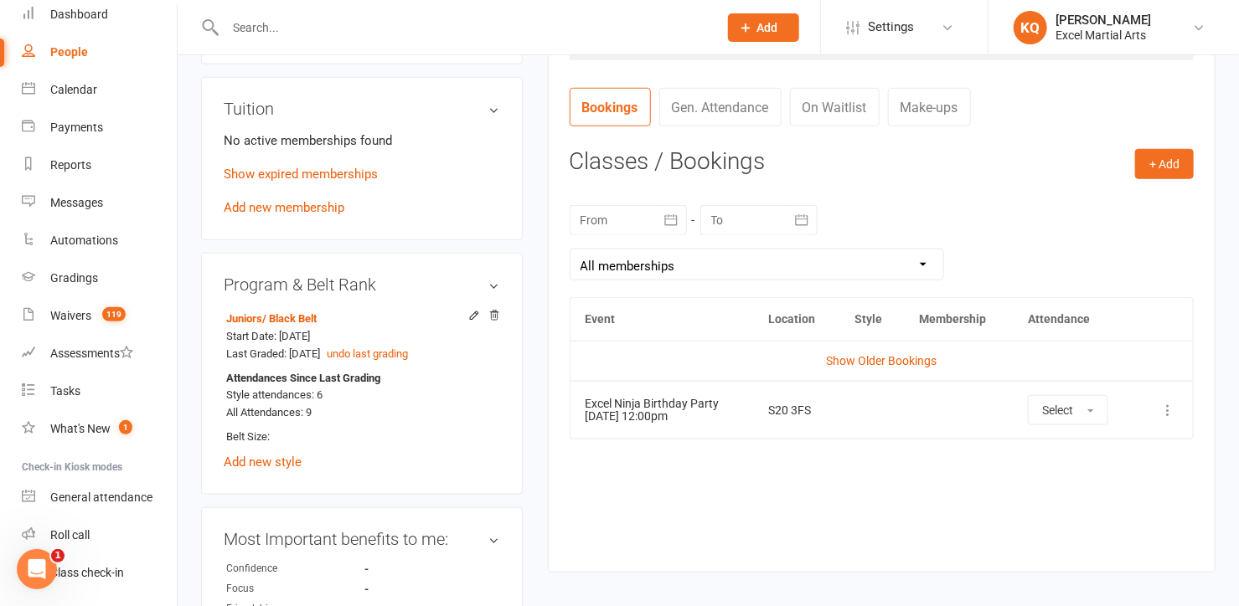
click at [1167, 414] on icon at bounding box center [1167, 410] width 17 height 17
click at [1109, 506] on link "Remove booking" at bounding box center [1094, 510] width 166 height 34
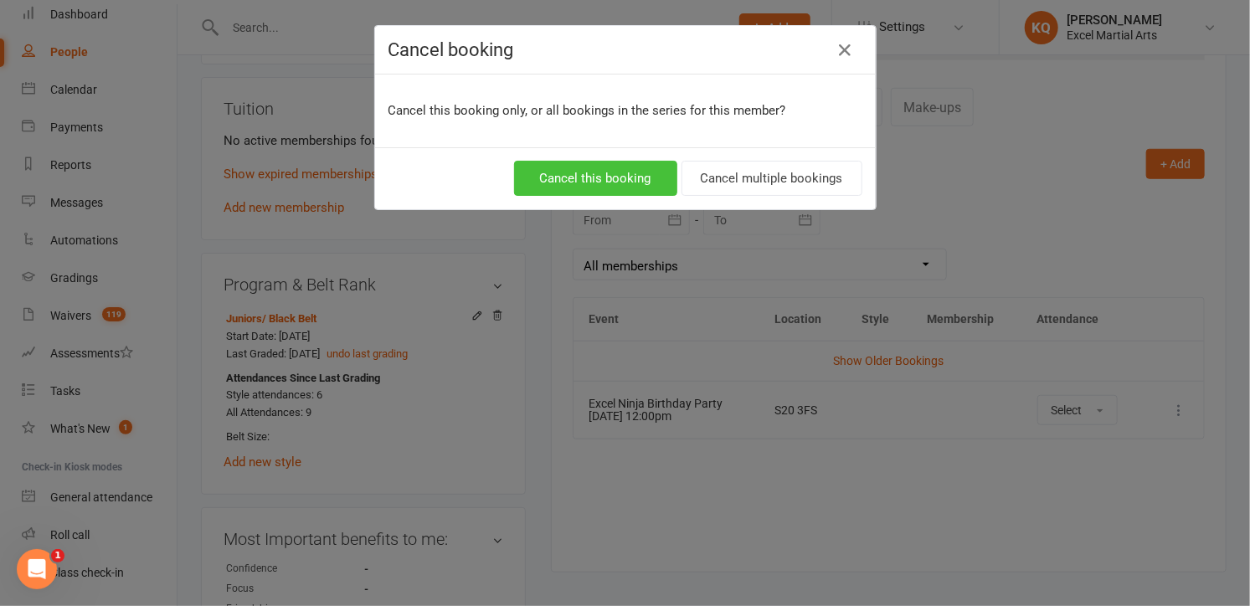
click at [559, 184] on button "Cancel this booking" at bounding box center [595, 178] width 163 height 35
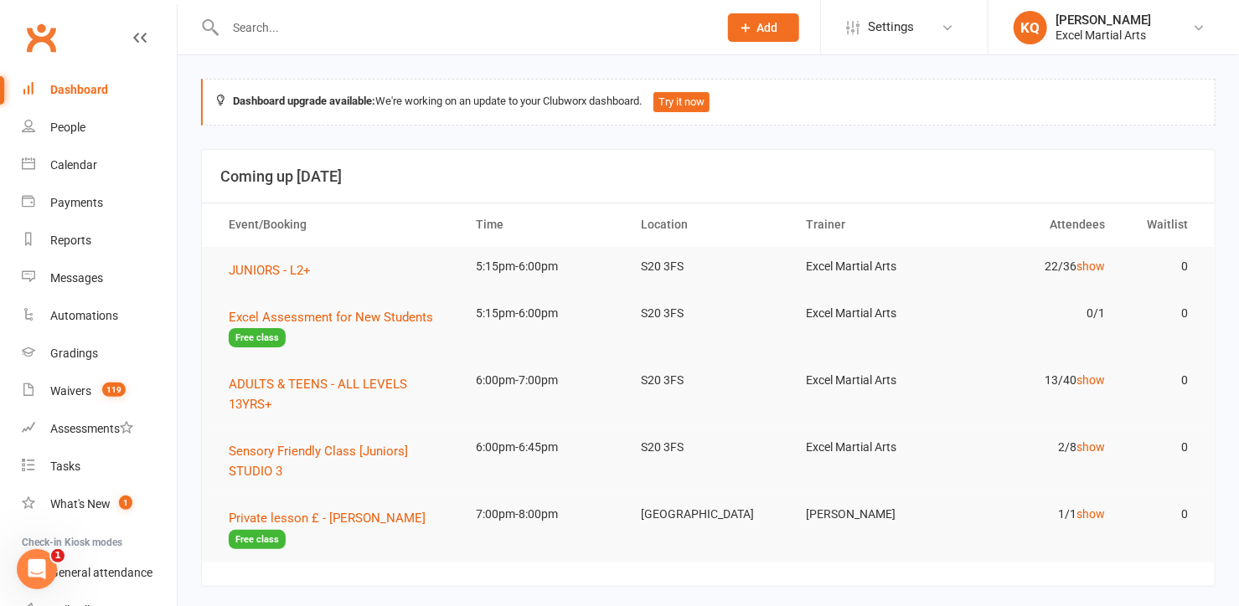
click at [766, 7] on div "Prospect Member Non-attending contact Class / event Appointment Grading event T…" at bounding box center [763, 27] width 114 height 54
click at [765, 23] on span "Add" at bounding box center [767, 27] width 21 height 13
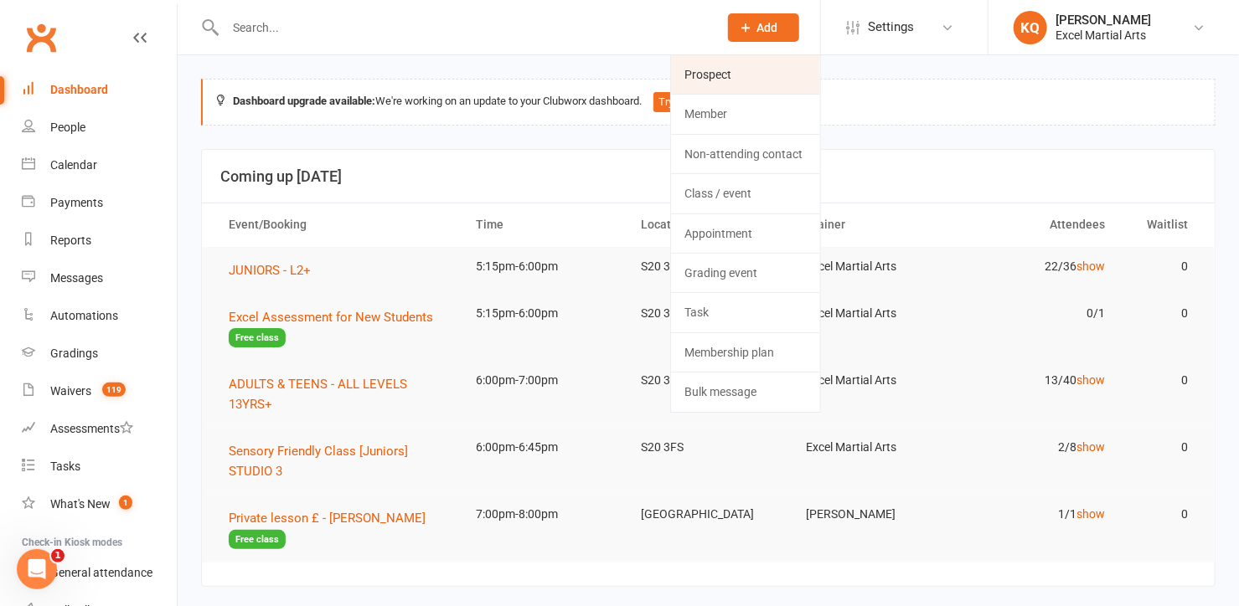
click at [712, 74] on link "Prospect" at bounding box center [745, 74] width 149 height 39
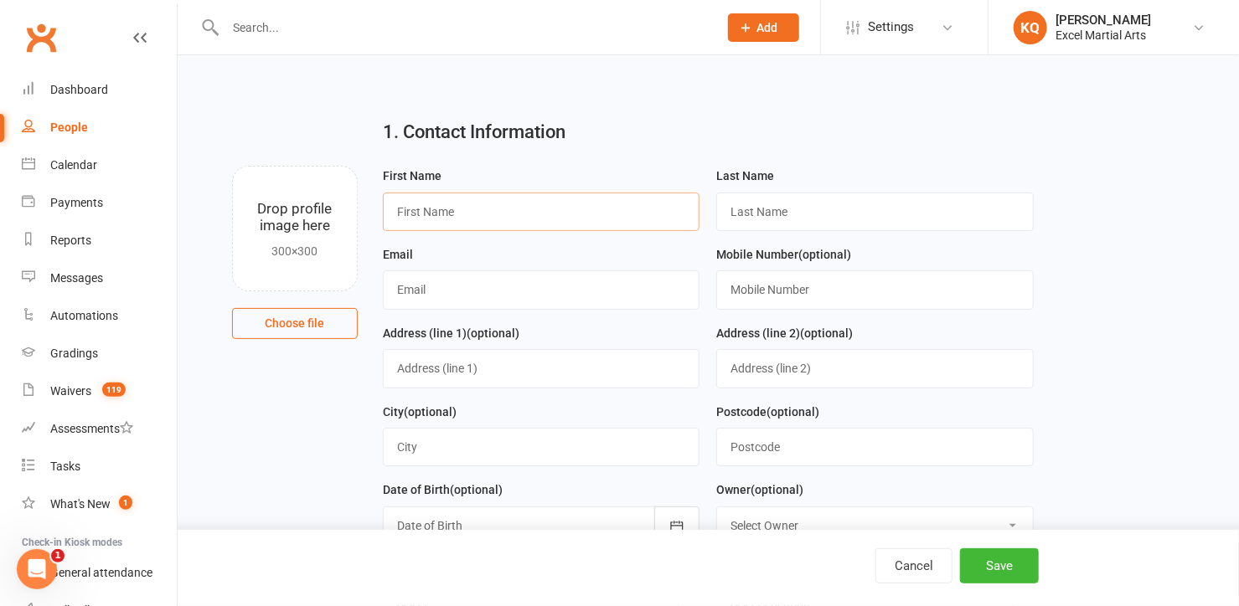
click at [461, 210] on input "text" at bounding box center [541, 212] width 317 height 39
type input "Urvi"
drag, startPoint x: 752, startPoint y: 221, endPoint x: 642, endPoint y: 193, distance: 114.0
click at [752, 221] on input "text" at bounding box center [874, 212] width 317 height 39
click at [738, 210] on input "text" at bounding box center [874, 212] width 317 height 39
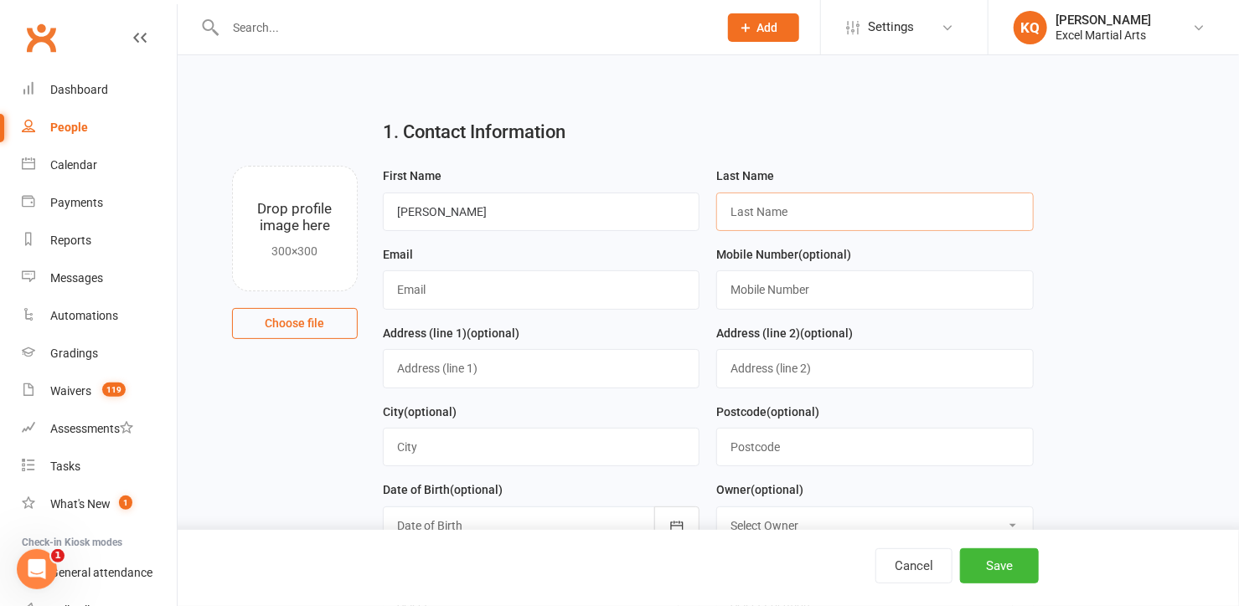
paste input "[PERSON_NAME]"
type input "[PERSON_NAME]"
click at [503, 291] on input "text" at bounding box center [541, 290] width 317 height 39
click at [473, 291] on input "text" at bounding box center [541, 290] width 317 height 39
paste input "[EMAIL_ADDRESS][DOMAIN_NAME]"
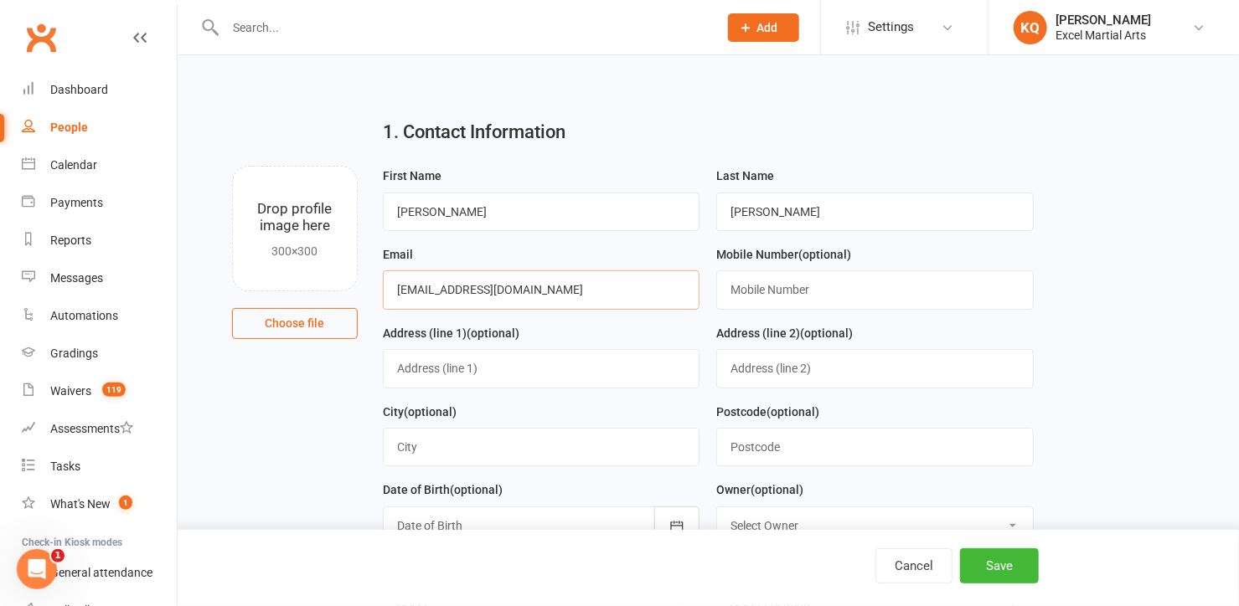
type input "[EMAIL_ADDRESS][DOMAIN_NAME]"
drag, startPoint x: 759, startPoint y: 298, endPoint x: 742, endPoint y: 294, distance: 17.3
click at [759, 298] on input "text" at bounding box center [874, 290] width 317 height 39
paste input "07459184220"
type input "07459184220"
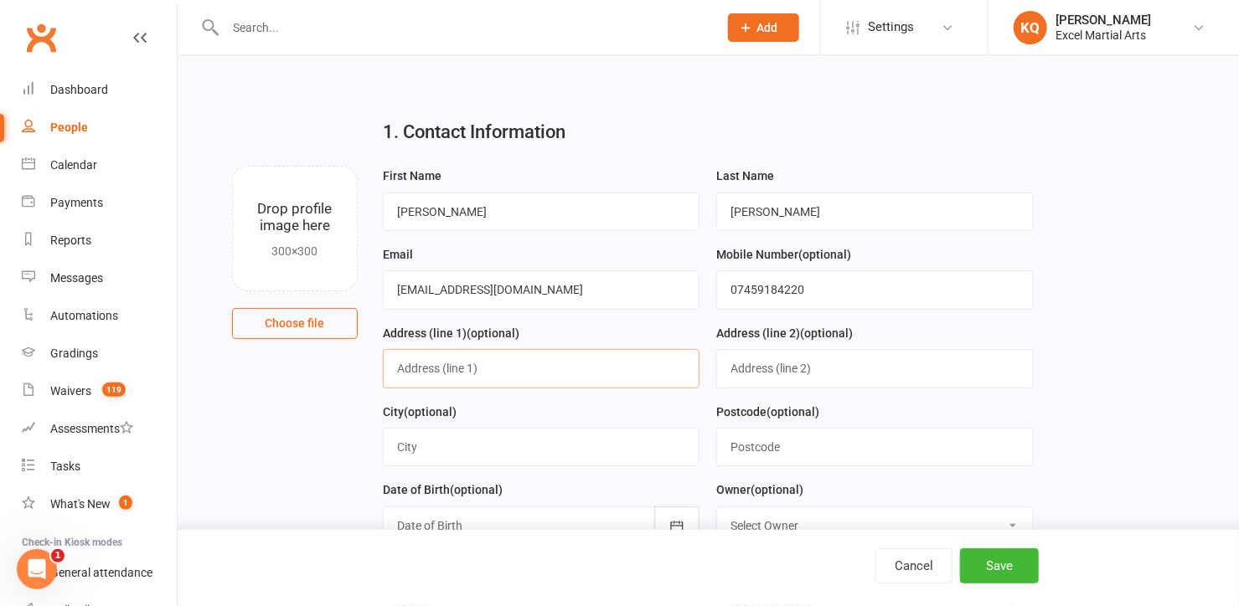
drag, startPoint x: 551, startPoint y: 364, endPoint x: 531, endPoint y: 337, distance: 34.2
click at [551, 364] on input "text" at bounding box center [541, 368] width 317 height 39
click at [512, 379] on input "text" at bounding box center [541, 368] width 317 height 39
paste input "[STREET_ADDRESS][PERSON_NAME]"
type input "[STREET_ADDRESS][PERSON_NAME]"
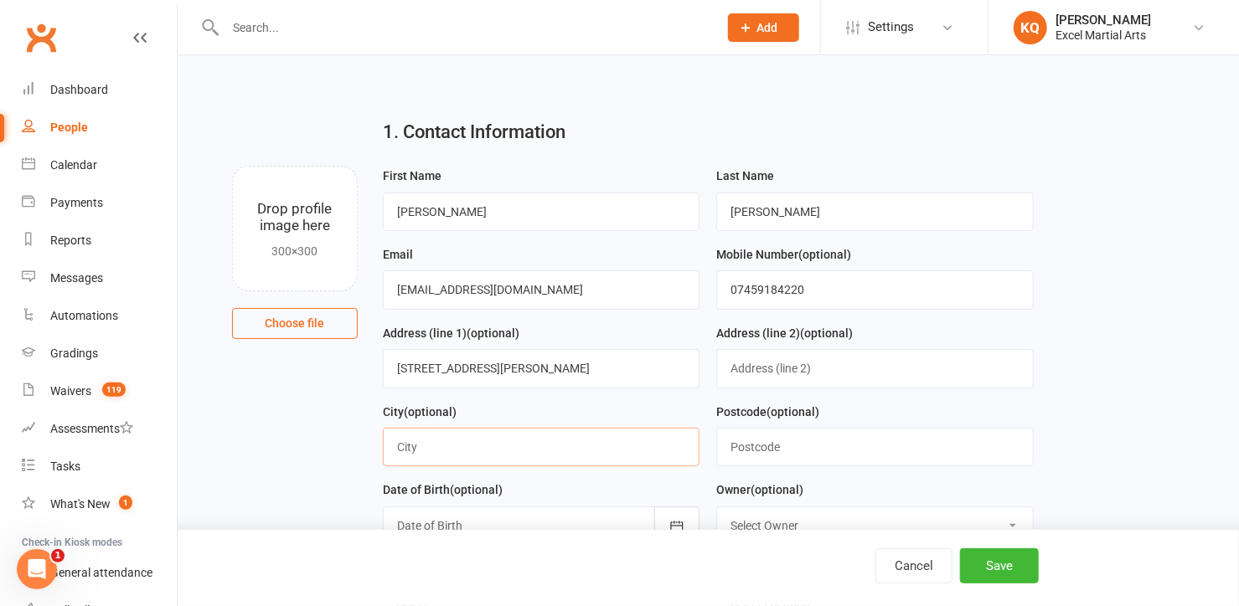
click at [451, 444] on input "text" at bounding box center [541, 447] width 317 height 39
type input "Sheffield"
click at [738, 447] on input "text" at bounding box center [874, 447] width 317 height 39
paste input "S60 8DL"
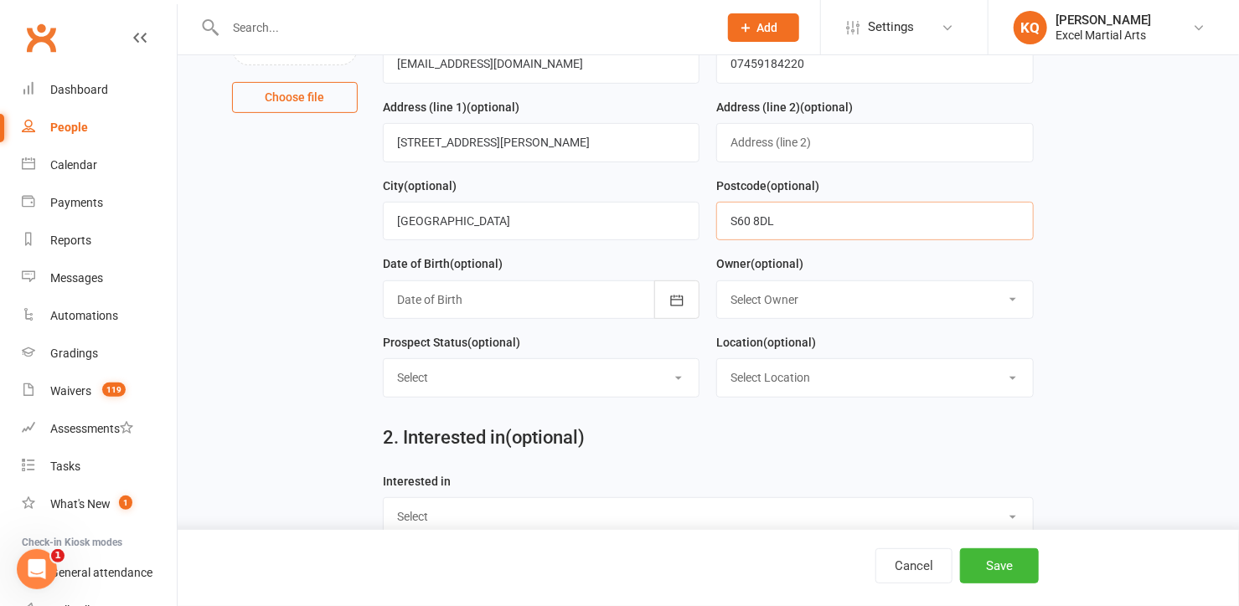
scroll to position [228, 0]
type input "S60 8DL"
click at [669, 301] on icon "button" at bounding box center [676, 299] width 17 height 17
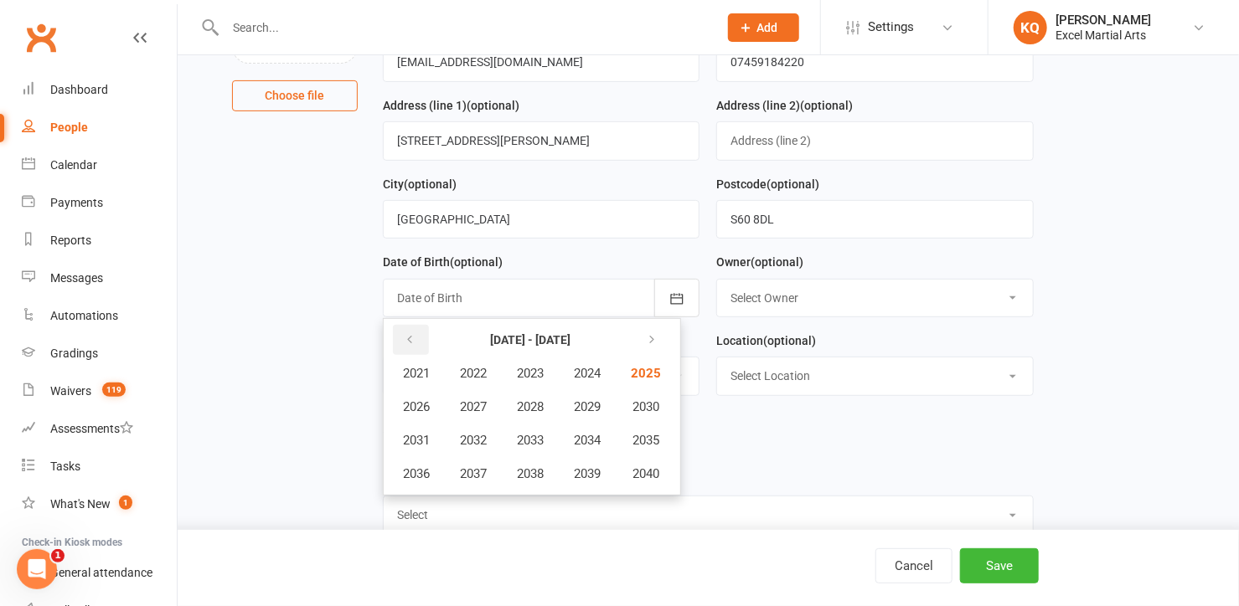
click at [409, 335] on icon "button" at bounding box center [410, 339] width 12 height 13
click at [523, 472] on span "2018" at bounding box center [530, 473] width 27 height 15
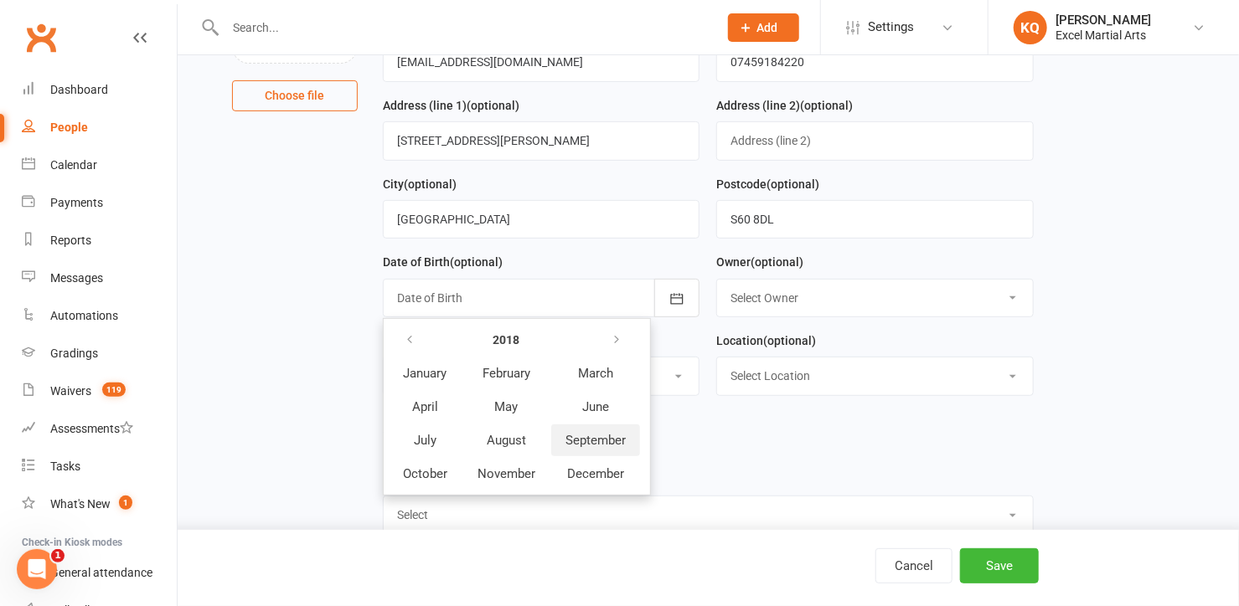
click at [592, 438] on span "September" at bounding box center [595, 440] width 60 height 15
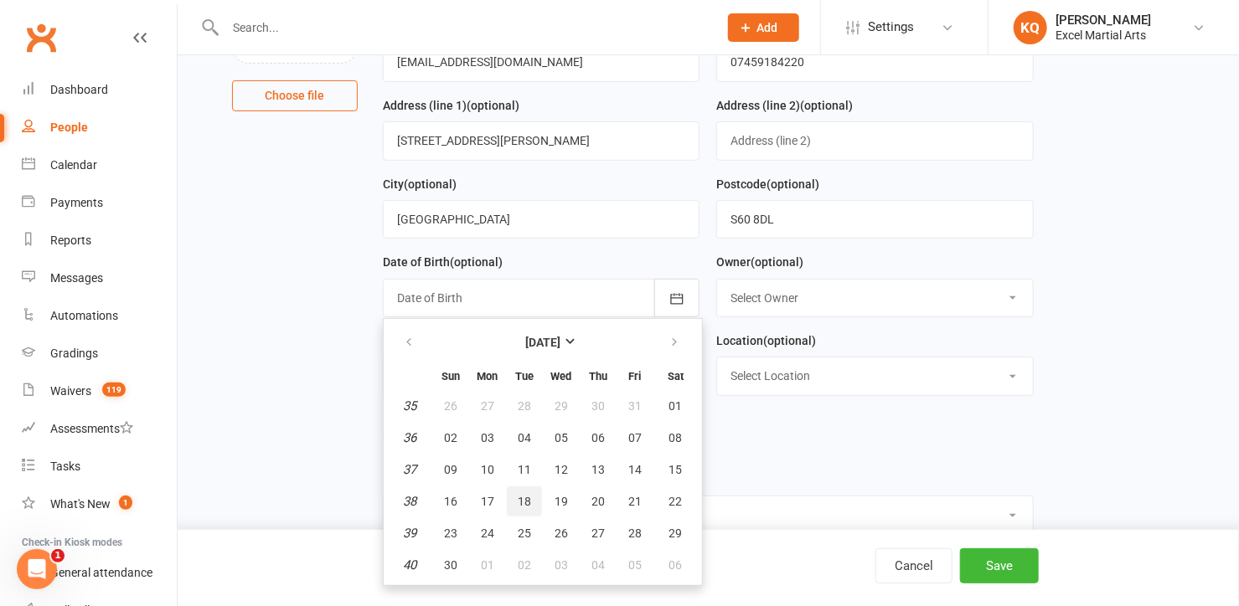
click at [519, 496] on span "18" at bounding box center [524, 501] width 13 height 13
type input "18 Sep 2018"
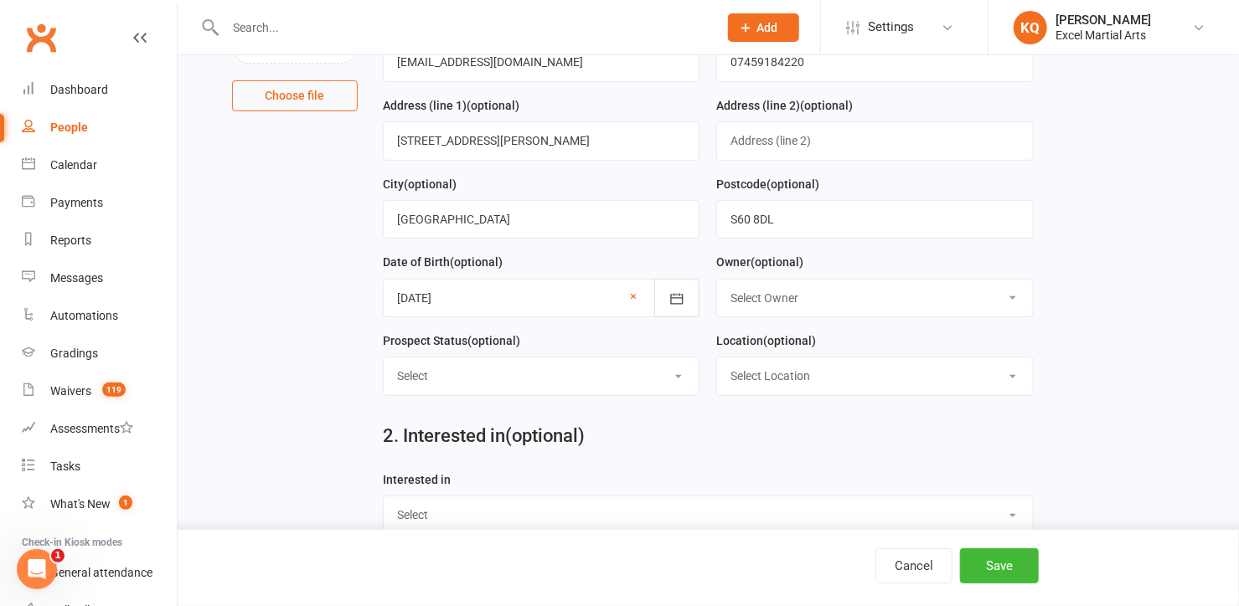
click at [761, 291] on select "Select Owner Excel Martial Arts Katie Quirke Caleb Bastock Liam Richards Angelo…" at bounding box center [875, 298] width 316 height 37
select select "1"
click at [717, 280] on select "Select Owner Excel Martial Arts Katie Quirke Caleb Bastock Liam Richards Angelo…" at bounding box center [875, 298] width 316 height 37
click at [492, 377] on select "Select 1 - Enquiry Received 1a- Event Enquiry Received 2 - Contact Attempted 3 …" at bounding box center [542, 376] width 316 height 37
select select "9- Booked Party (non-student)"
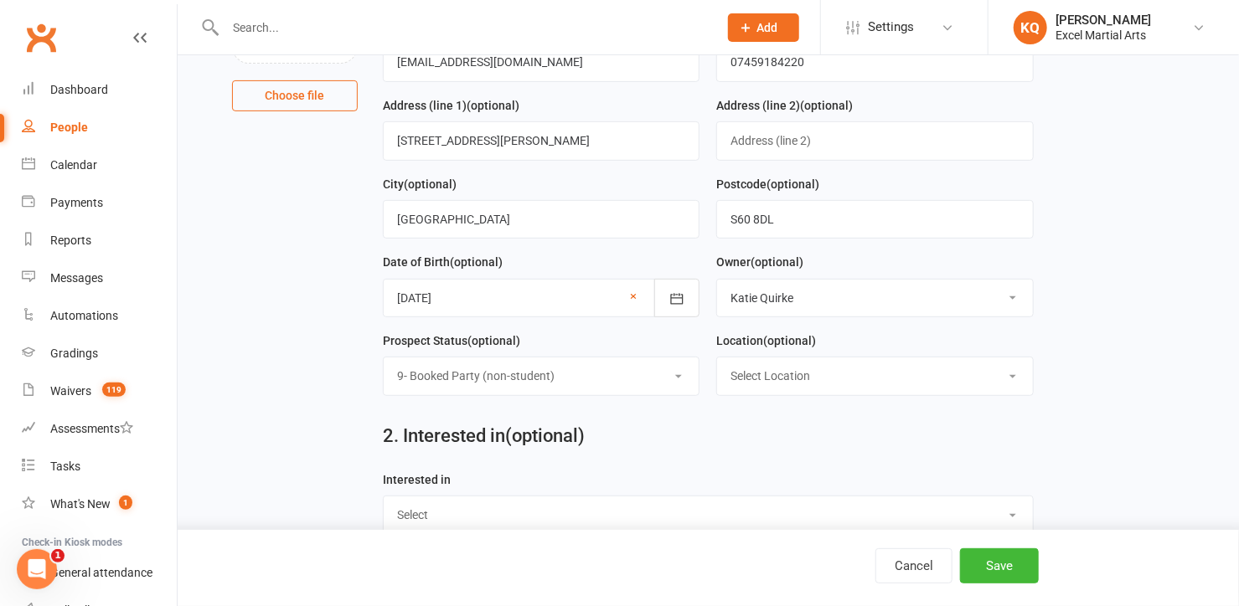
click at [384, 358] on select "Select 1 - Enquiry Received 1a- Event Enquiry Received 2 - Contact Attempted 3 …" at bounding box center [542, 376] width 316 height 37
click at [814, 374] on select "Select Location Phone call Phone call Rothervalley S20 3FS Studio 3" at bounding box center [875, 376] width 316 height 37
select select "3"
click at [717, 358] on select "Select Location Phone call Phone call Rothervalley S20 3FS Studio 3" at bounding box center [875, 376] width 316 height 37
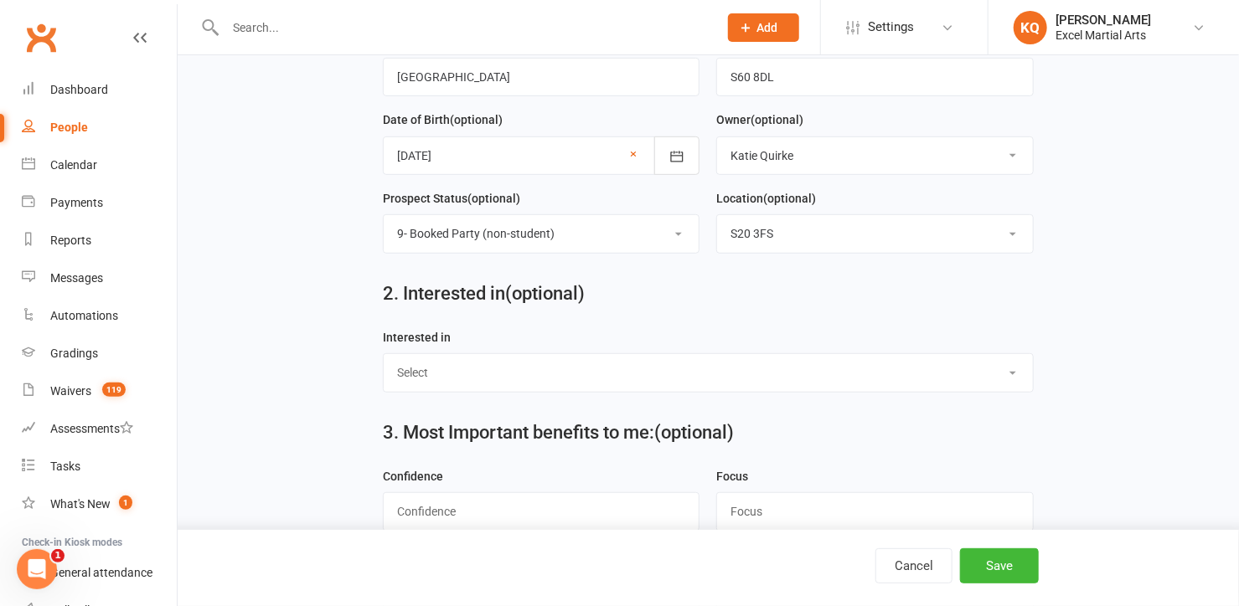
scroll to position [380, 0]
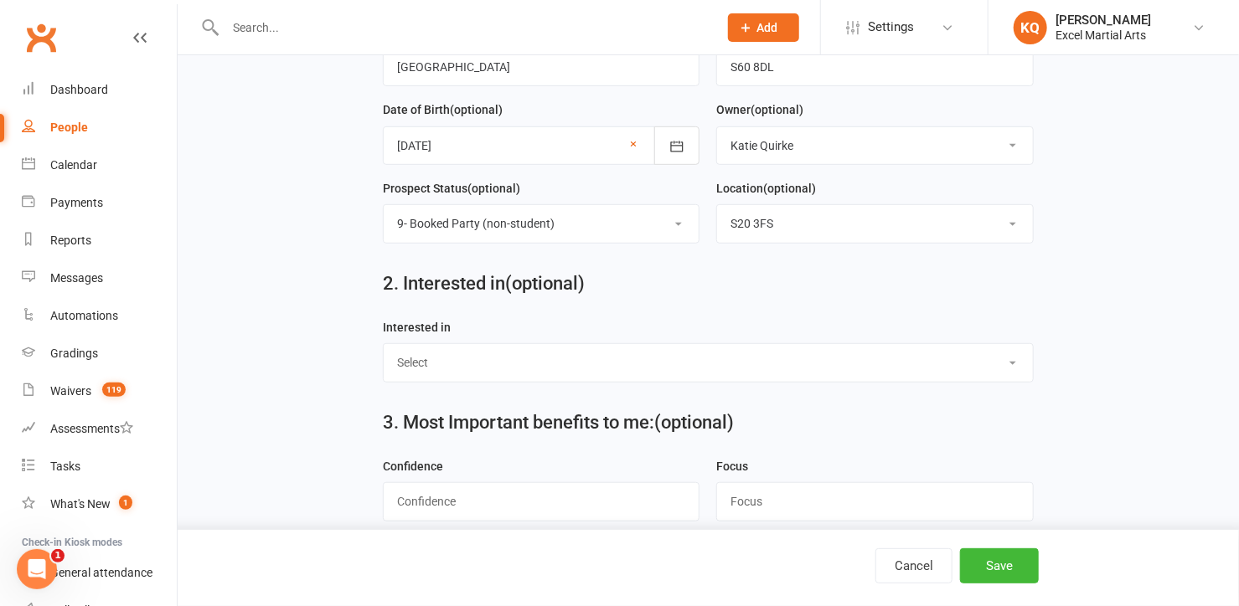
click at [432, 361] on select "Select Ministrike Juniors Adults/Teens Yoga Birthday Parties" at bounding box center [708, 362] width 649 height 37
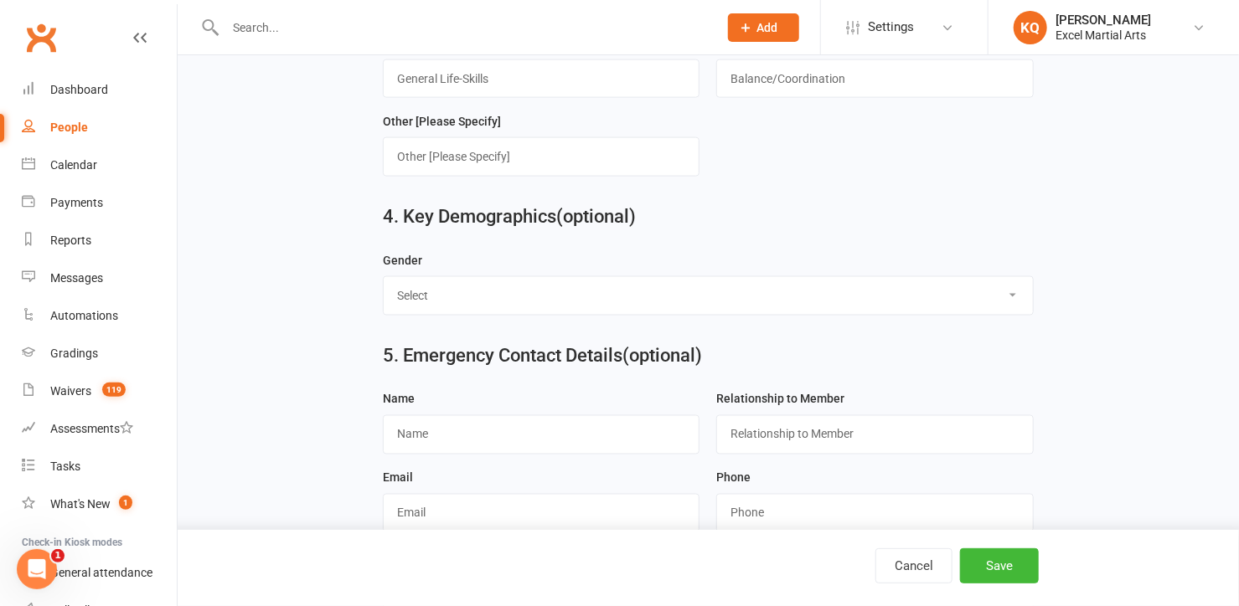
scroll to position [1142, 0]
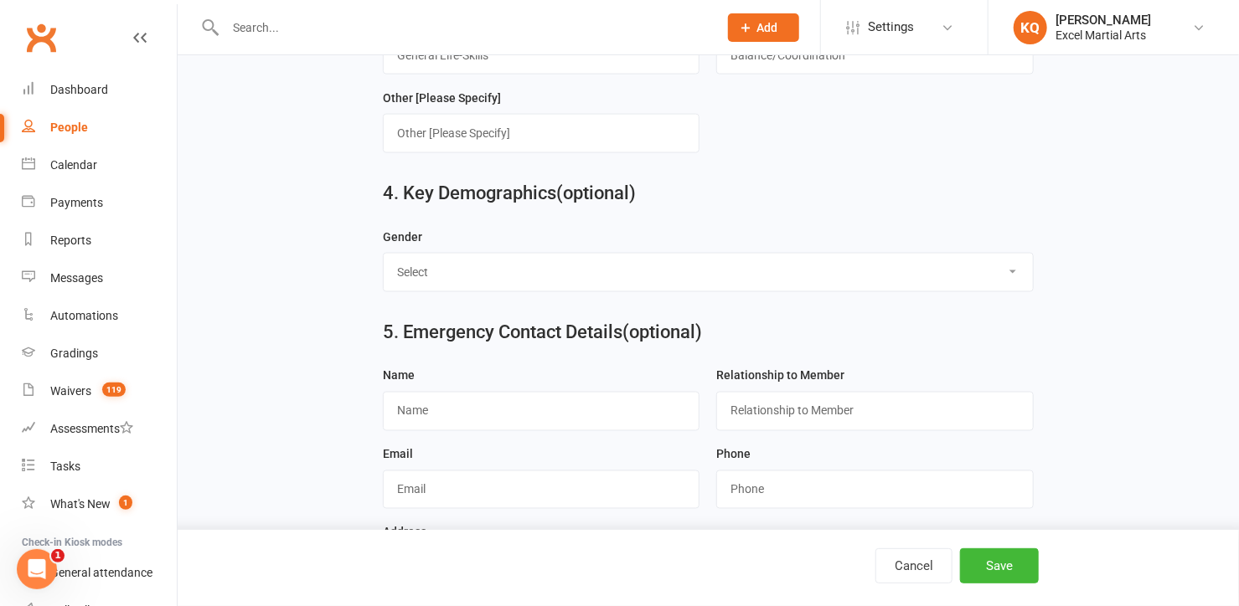
click at [472, 274] on select "Select Male Female" at bounding box center [708, 272] width 649 height 37
select select "Female"
click at [384, 254] on select "Select Male Female" at bounding box center [708, 272] width 649 height 37
click at [466, 394] on input "text" at bounding box center [541, 411] width 317 height 39
paste input "[PERSON_NAME]"
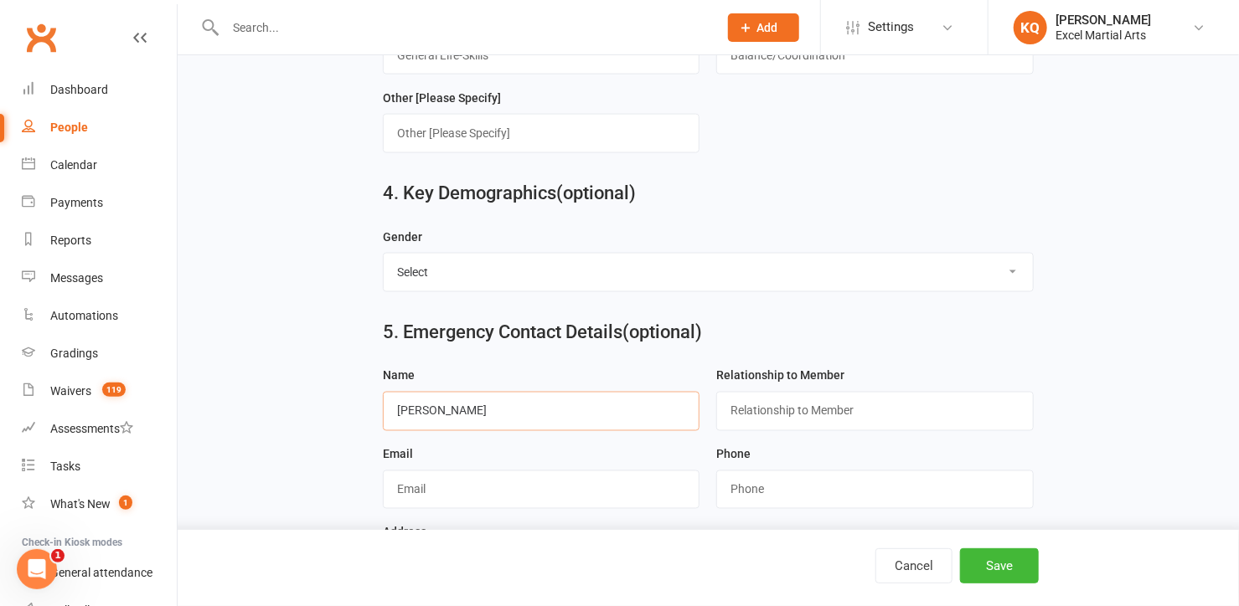
type input "[PERSON_NAME]"
click at [788, 408] on input "text" at bounding box center [874, 411] width 317 height 39
type input "Mum"
drag, startPoint x: 628, startPoint y: 472, endPoint x: 628, endPoint y: 462, distance: 10.1
click at [628, 471] on input "text" at bounding box center [541, 490] width 317 height 39
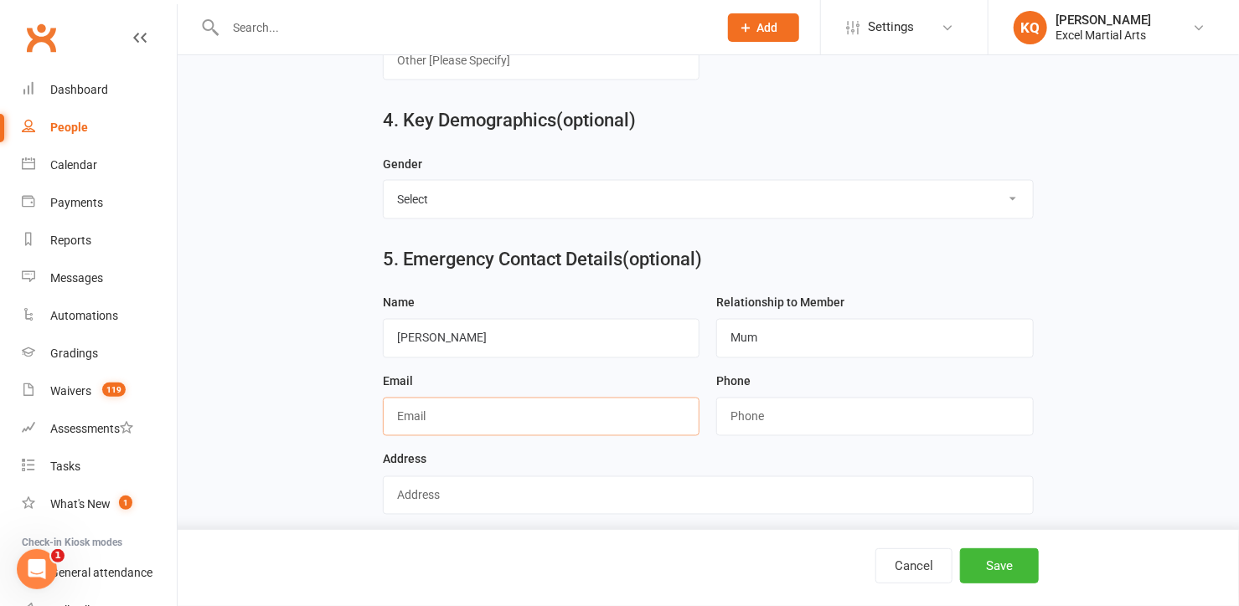
scroll to position [1218, 0]
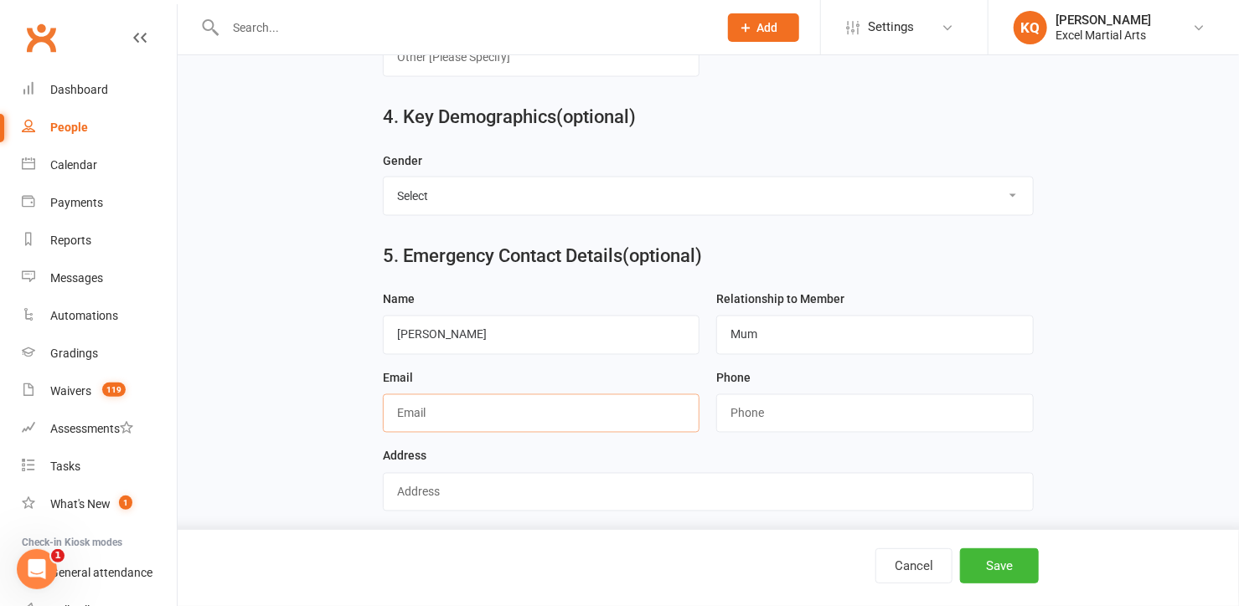
click at [469, 408] on input "text" at bounding box center [541, 413] width 317 height 39
paste input "[EMAIL_ADDRESS][DOMAIN_NAME]"
type input "[EMAIL_ADDRESS][DOMAIN_NAME]"
click at [758, 414] on input "string" at bounding box center [874, 413] width 317 height 39
paste input "07459184220"
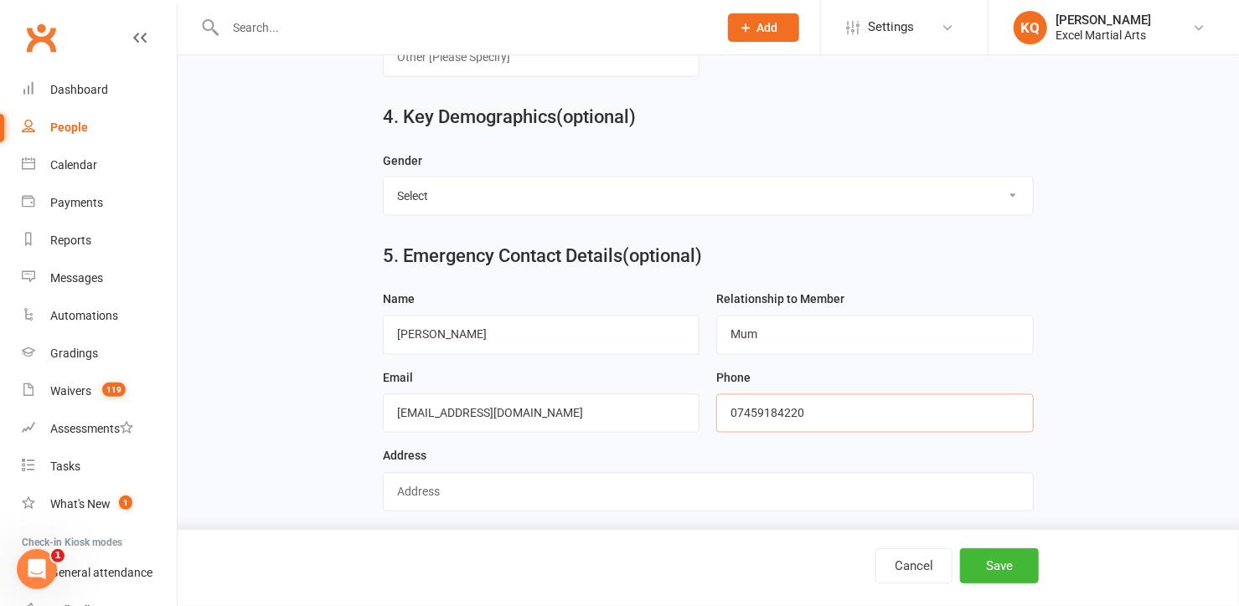
scroll to position [1634, 0]
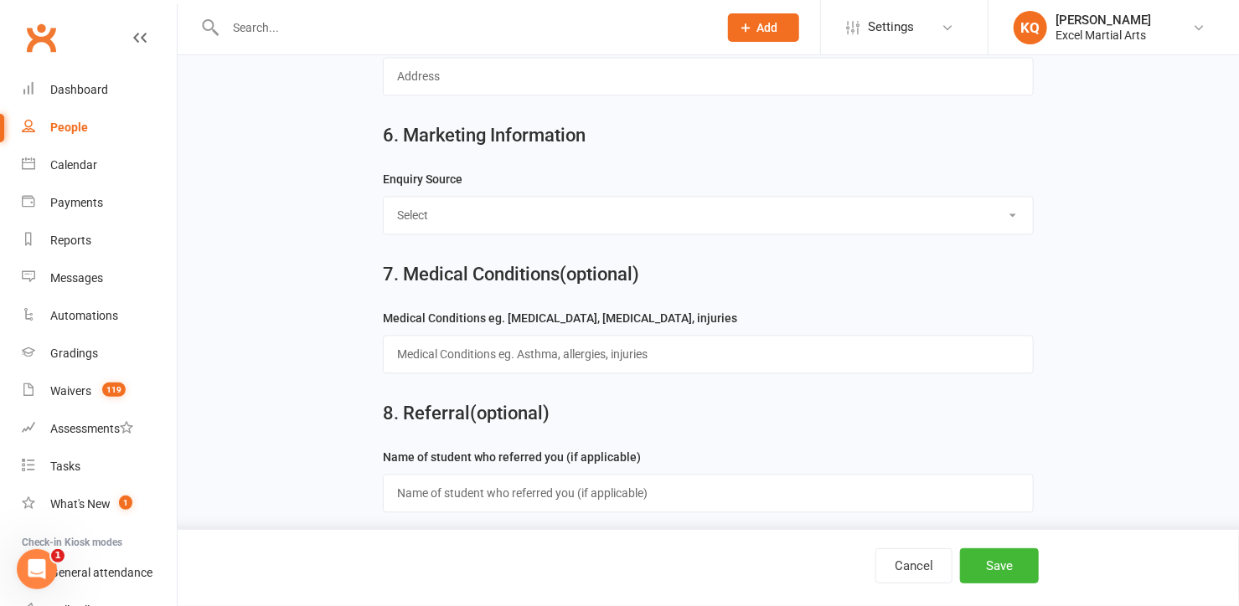
type input "07459184220"
click at [472, 203] on select "Select Birthday Party Coach/Staff Referral Dance Driven by/Walk In Event [Commu…" at bounding box center [708, 215] width 649 height 37
select select "Family Member"
click at [384, 197] on select "Select Birthday Party Coach/Staff Referral Dance Driven by/Walk In Event [Commu…" at bounding box center [708, 215] width 649 height 37
click at [997, 566] on button "Save" at bounding box center [999, 566] width 79 height 35
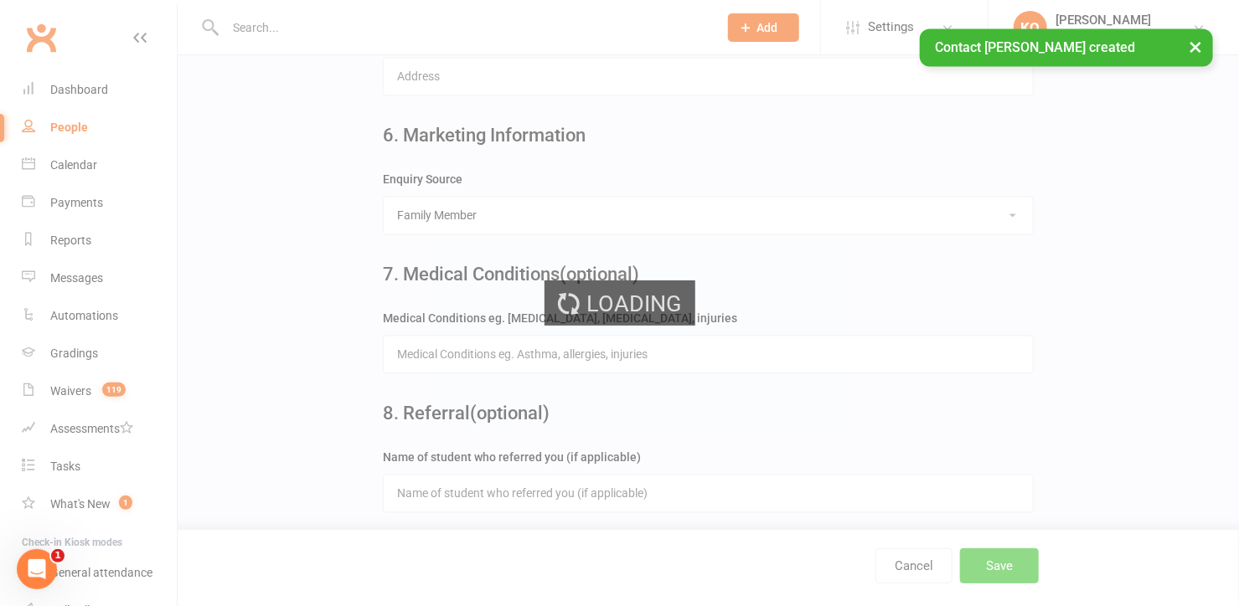
scroll to position [0, 0]
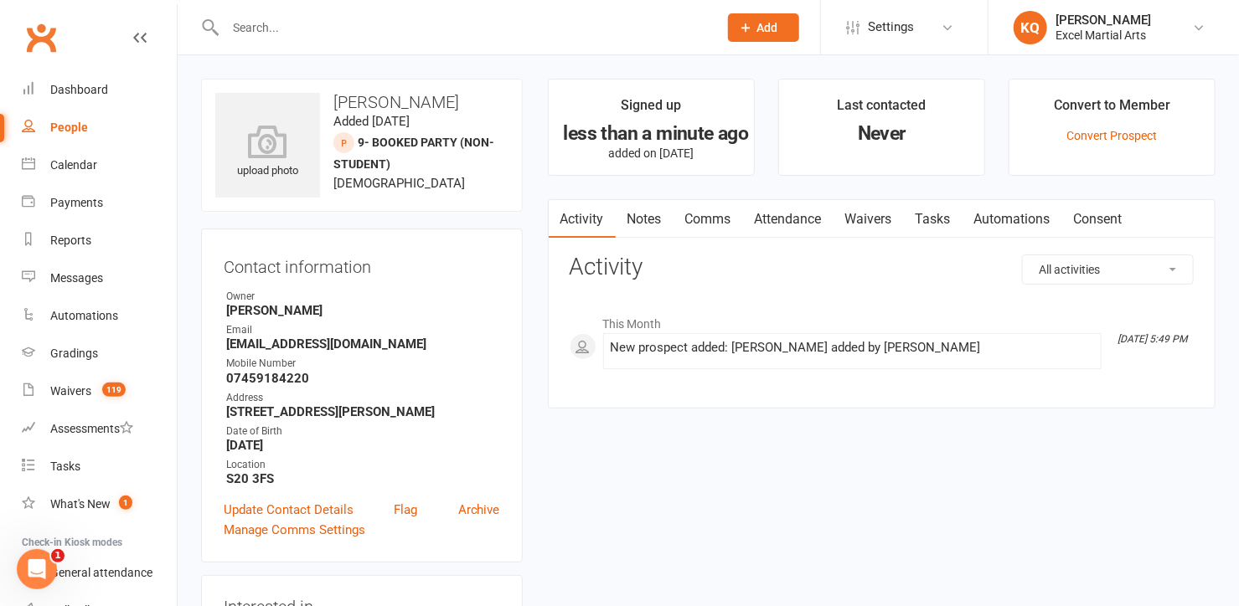
click at [808, 223] on link "Attendance" at bounding box center [788, 219] width 90 height 39
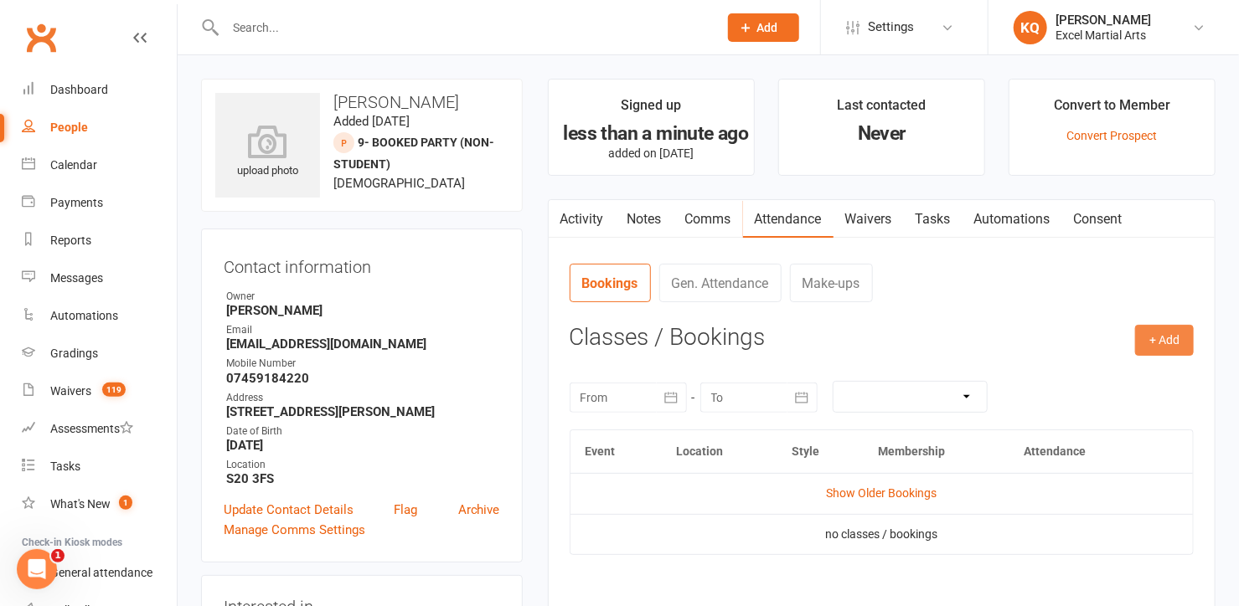
click at [1155, 348] on button "+ Add" at bounding box center [1164, 340] width 59 height 30
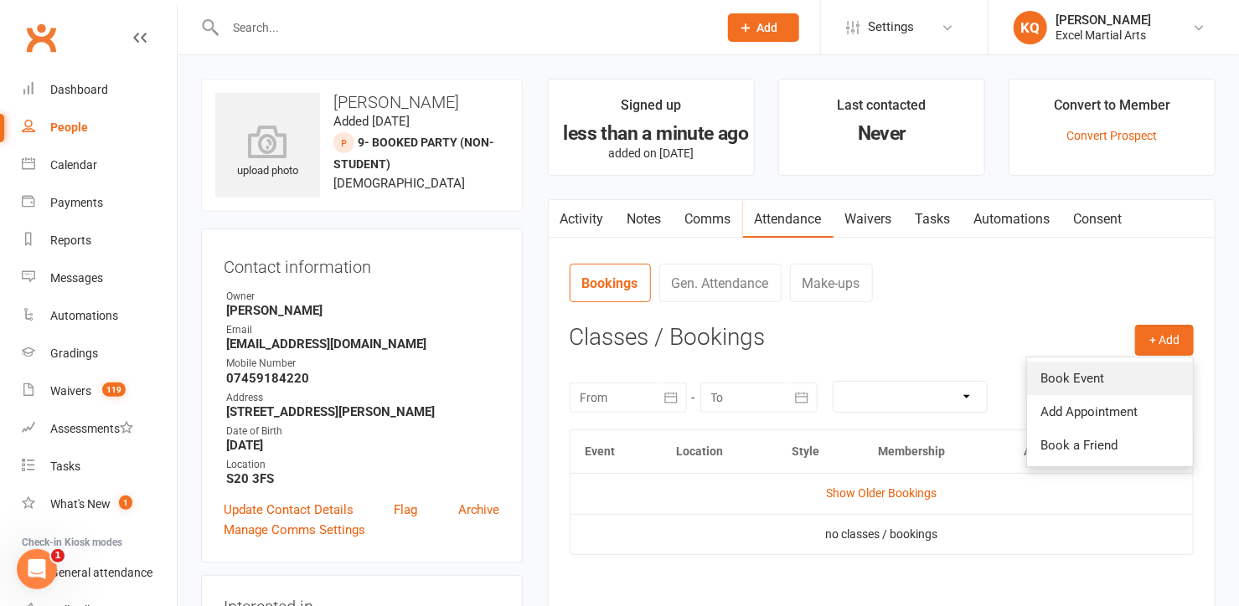
click at [1098, 384] on link "Book Event" at bounding box center [1110, 379] width 166 height 34
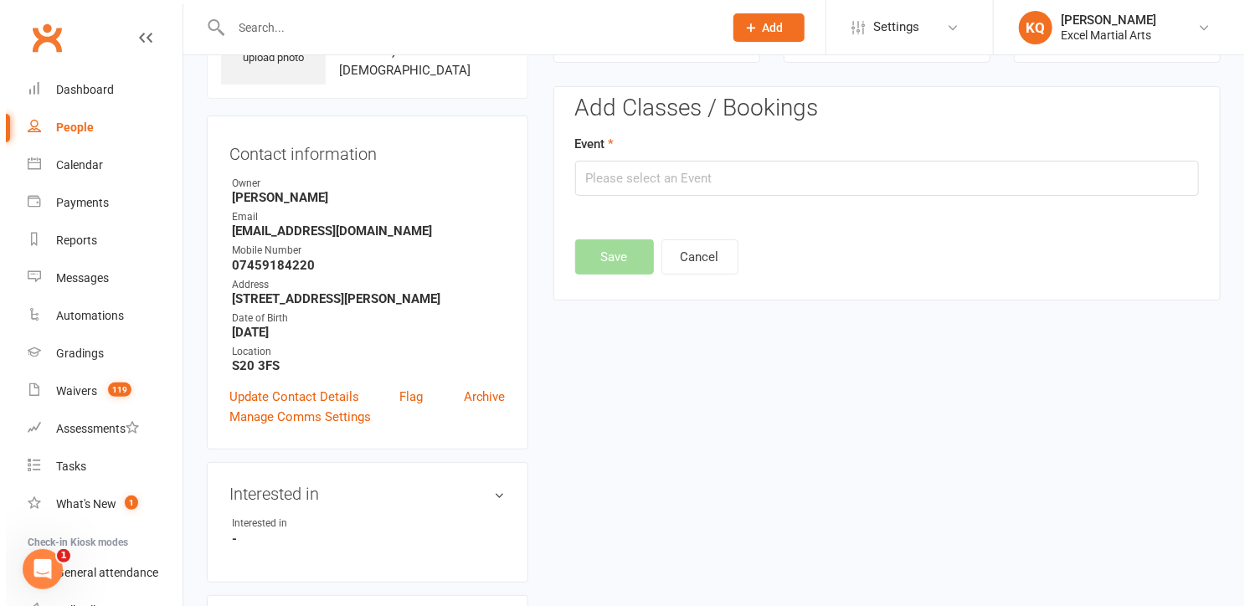
scroll to position [114, 0]
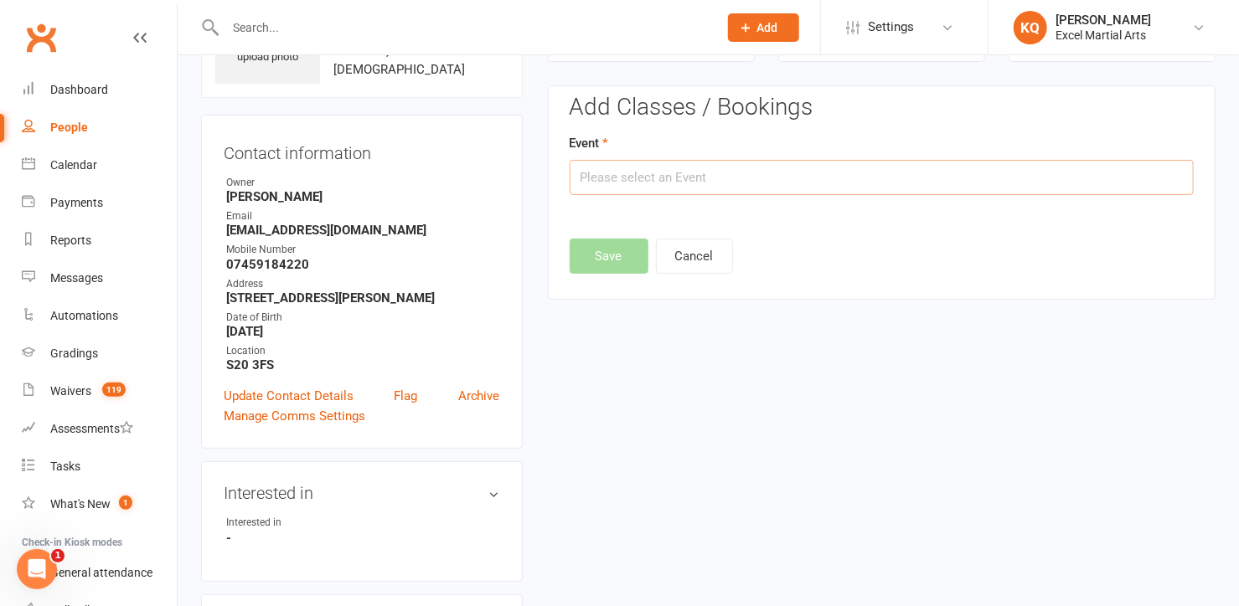
click at [601, 178] on input "text" at bounding box center [882, 177] width 624 height 35
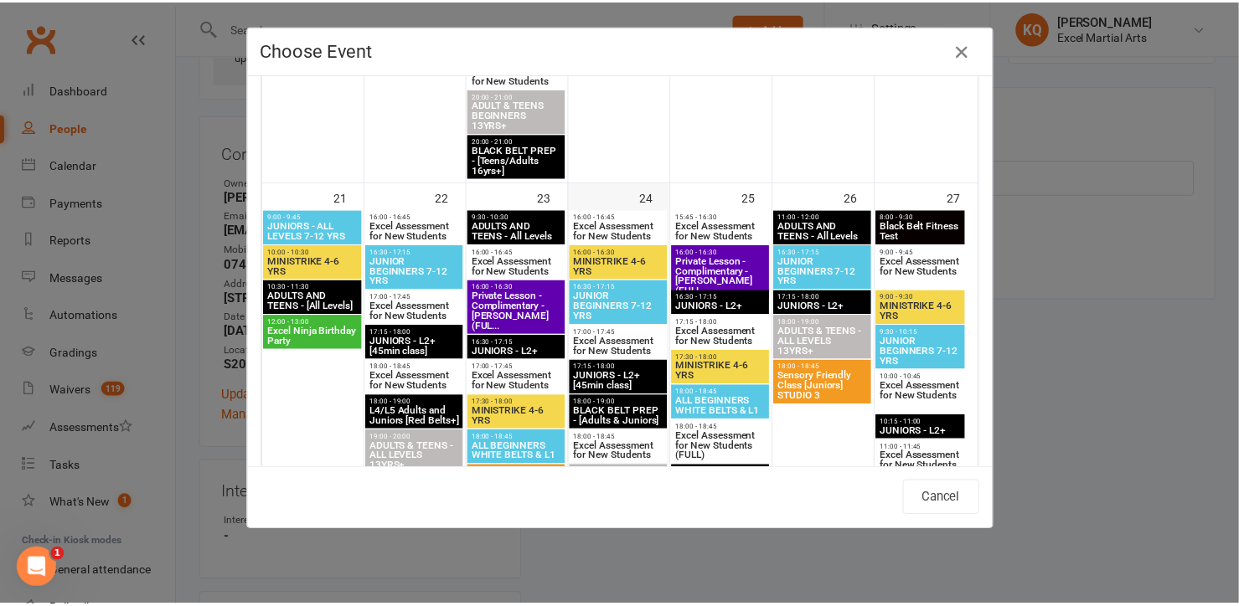
scroll to position [2131, 0]
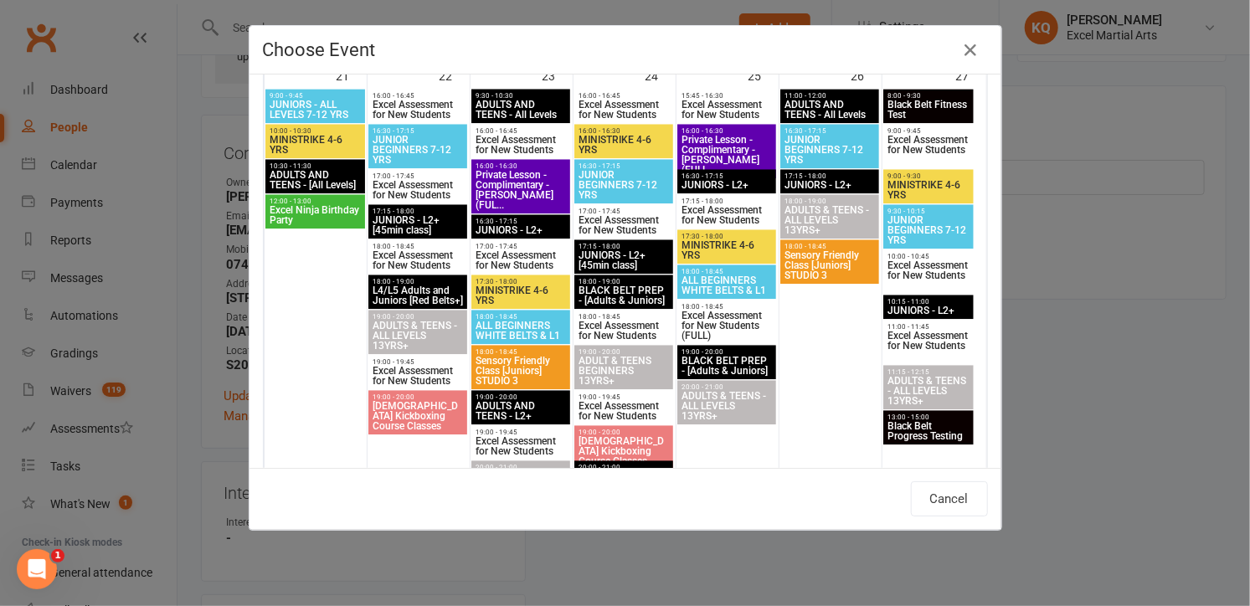
click at [317, 216] on span "Excel Ninja Birthday Party" at bounding box center [315, 215] width 92 height 20
type input "Excel Ninja Birthday Party - Sep 21, 2025 12:00:00 PM"
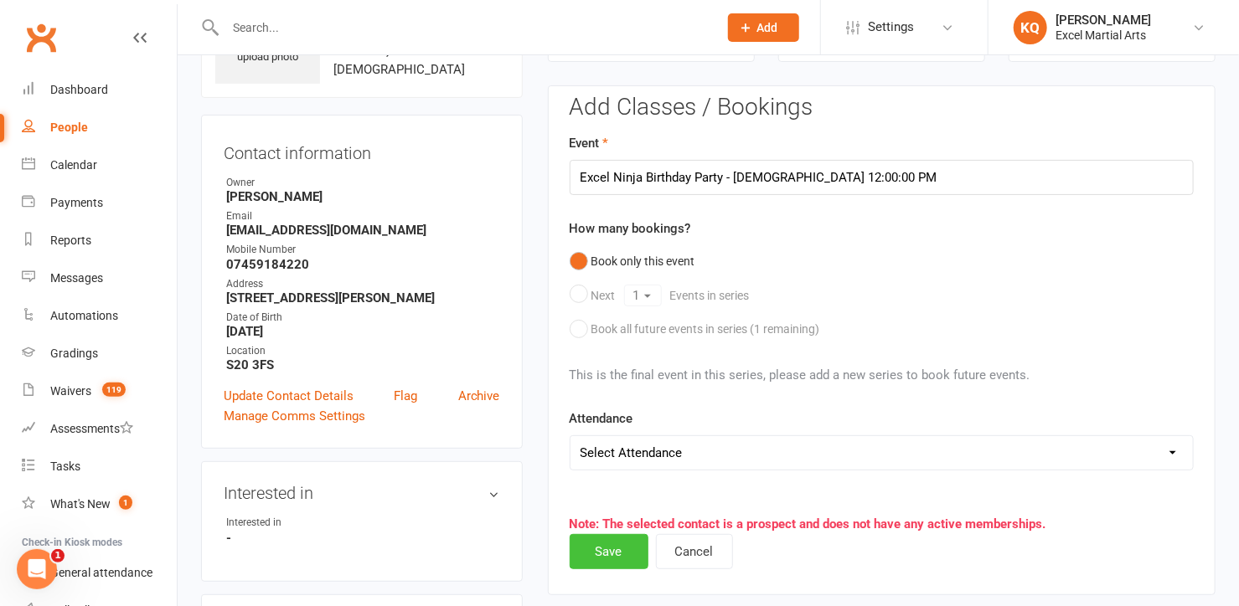
click at [598, 552] on button "Save" at bounding box center [609, 551] width 79 height 35
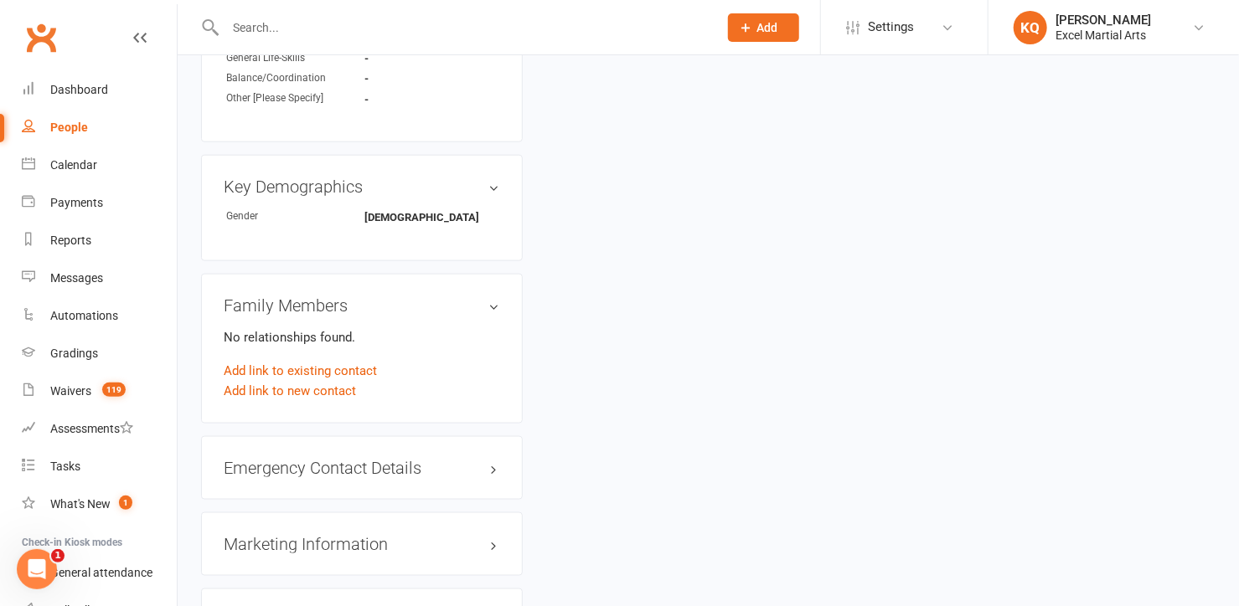
scroll to position [1065, 0]
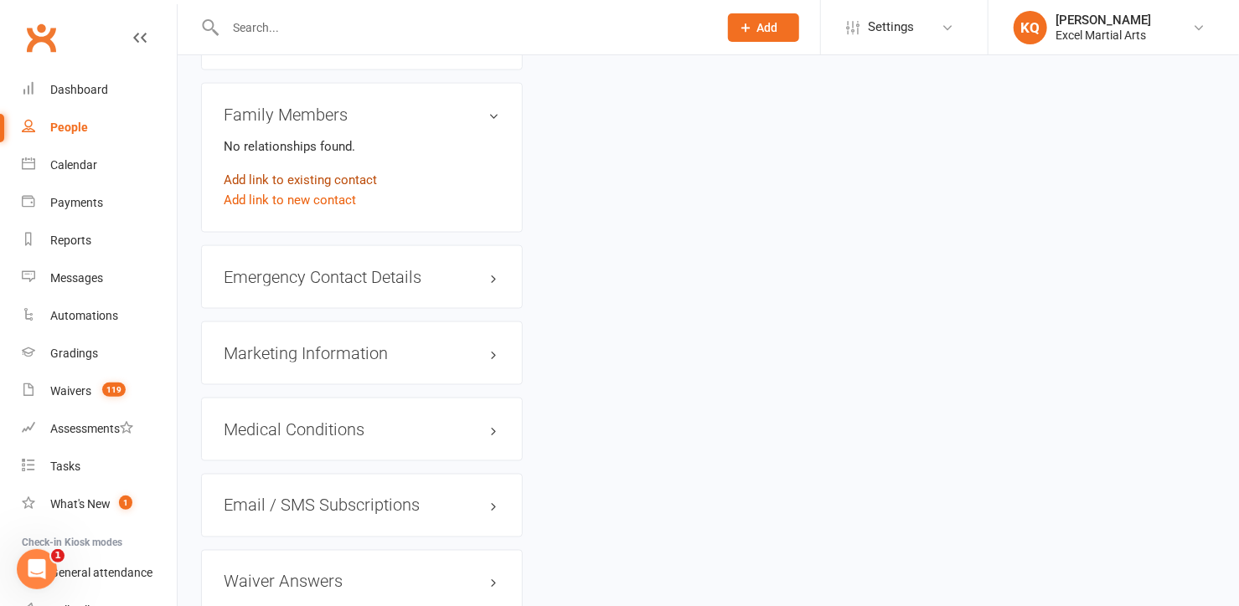
click at [276, 175] on link "Add link to existing contact" at bounding box center [300, 180] width 153 height 20
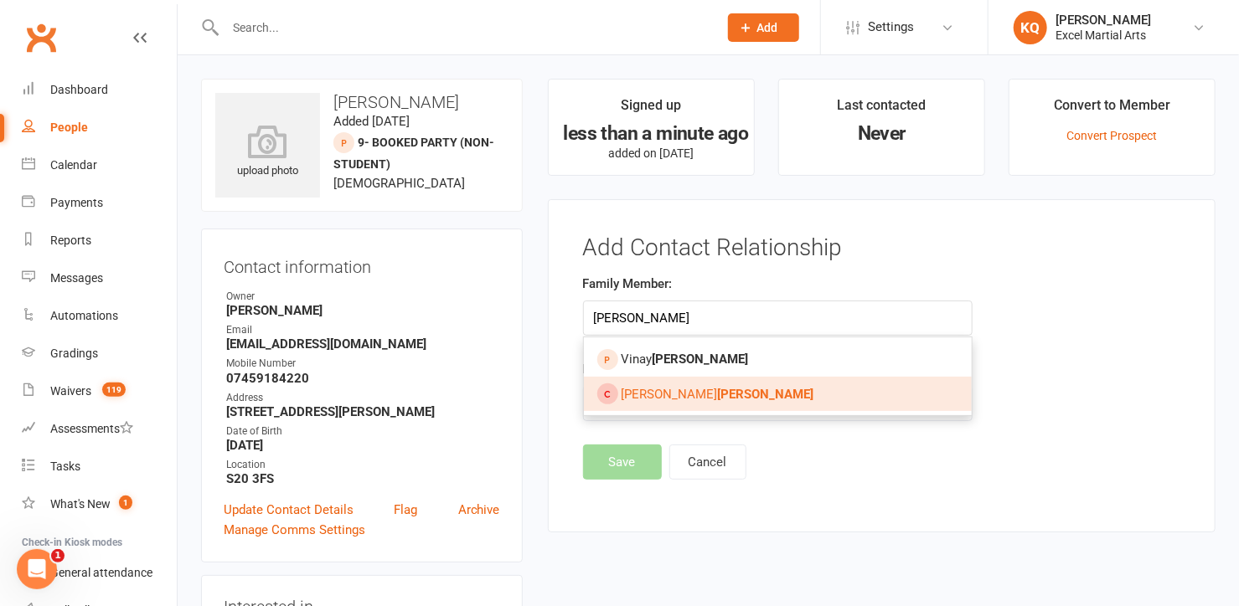
type input "[PERSON_NAME]"
click at [714, 397] on link "Avyay Vedula" at bounding box center [778, 394] width 389 height 35
type input "[PERSON_NAME]"
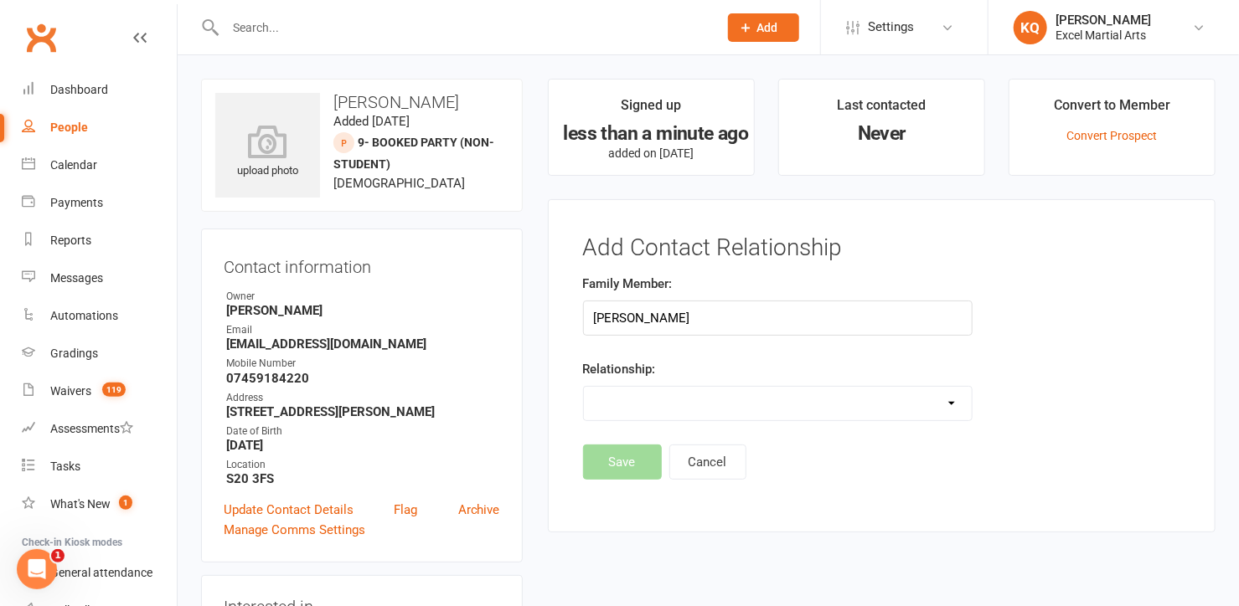
click at [712, 400] on select "Parent / Guardian Child Sibling (parent not in system) Spouse / Partner Cousin …" at bounding box center [778, 404] width 389 height 34
select select "3"
click at [584, 387] on select "Parent / Guardian Child Sibling (parent not in system) Spouse / Partner Cousin …" at bounding box center [778, 404] width 389 height 34
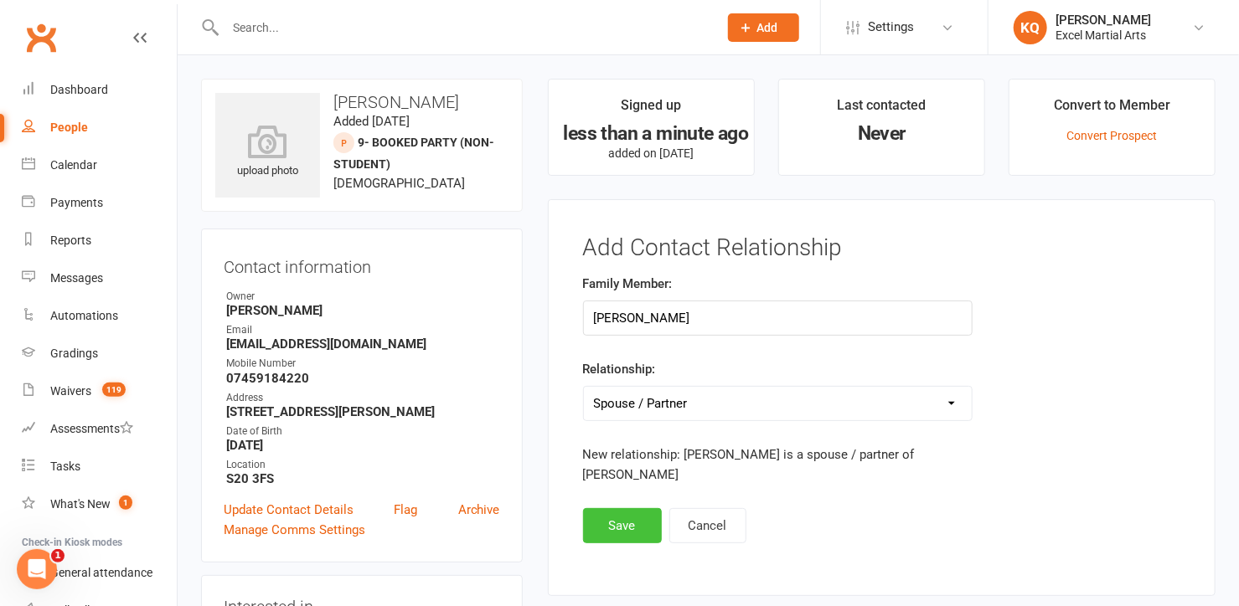
click at [617, 508] on button "Save" at bounding box center [622, 525] width 79 height 35
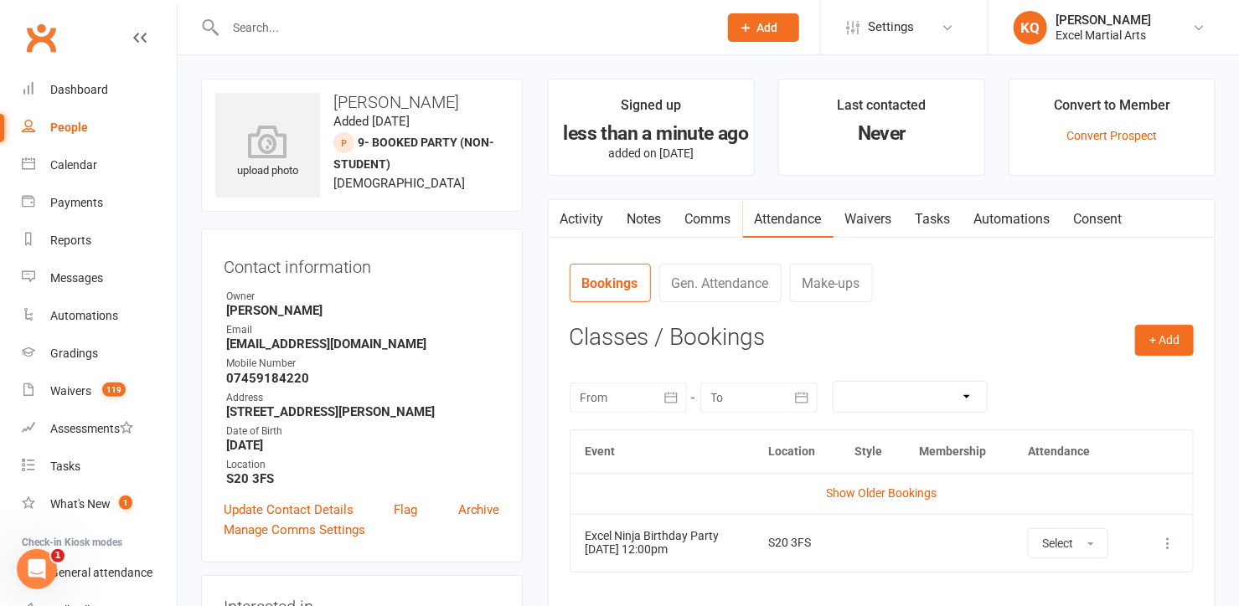
click at [574, 222] on link "Activity" at bounding box center [582, 219] width 67 height 39
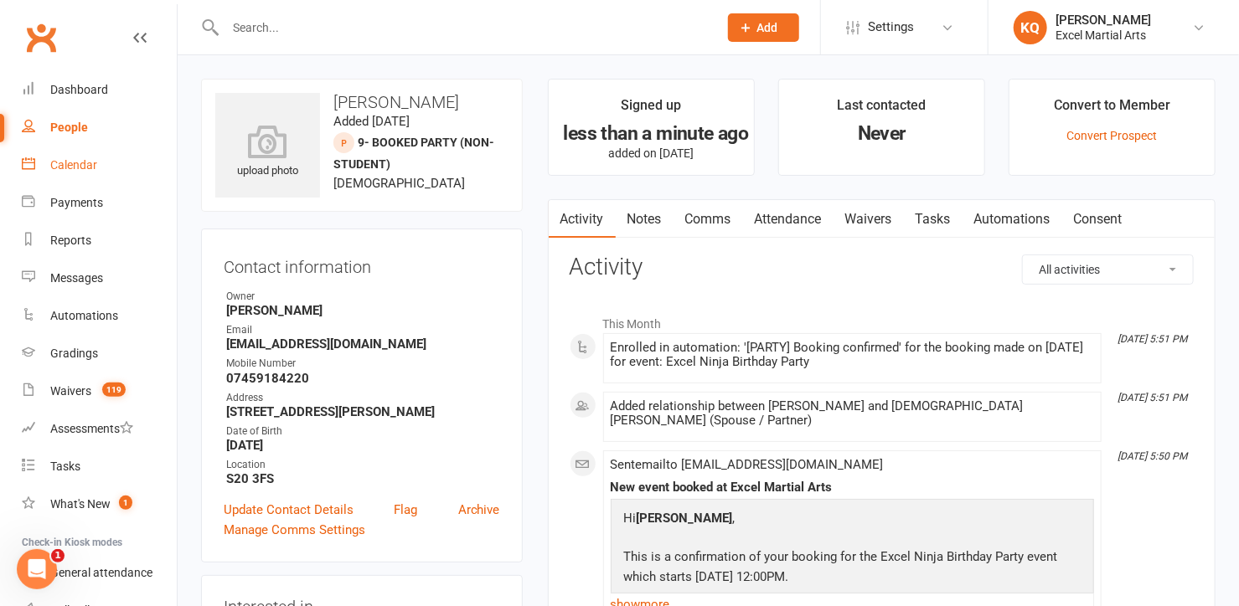
click at [58, 163] on div "Calendar" at bounding box center [73, 164] width 47 height 13
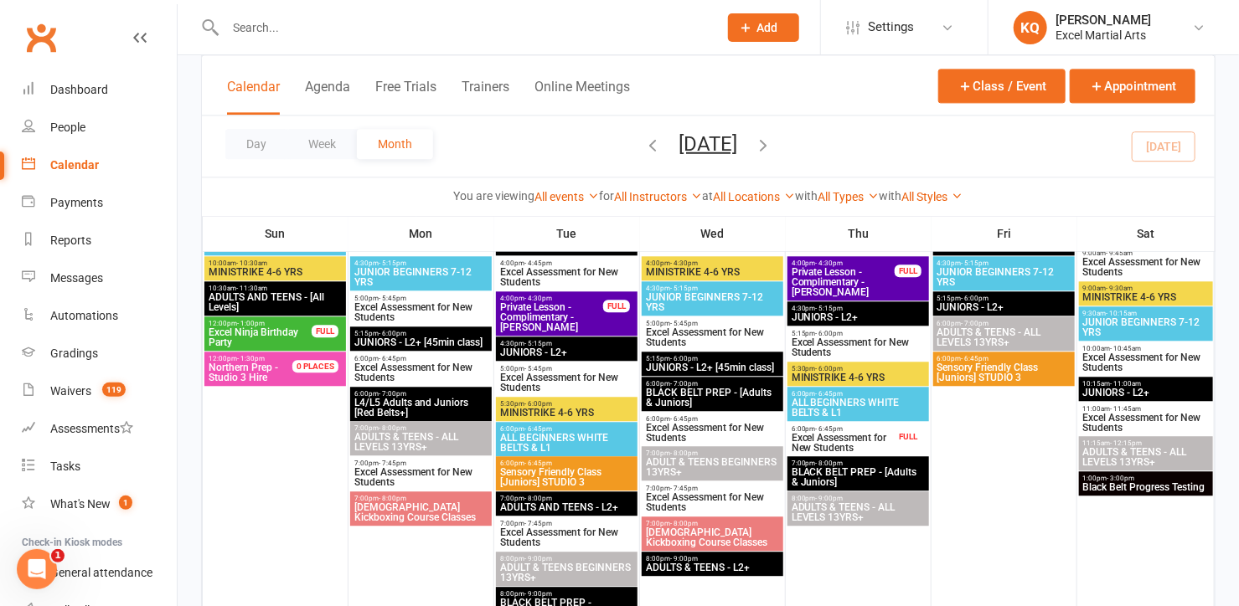
scroll to position [1750, 0]
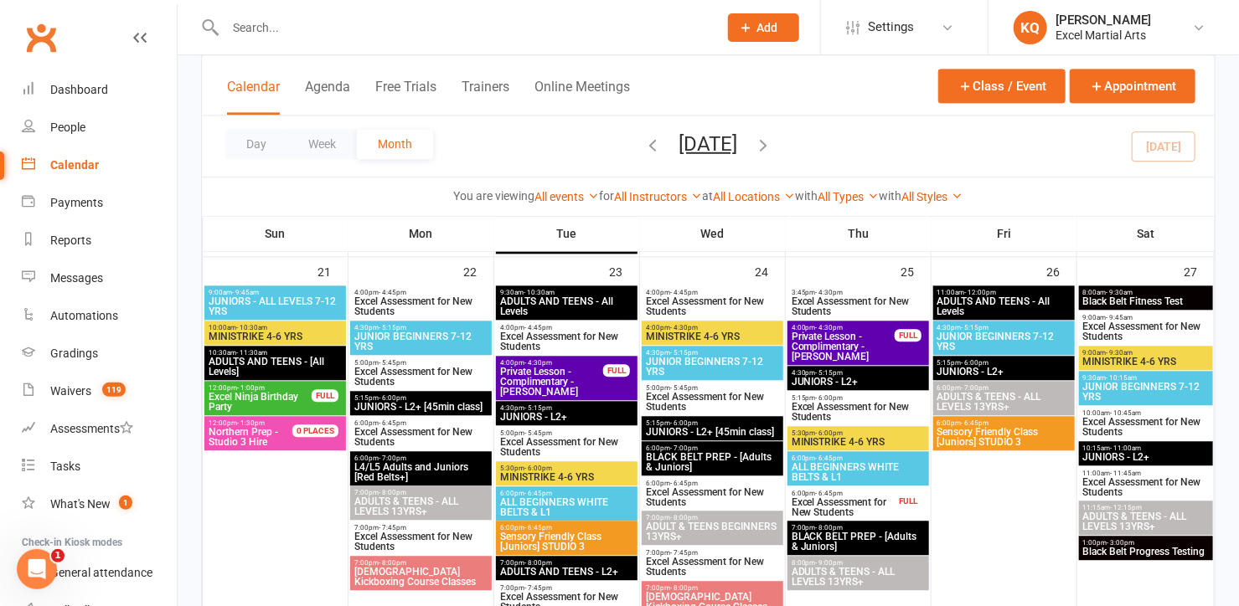
click at [246, 394] on span "Excel Ninja Birthday Party" at bounding box center [260, 402] width 105 height 20
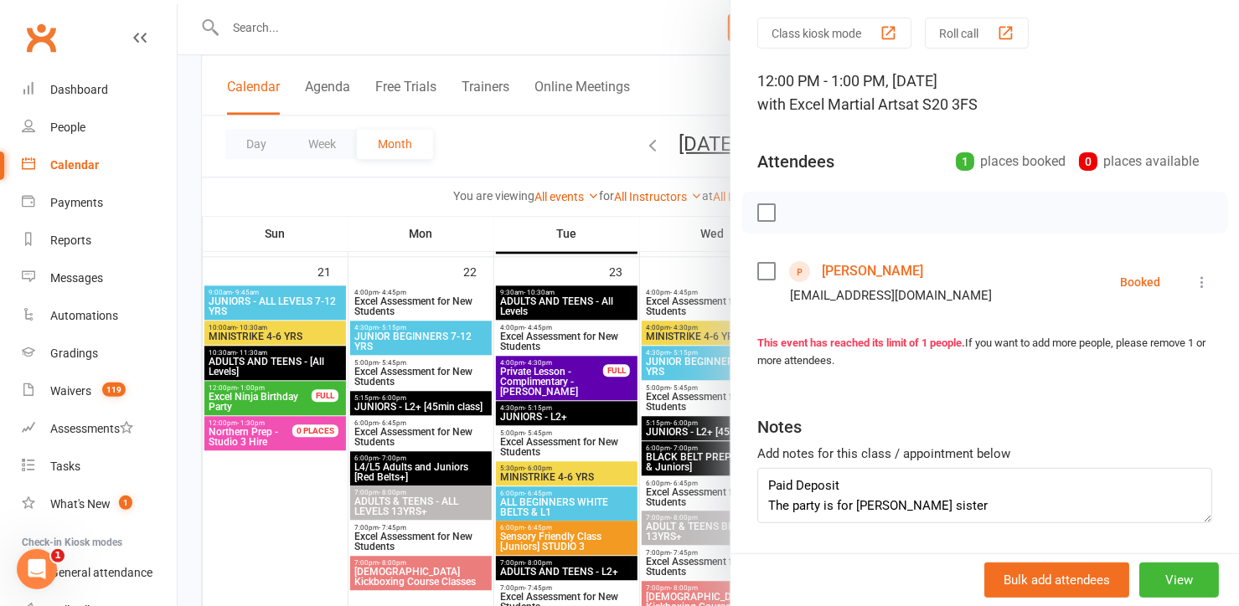
scroll to position [105, 0]
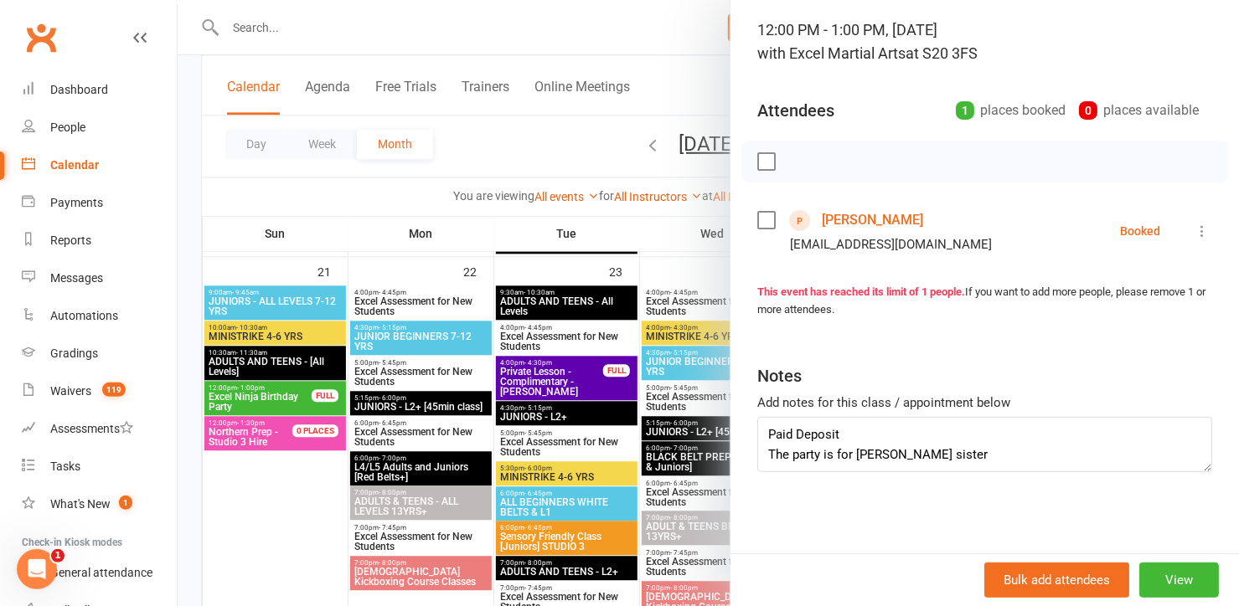
click at [393, 199] on div at bounding box center [708, 303] width 1061 height 606
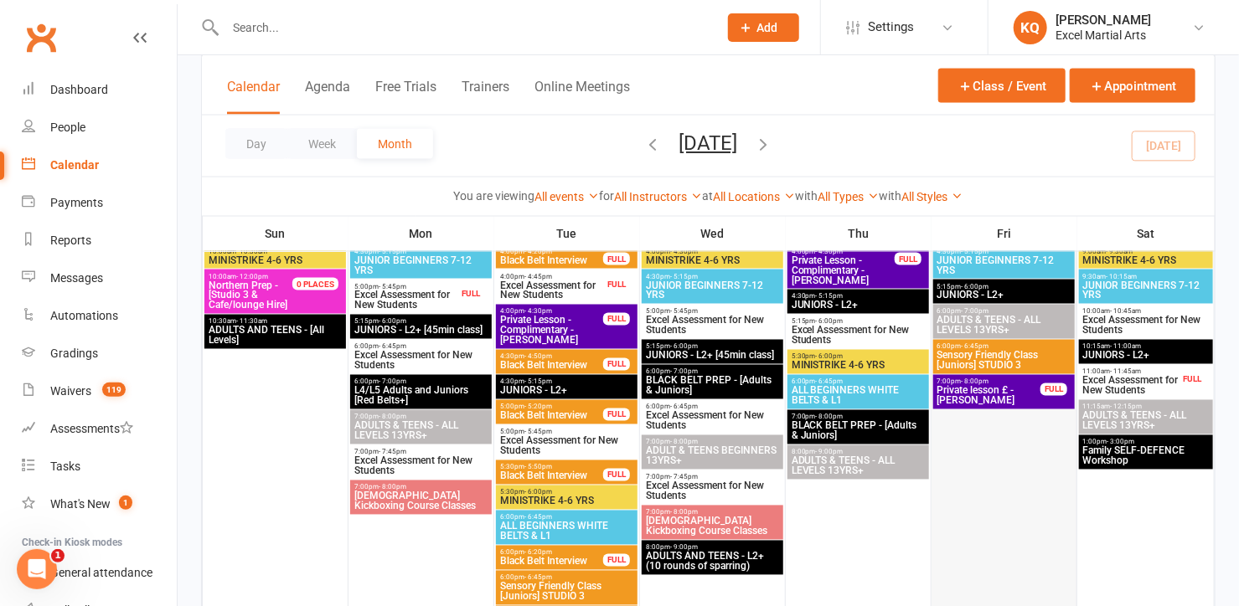
scroll to position [1142, 0]
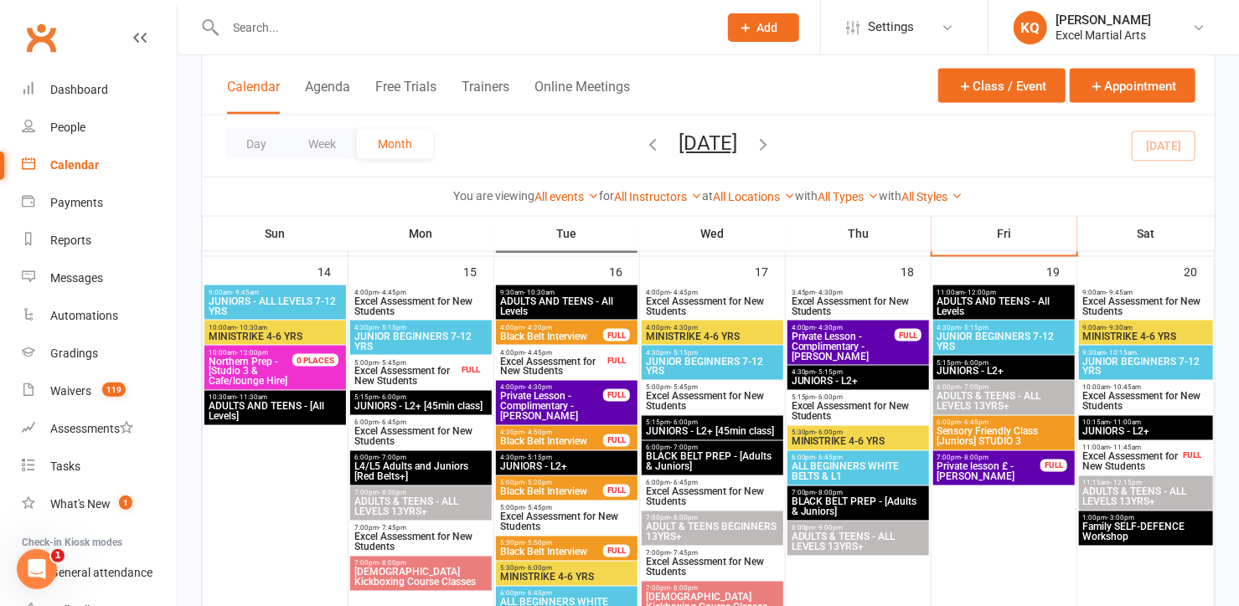
click at [394, 435] on span "Excel Assessment for New Students" at bounding box center [420, 437] width 135 height 20
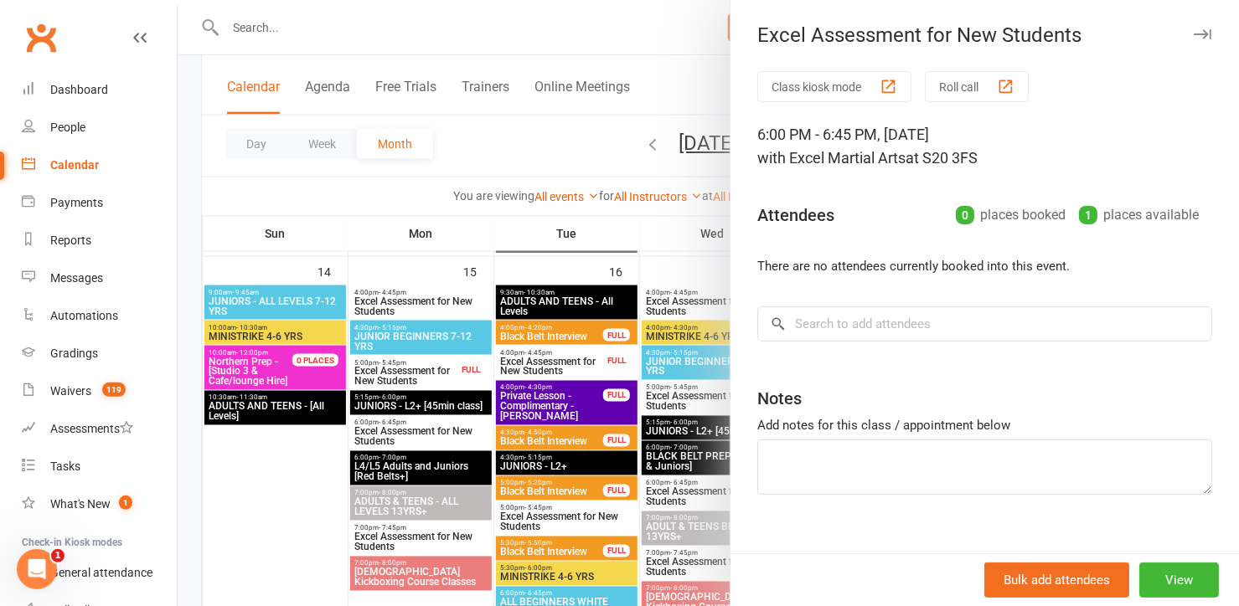
click at [258, 500] on div at bounding box center [708, 303] width 1061 height 606
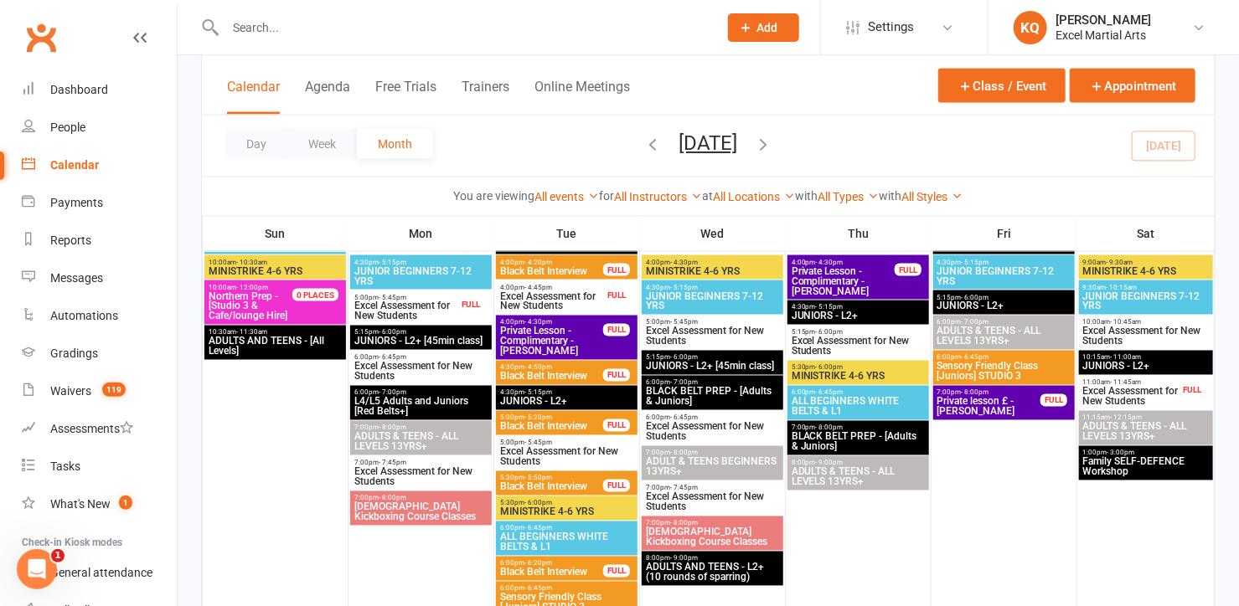
scroll to position [1218, 0]
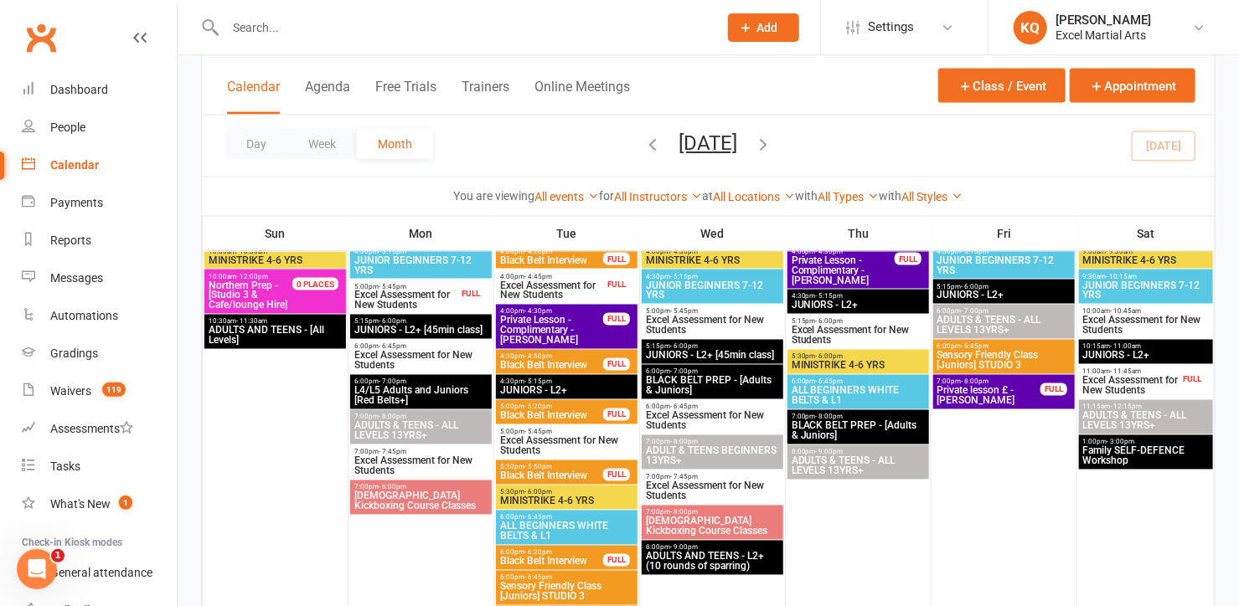
drag, startPoint x: 725, startPoint y: 535, endPoint x: 355, endPoint y: 379, distance: 401.6
click at [251, 505] on div at bounding box center [275, 499] width 142 height 578
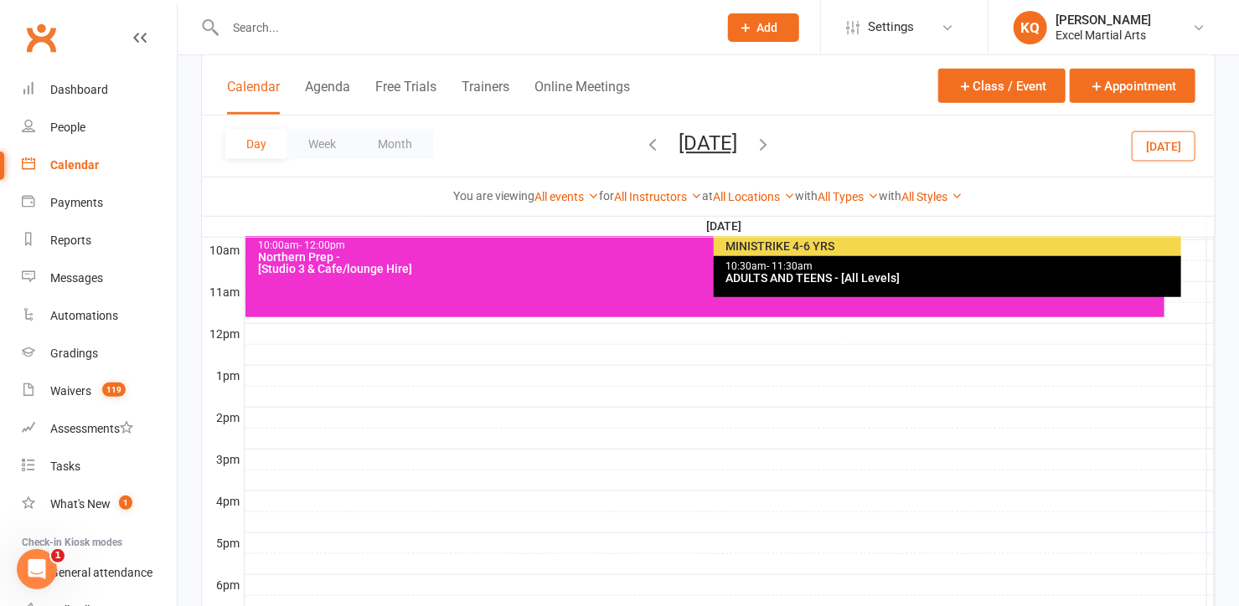
scroll to position [0, 0]
click at [356, 21] on input "text" at bounding box center [463, 27] width 486 height 23
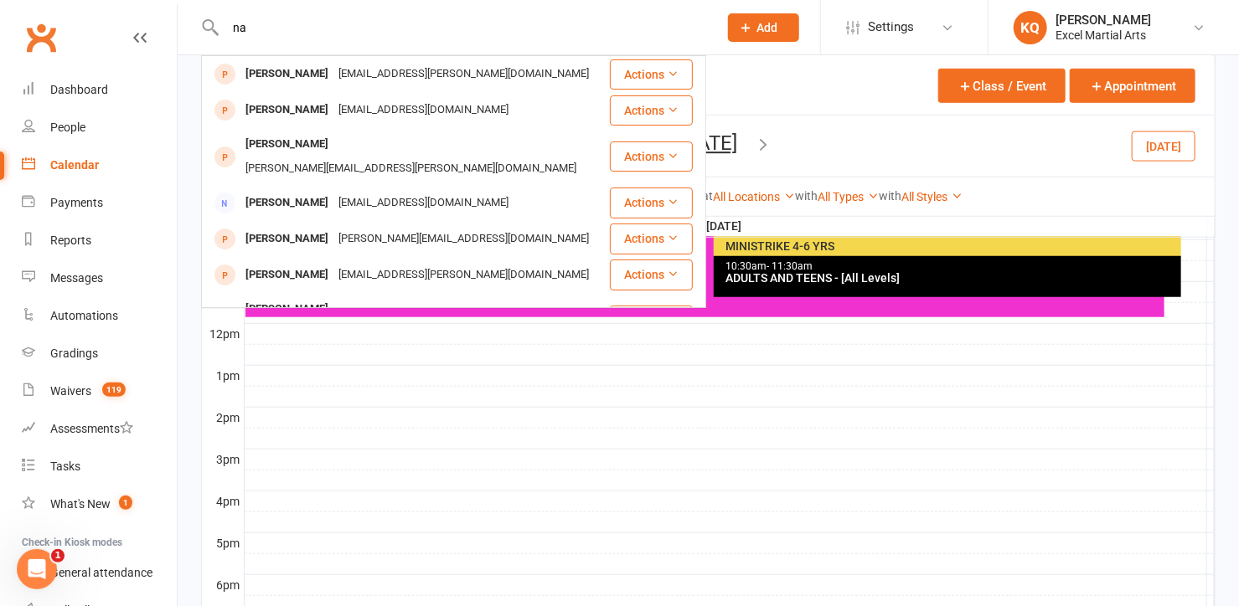
type input "n"
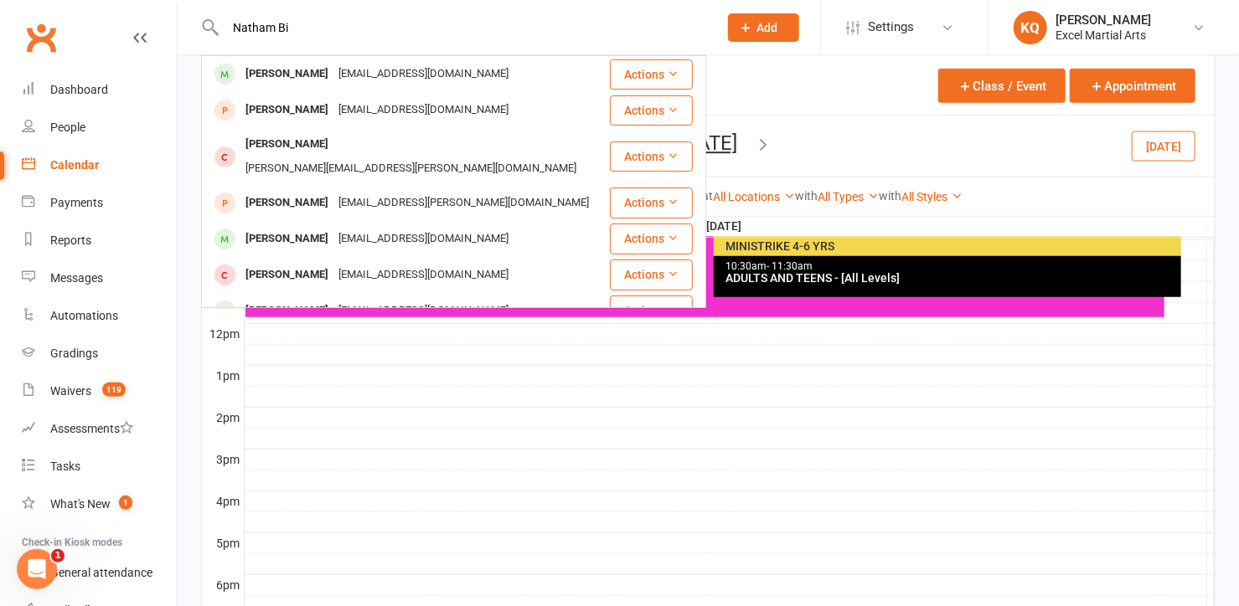
type input "Natham Bi"
click at [394, 492] on div at bounding box center [730, 502] width 970 height 20
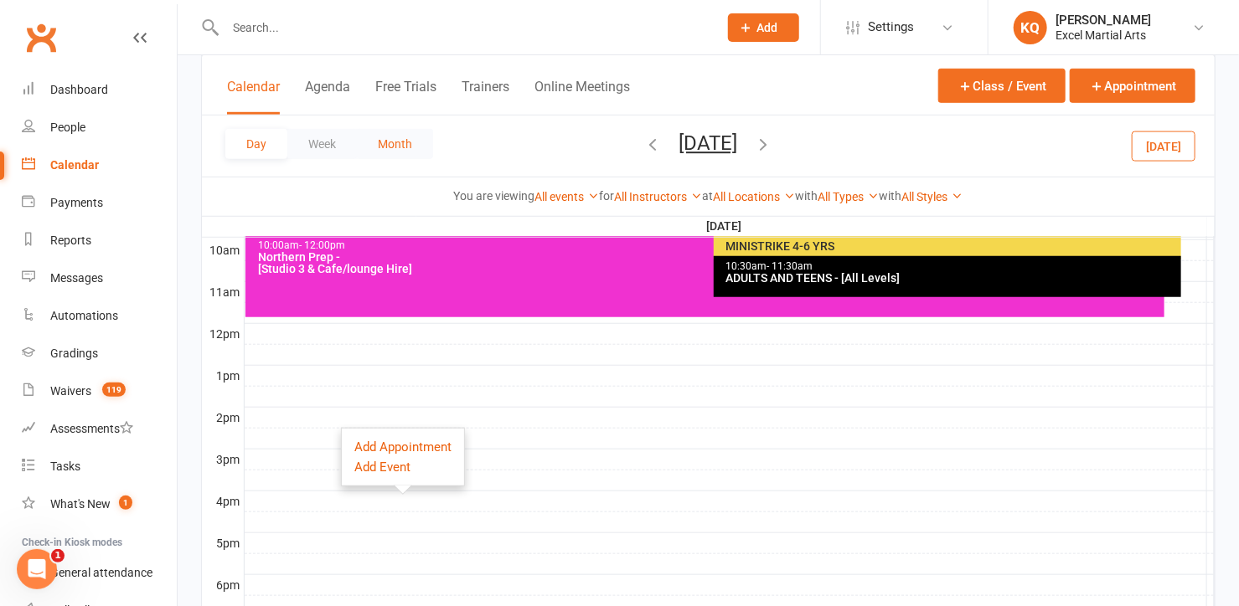
click at [388, 140] on button "Month" at bounding box center [395, 144] width 76 height 30
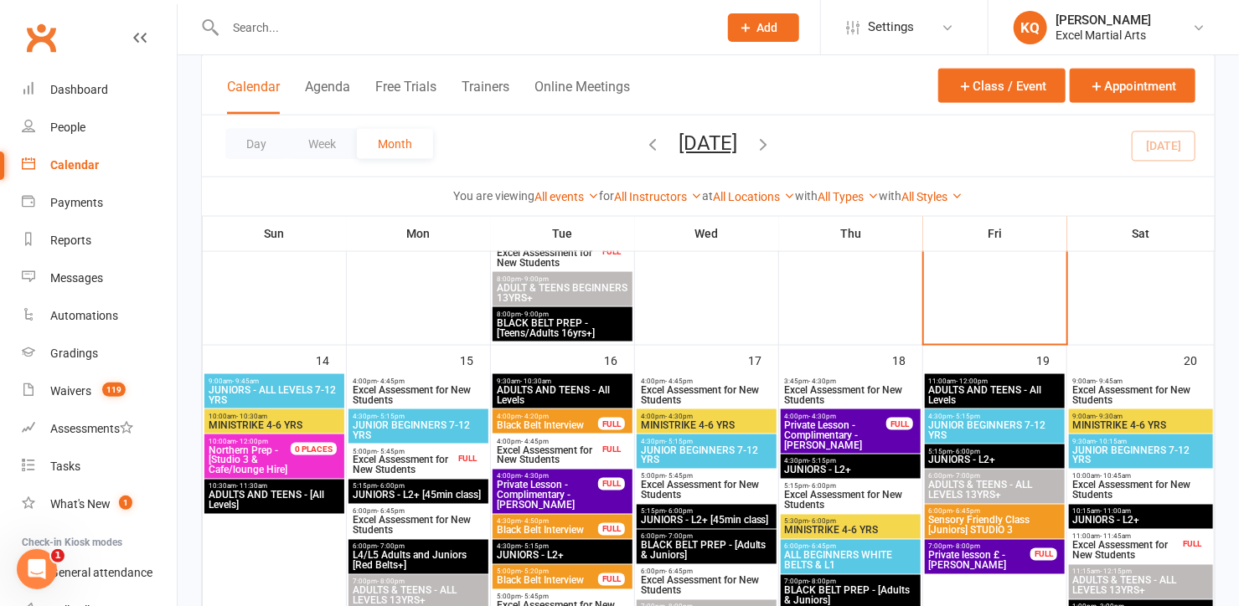
scroll to position [1129, 0]
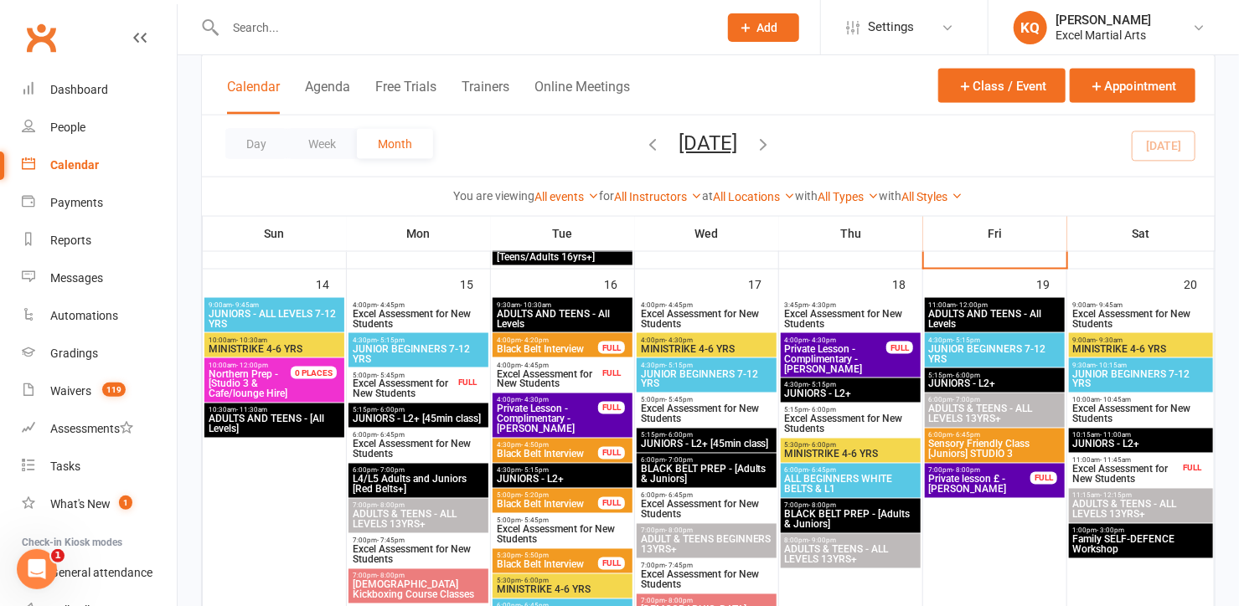
click at [777, 32] on span "Add" at bounding box center [767, 27] width 21 height 13
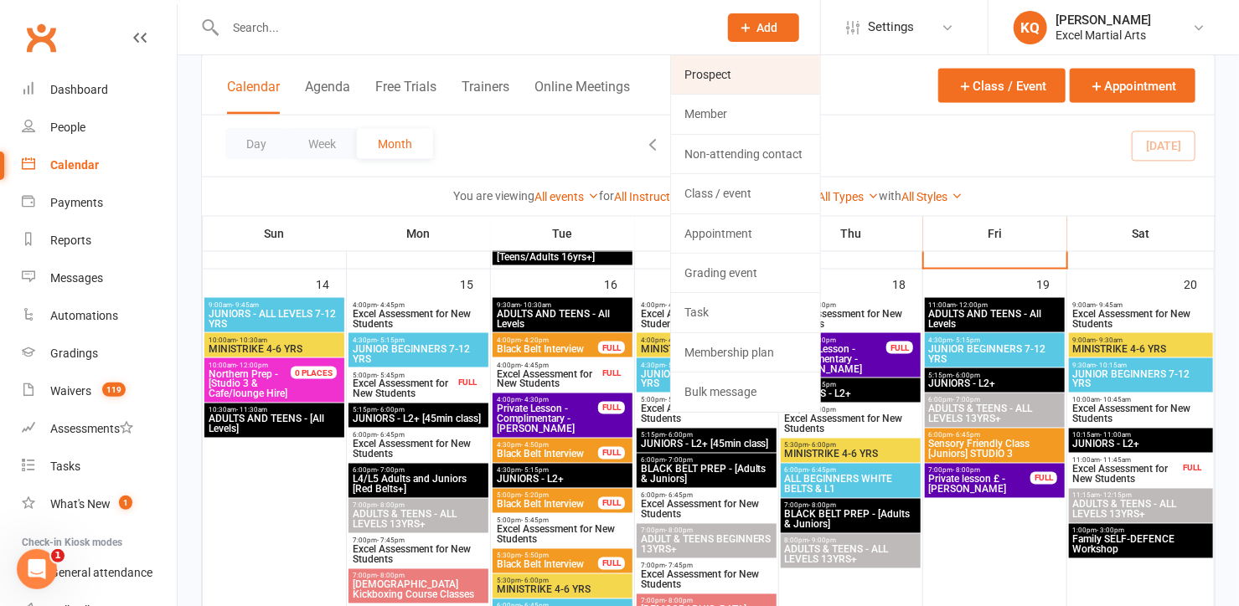
click at [720, 79] on link "Prospect" at bounding box center [745, 74] width 149 height 39
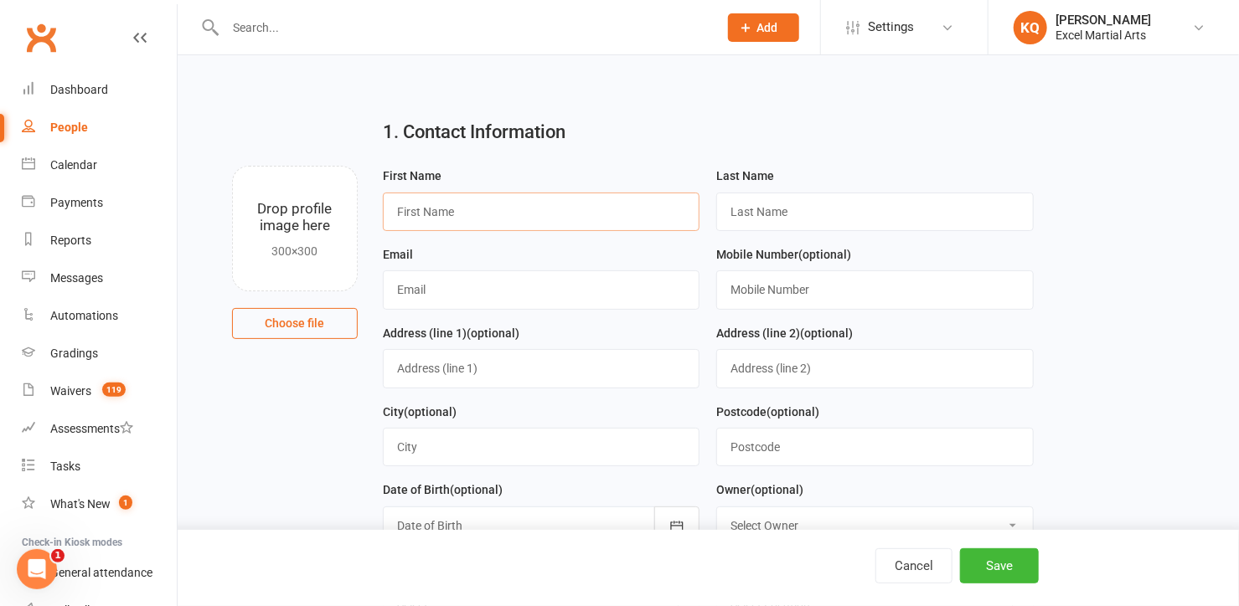
click at [526, 225] on input "text" at bounding box center [541, 212] width 317 height 39
type input "Willow"
click at [748, 210] on input "text" at bounding box center [874, 212] width 317 height 39
type input "Timmins"
click at [404, 286] on input "text" at bounding box center [541, 290] width 317 height 39
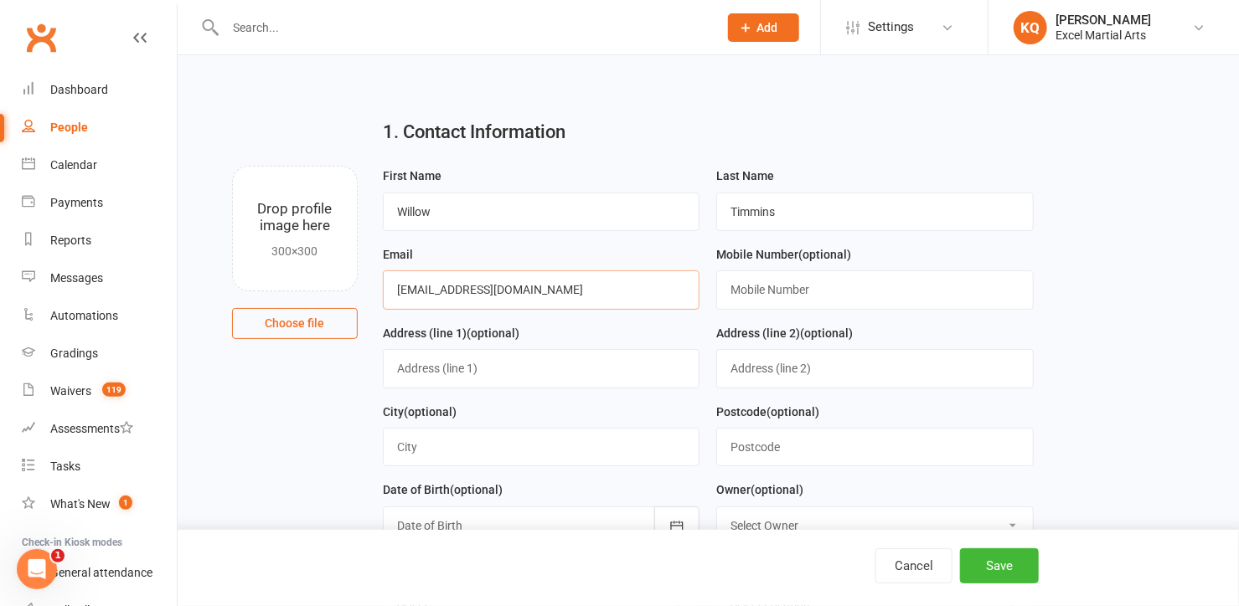
type input "hellywelly88@gmail.com"
click at [768, 286] on input "text" at bounding box center [874, 290] width 317 height 39
type input "07772906558"
click at [478, 372] on input "text" at bounding box center [541, 368] width 317 height 39
click at [766, 446] on input "text" at bounding box center [874, 447] width 317 height 39
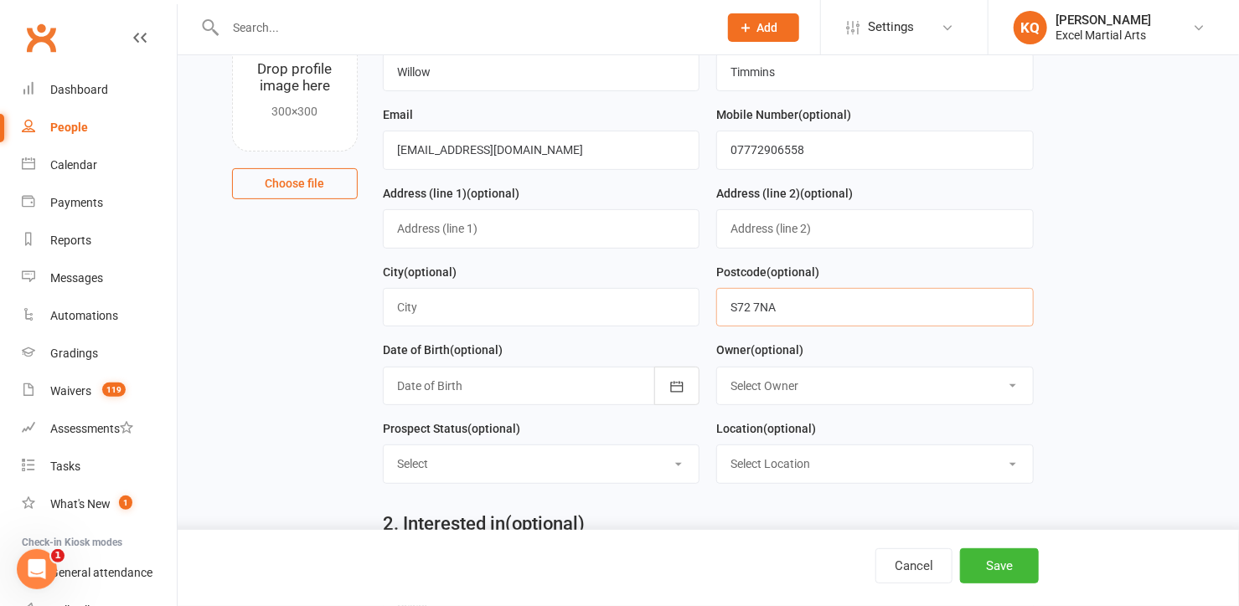
scroll to position [152, 0]
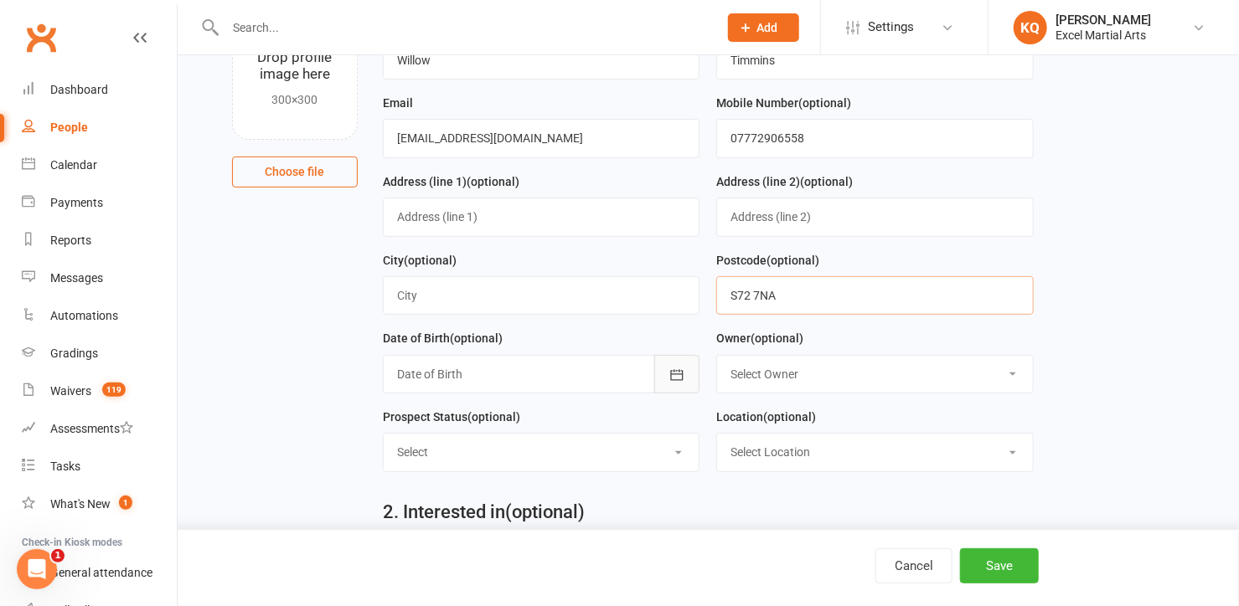
type input "S72 7NA"
click at [668, 374] on icon "button" at bounding box center [676, 375] width 17 height 17
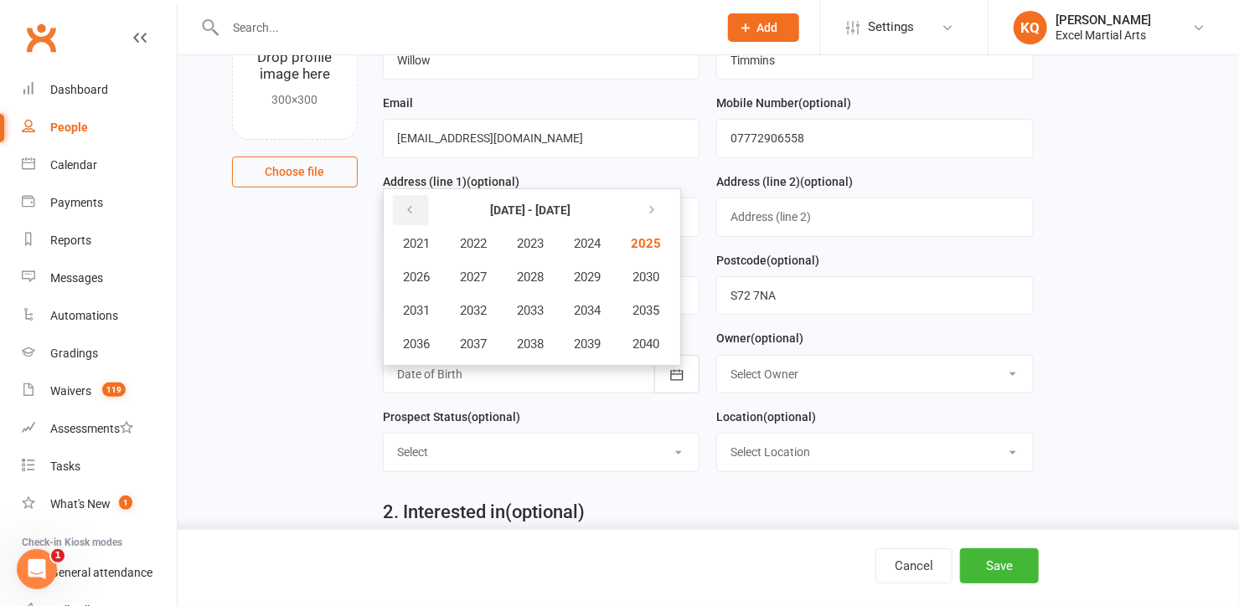
click at [415, 204] on button "button" at bounding box center [411, 210] width 36 height 30
click at [531, 338] on span "2018" at bounding box center [530, 344] width 27 height 15
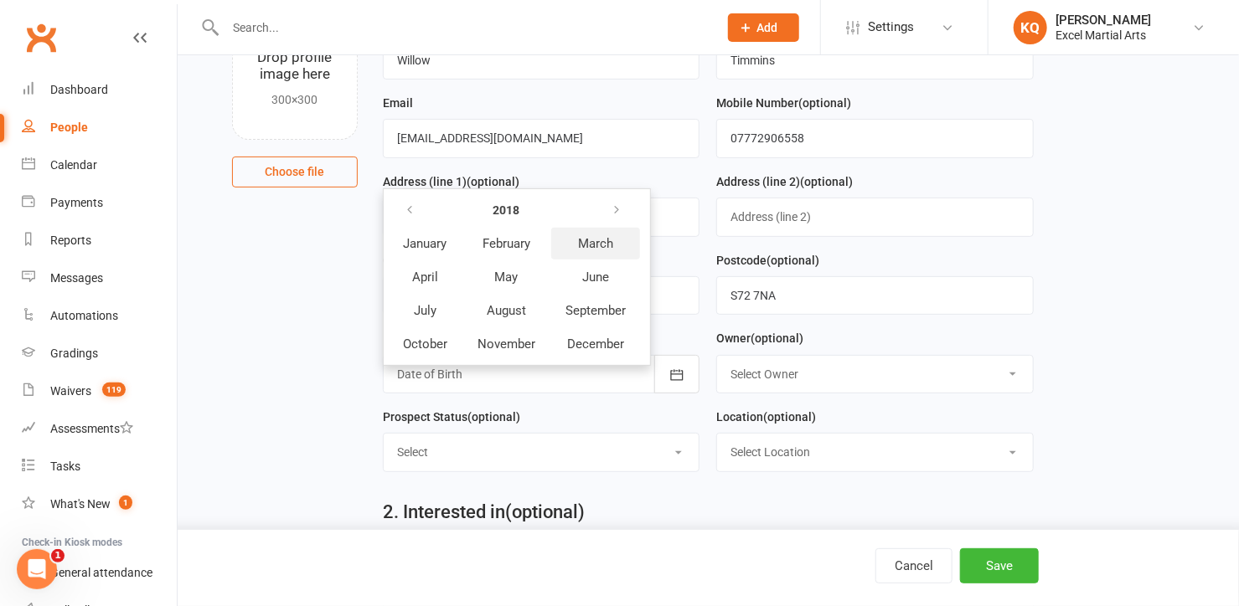
click at [585, 245] on span "March" at bounding box center [595, 243] width 35 height 15
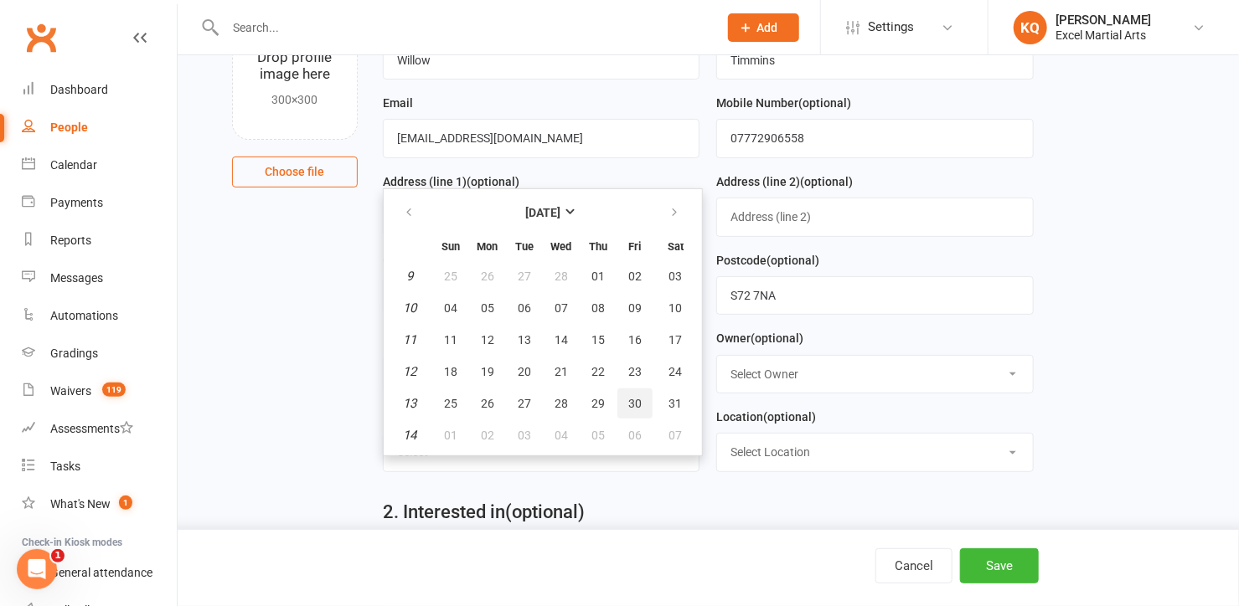
click at [628, 402] on span "30" at bounding box center [634, 403] width 13 height 13
type input "30 Mar 2018"
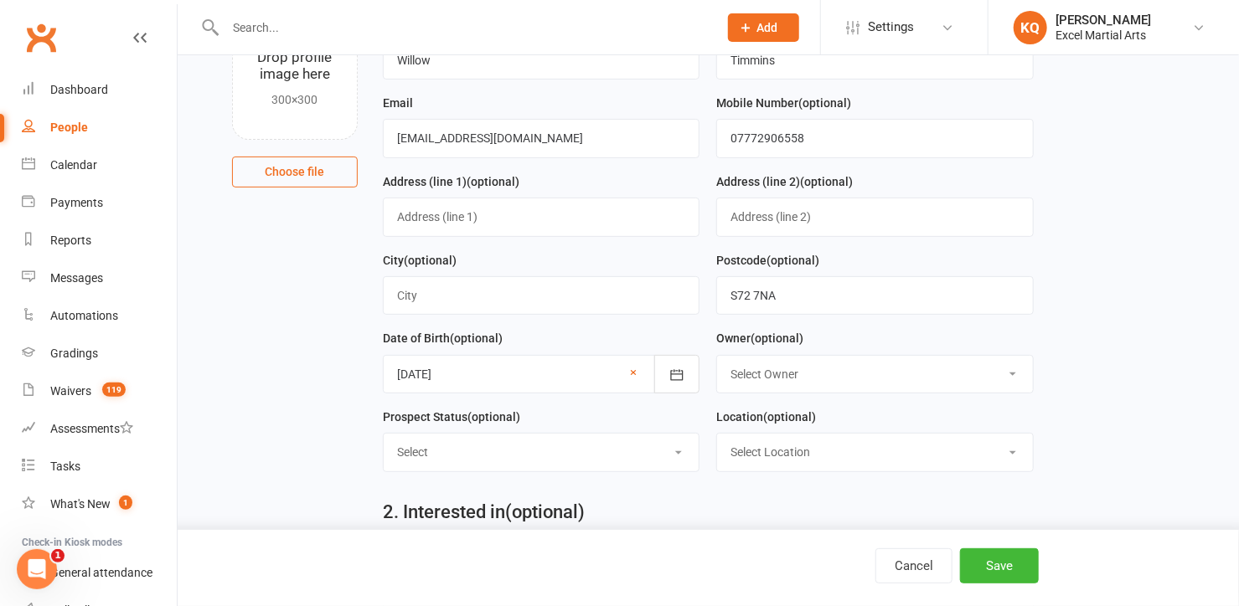
click at [745, 378] on select "Select Owner Excel Martial Arts Katie Quirke Caleb Bastock Liam Richards Angelo…" at bounding box center [875, 374] width 316 height 37
select select "1"
click at [717, 356] on select "Select Owner Excel Martial Arts Katie Quirke Caleb Bastock Liam Richards Angelo…" at bounding box center [875, 374] width 316 height 37
click at [444, 443] on select "Select 1 - Enquiry Received 1a- Event Enquiry Received 2 - Contact Attempted 3 …" at bounding box center [542, 452] width 316 height 37
select select "4 - Booked Assessment"
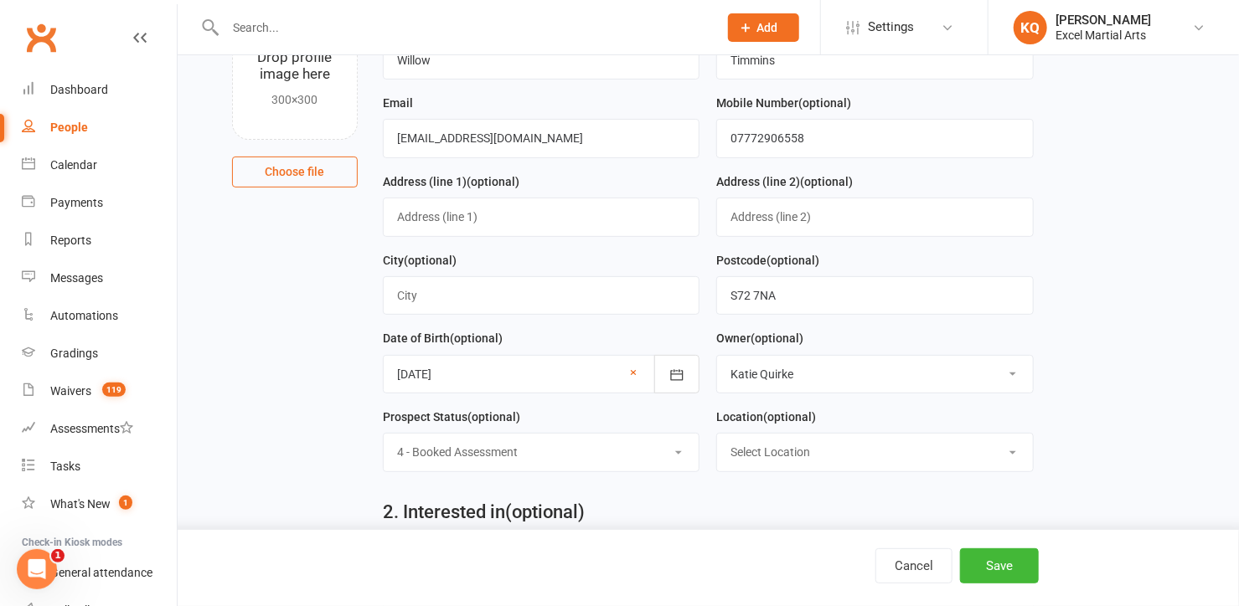
click at [384, 434] on select "Select 1 - Enquiry Received 1a- Event Enquiry Received 2 - Contact Attempted 3 …" at bounding box center [542, 452] width 316 height 37
click at [843, 448] on select "Select Location Phone call Phone call Rothervalley S20 3FS Studio 3" at bounding box center [875, 452] width 316 height 37
select select "3"
click at [717, 434] on select "Select Location Phone call Phone call Rothervalley S20 3FS Studio 3" at bounding box center [875, 452] width 316 height 37
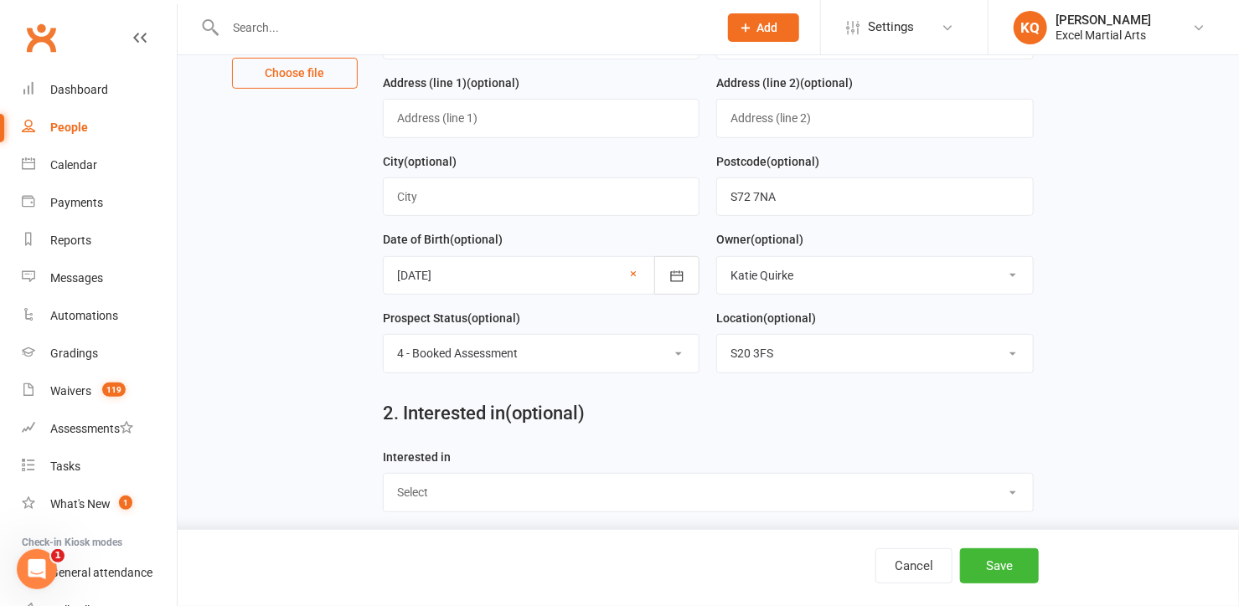
scroll to position [380, 0]
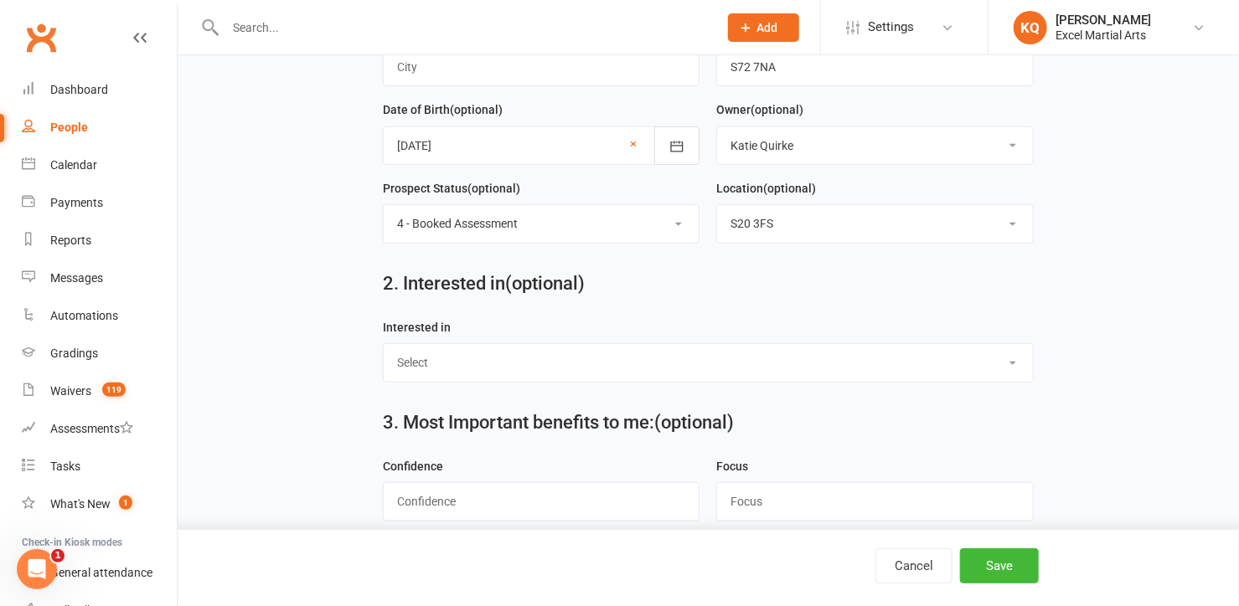
click at [549, 353] on select "Select Ministrike Juniors Adults/Teens Yoga Birthday Parties" at bounding box center [708, 362] width 649 height 37
select select "Juniors"
click at [384, 344] on select "Select Ministrike Juniors Adults/Teens Yoga Birthday Parties" at bounding box center [708, 362] width 649 height 37
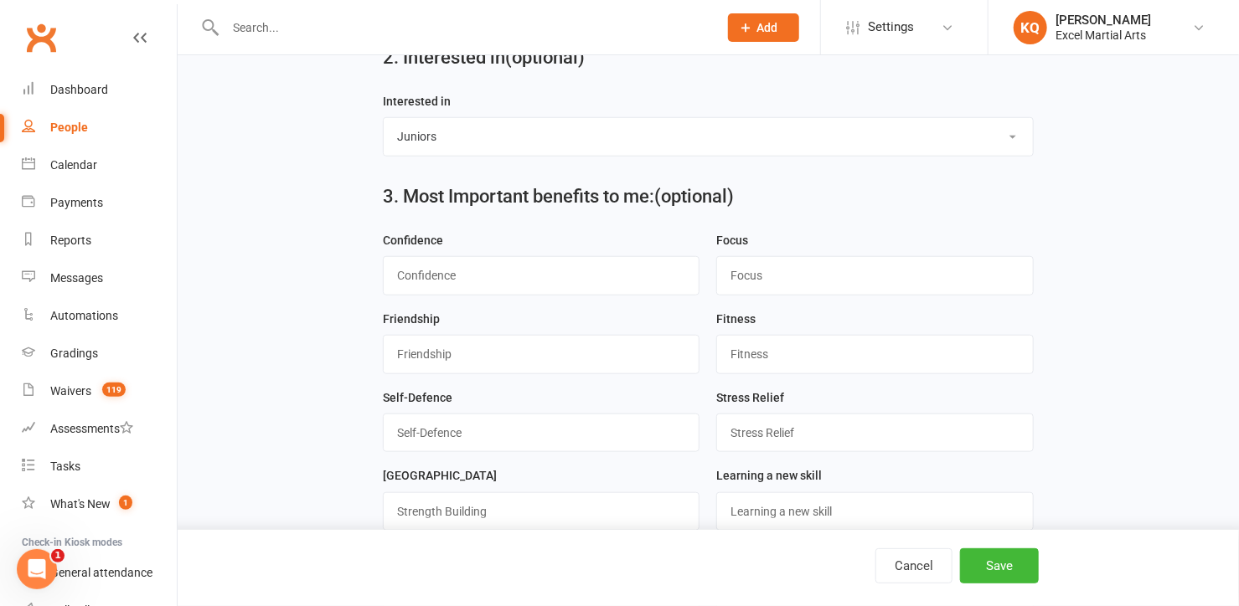
scroll to position [609, 0]
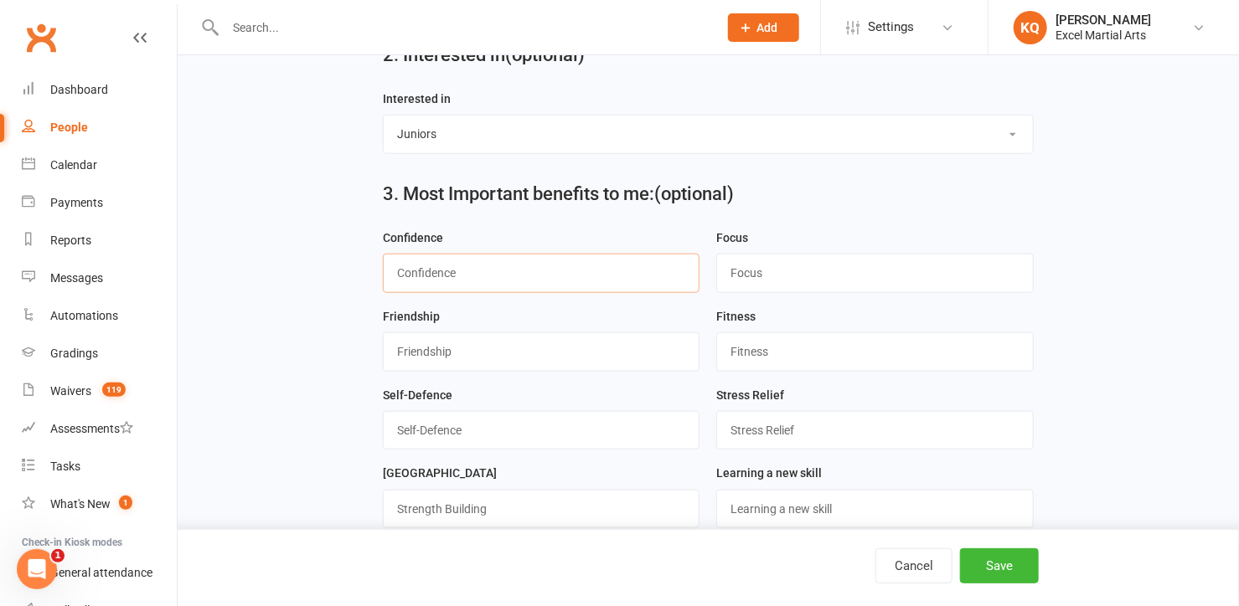
click at [466, 278] on input "string" at bounding box center [541, 273] width 317 height 39
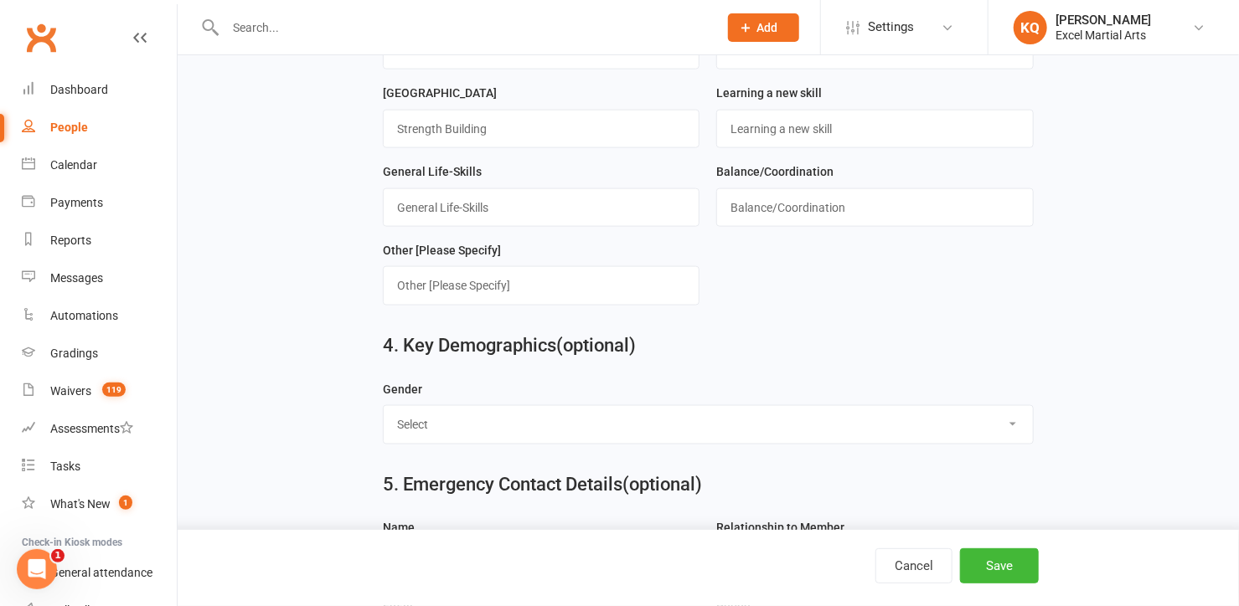
scroll to position [1142, 0]
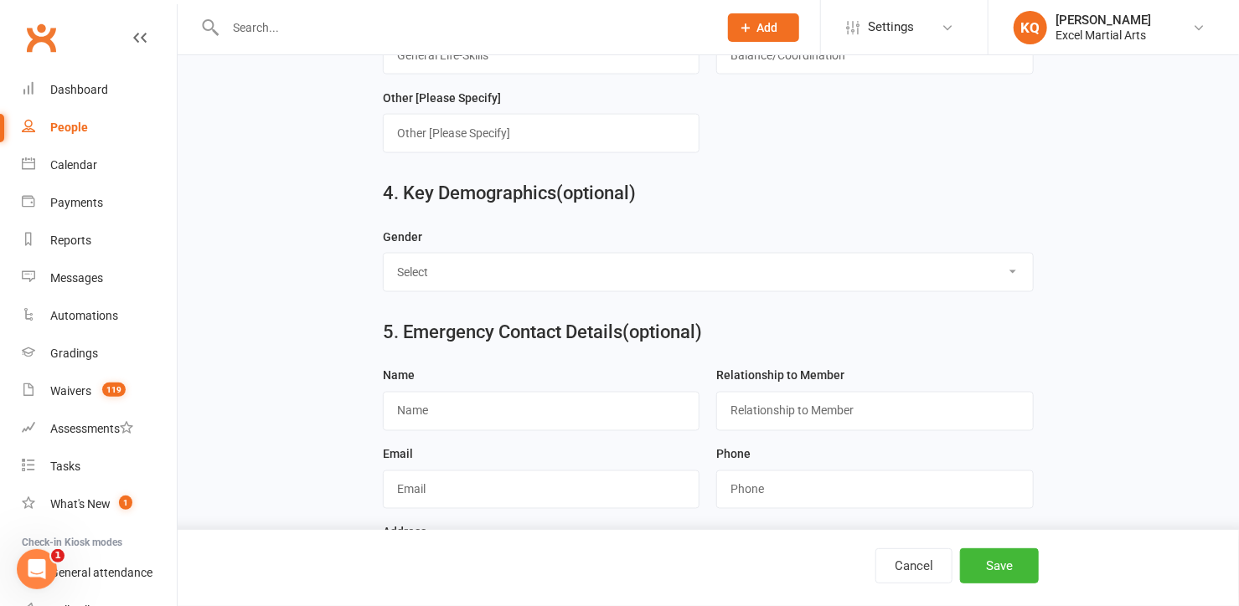
type input "1"
click at [477, 274] on select "Select Male Female" at bounding box center [708, 272] width 649 height 37
select select "Female"
click at [384, 254] on select "Select Male Female" at bounding box center [708, 272] width 649 height 37
click at [456, 403] on input "text" at bounding box center [541, 411] width 317 height 39
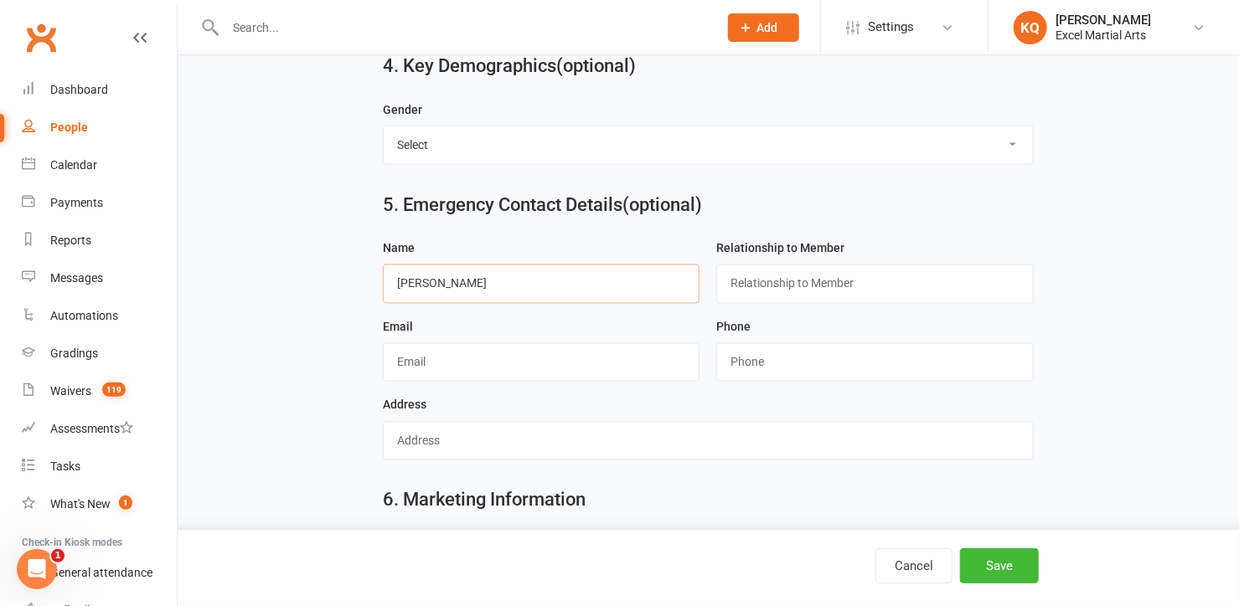
scroll to position [1446, 0]
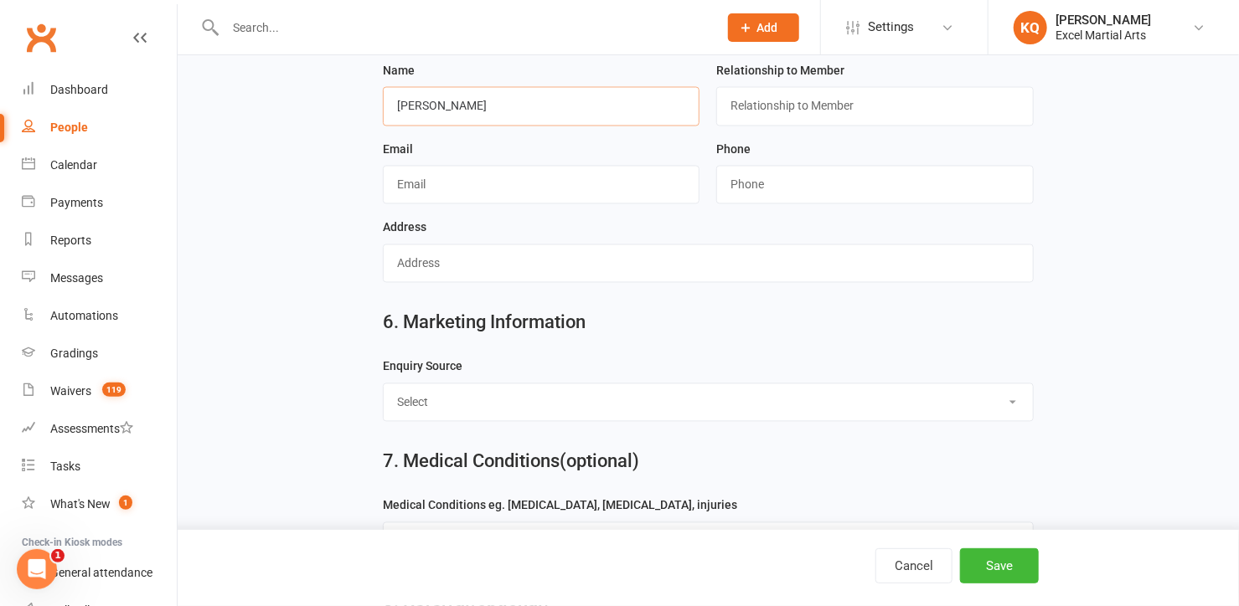
type input "Helen"
click at [506, 403] on select "Select Birthday Party Coach/Staff Referral Dance Driven by/Walk In Event [Commu…" at bounding box center [708, 402] width 649 height 37
select select "Facebook [Advert]"
click at [384, 384] on select "Select Birthday Party Coach/Staff Referral Dance Driven by/Walk In Event [Commu…" at bounding box center [708, 402] width 649 height 37
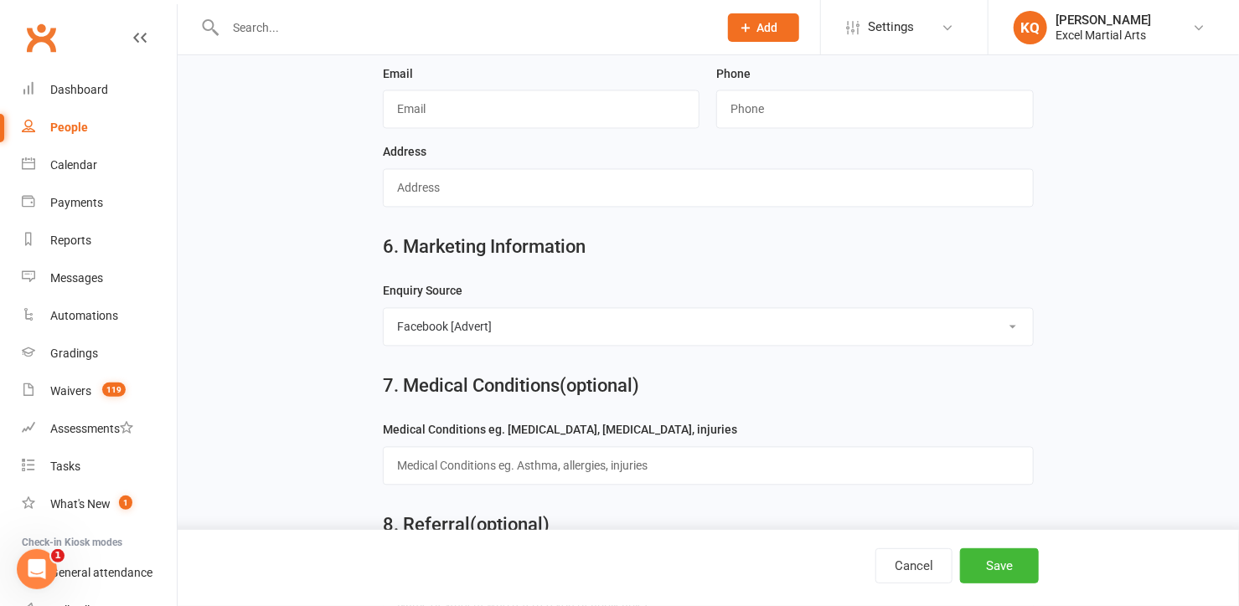
scroll to position [1634, 0]
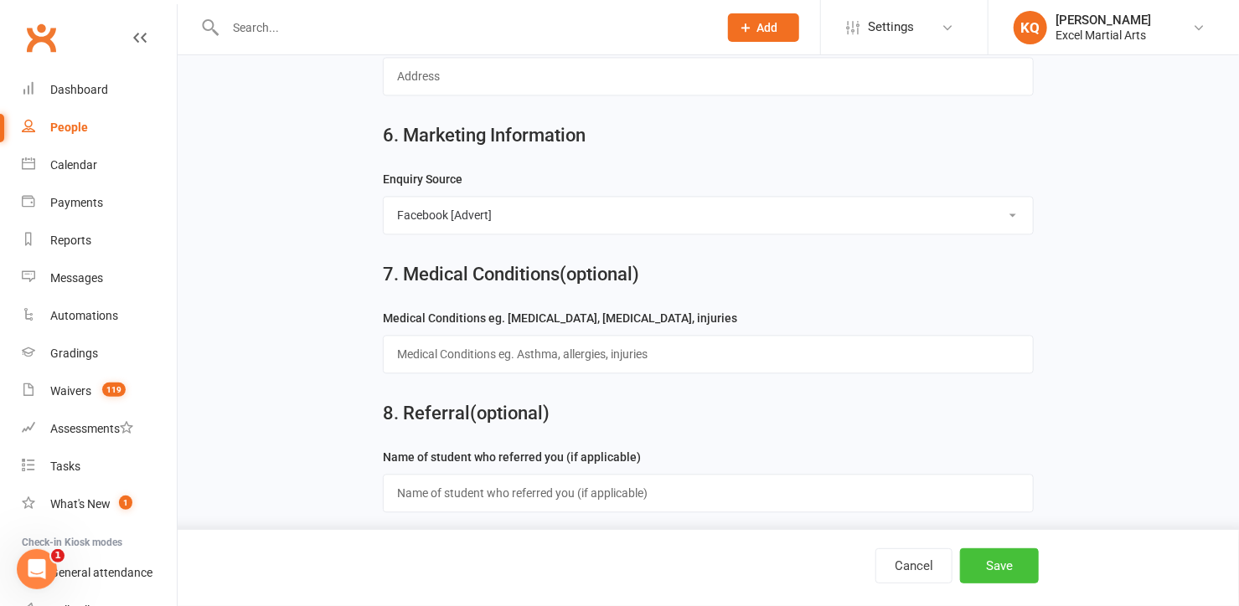
click at [1014, 570] on button "Save" at bounding box center [999, 566] width 79 height 35
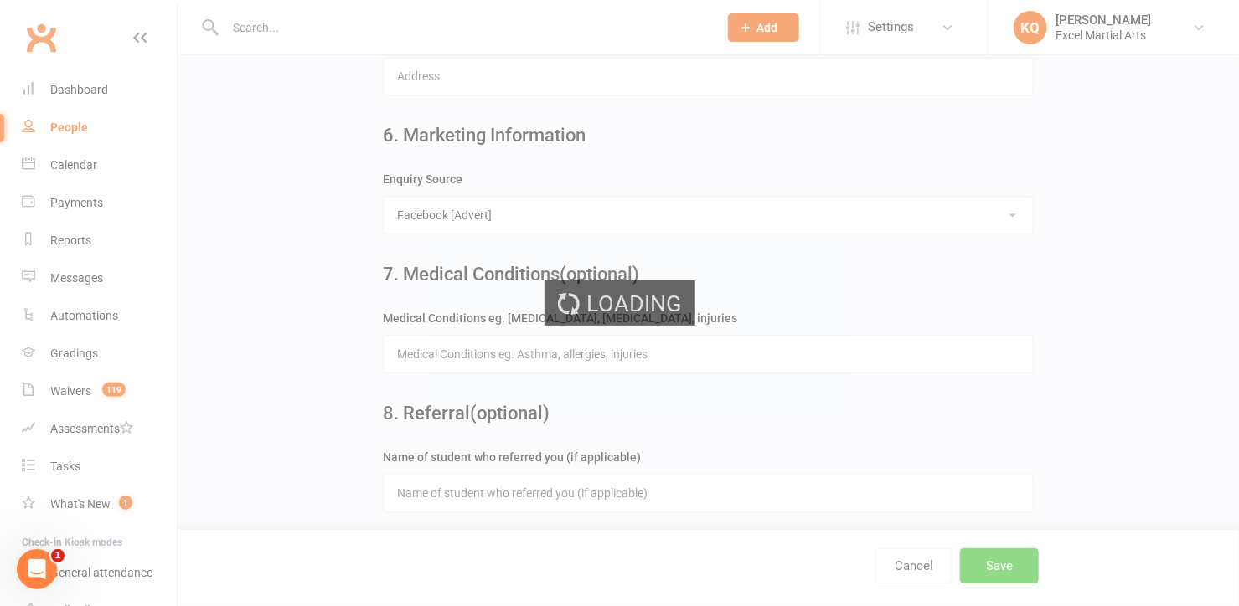
scroll to position [0, 0]
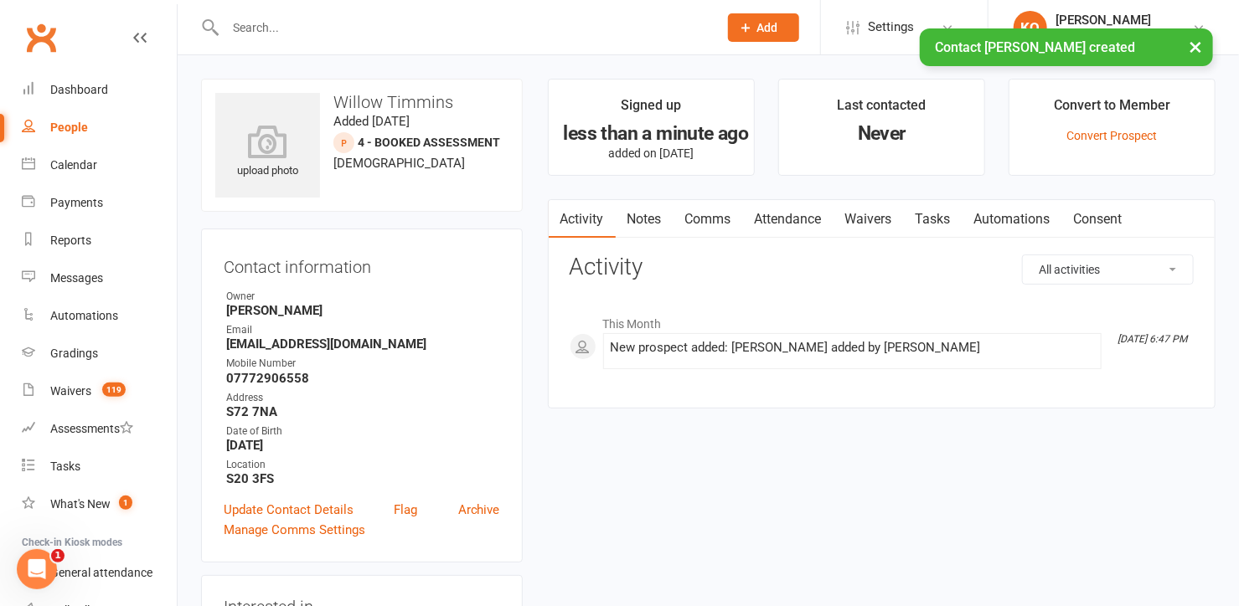
click at [782, 224] on link "Attendance" at bounding box center [788, 219] width 90 height 39
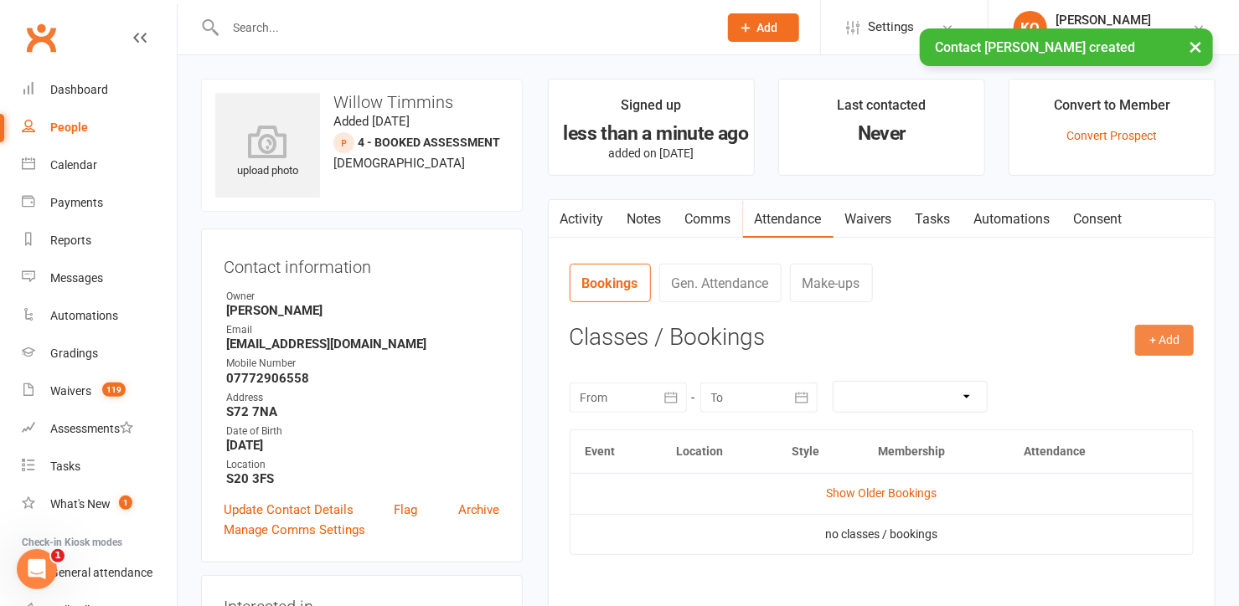
click at [1172, 338] on button "+ Add" at bounding box center [1164, 340] width 59 height 30
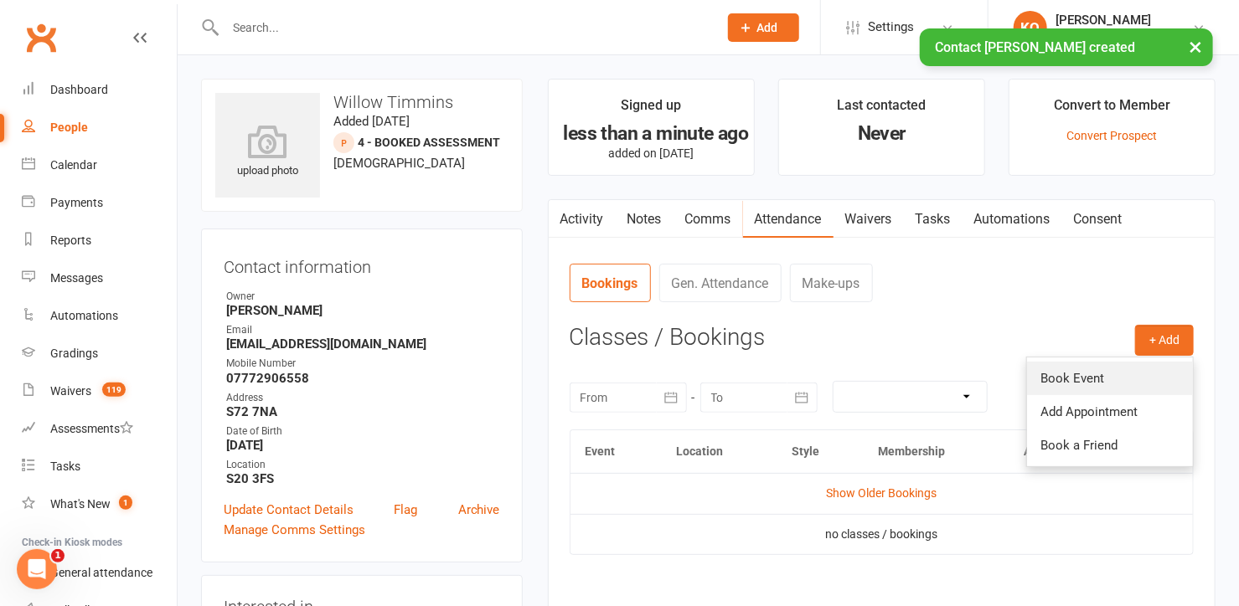
click at [1130, 377] on link "Book Event" at bounding box center [1110, 379] width 166 height 34
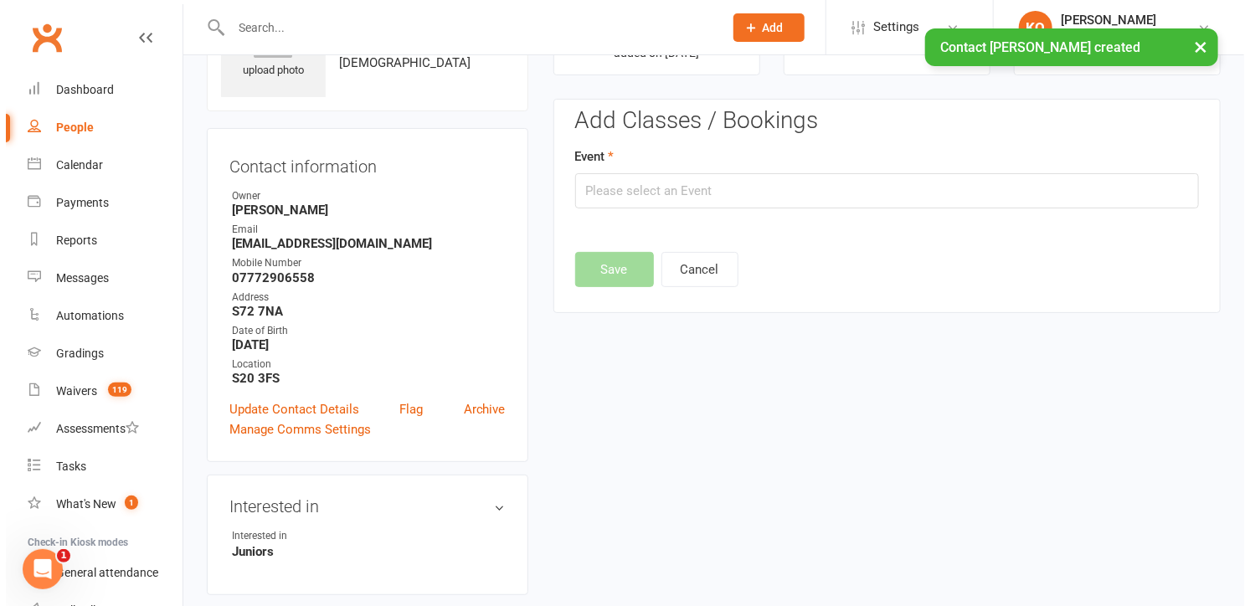
scroll to position [114, 0]
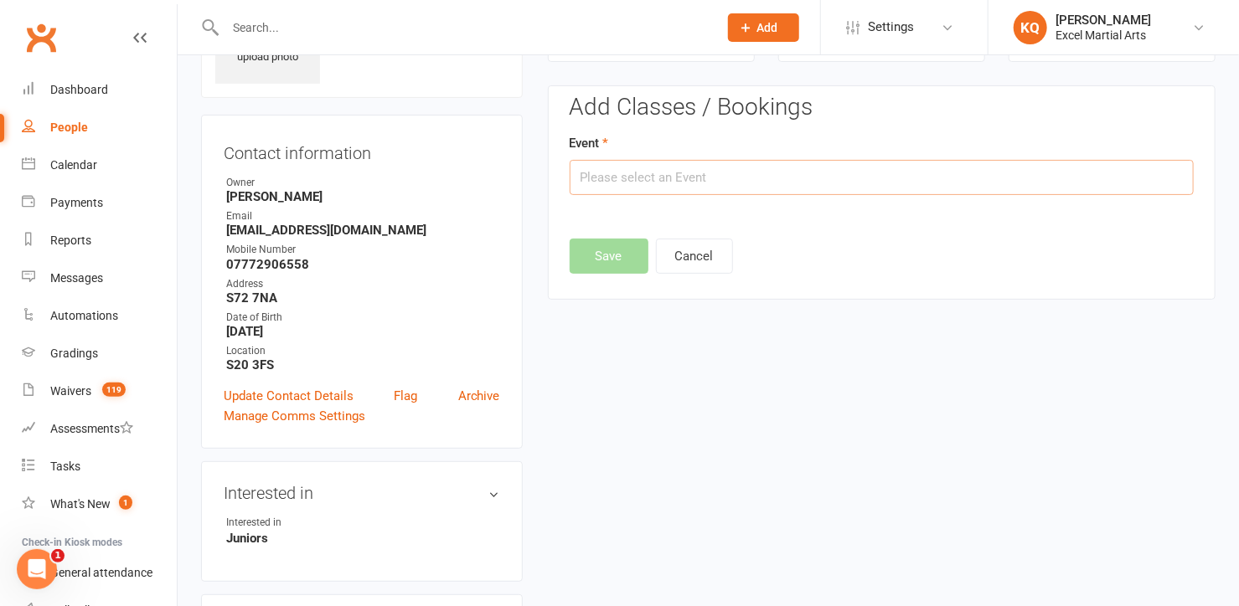
click at [638, 170] on input "text" at bounding box center [882, 177] width 624 height 35
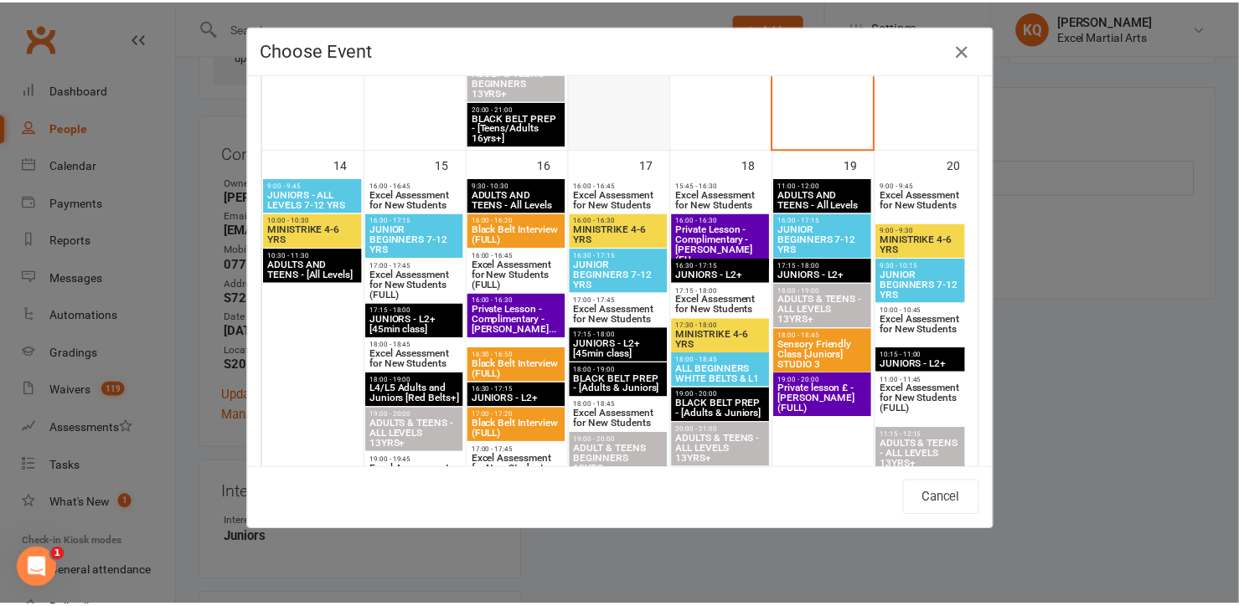
scroll to position [1294, 0]
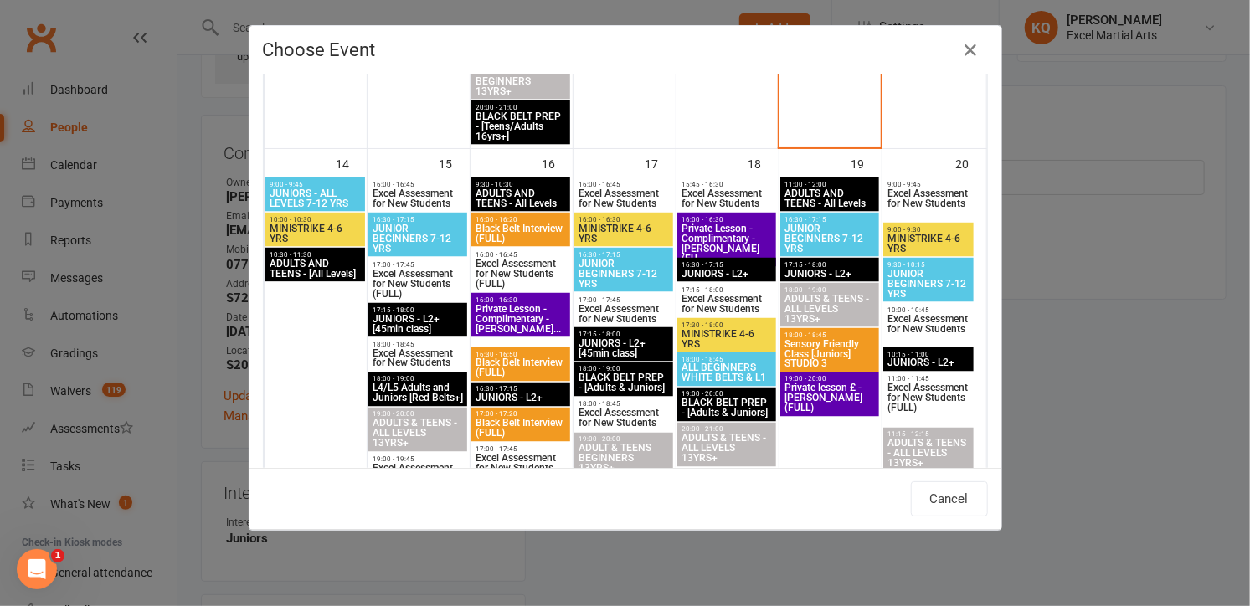
click at [405, 358] on span "Excel Assessment for New Students" at bounding box center [418, 358] width 92 height 20
type input "Excel Assessment for New Students - Sep 15, 2025 6:00:00 PM"
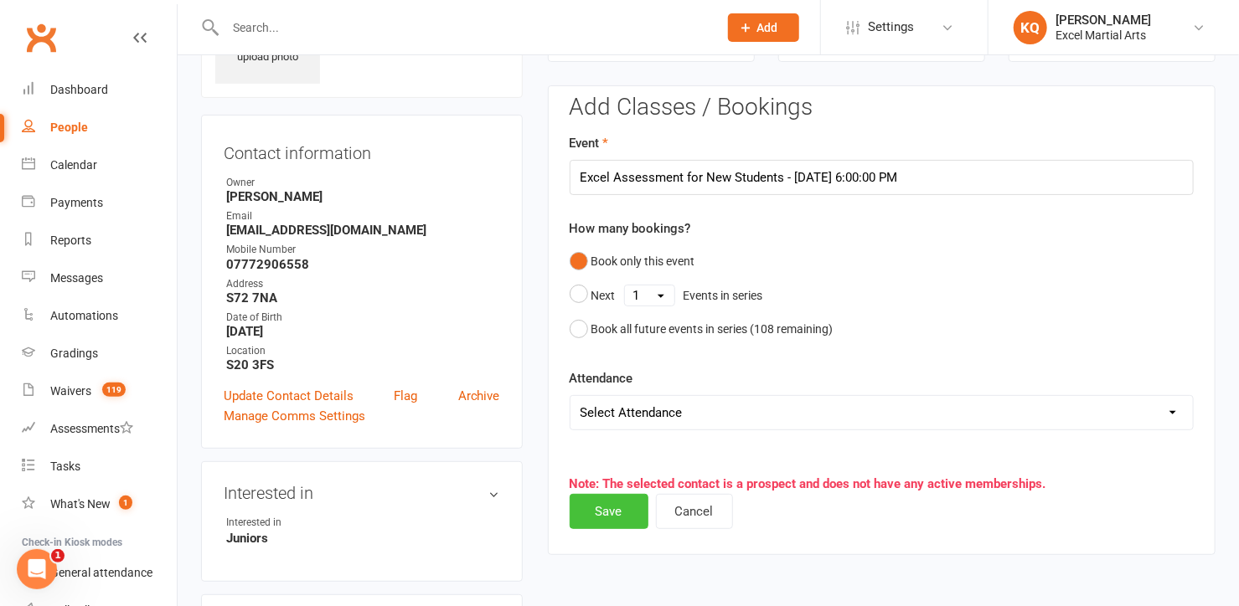
click at [600, 511] on button "Save" at bounding box center [609, 511] width 79 height 35
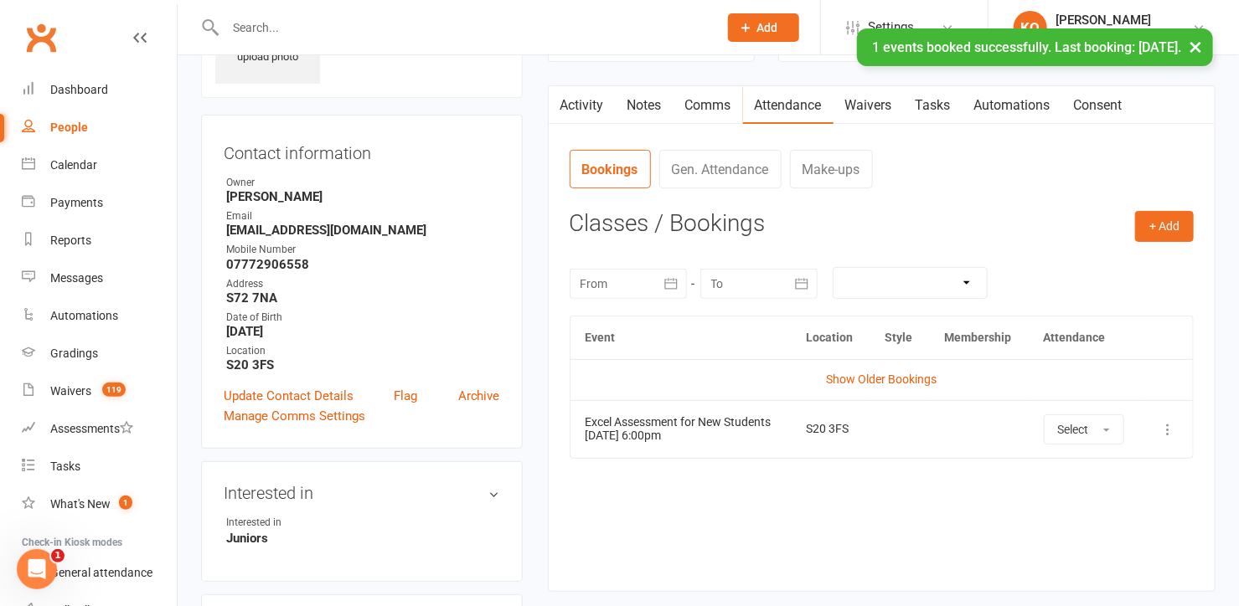
scroll to position [0, 0]
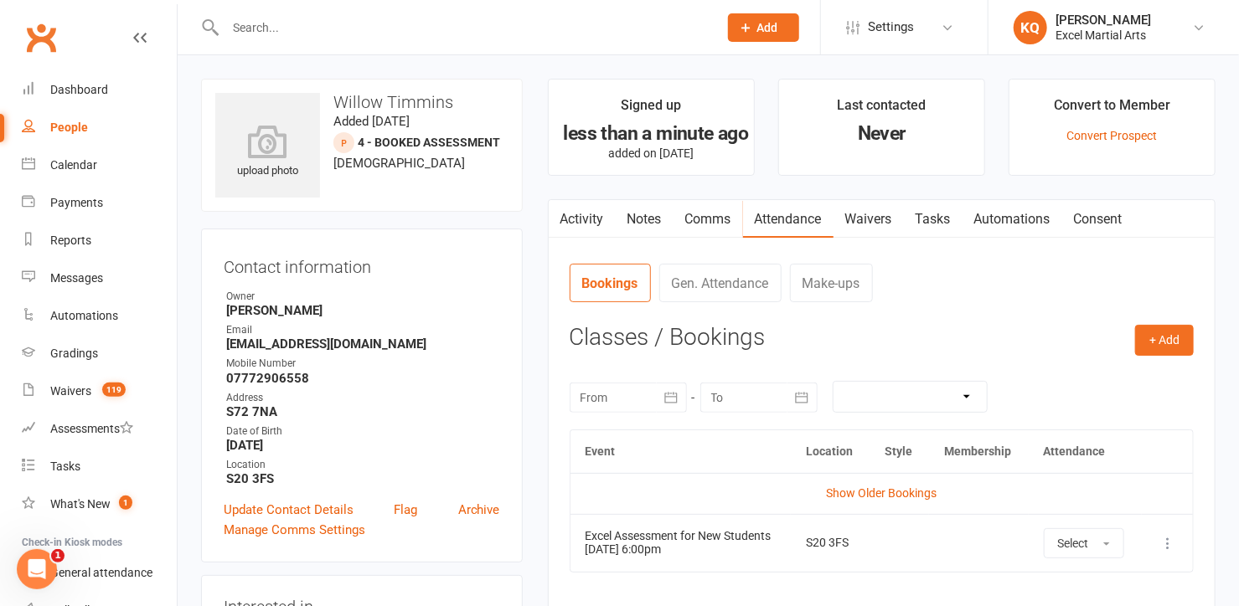
click at [588, 217] on link "Activity" at bounding box center [582, 219] width 67 height 39
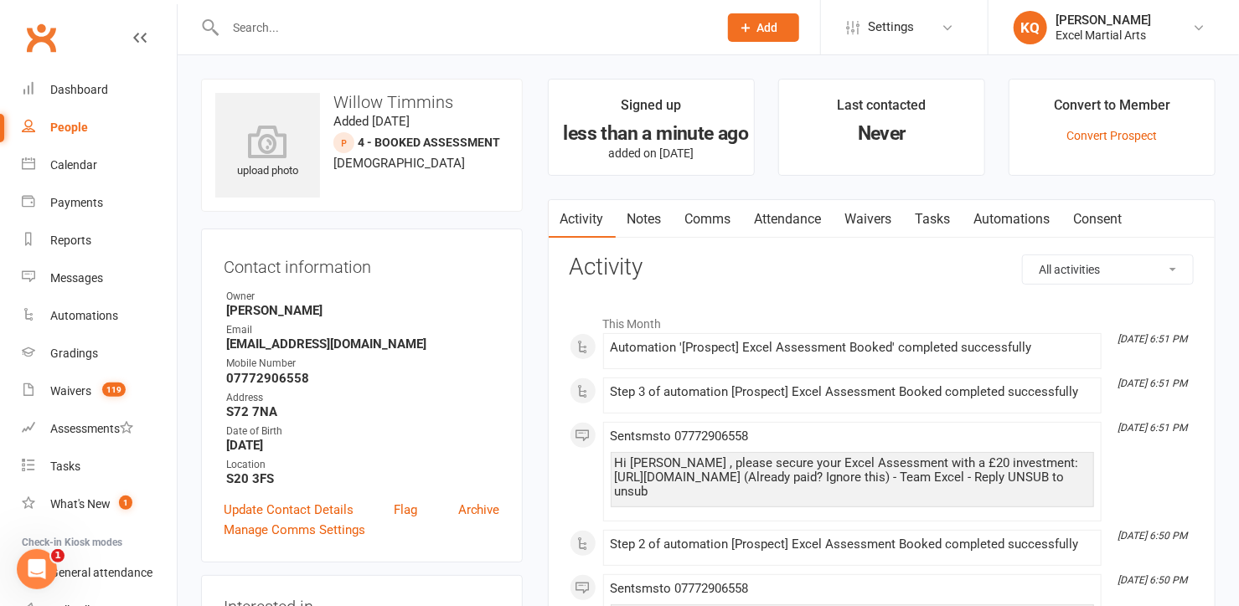
click at [771, 222] on link "Attendance" at bounding box center [788, 219] width 90 height 39
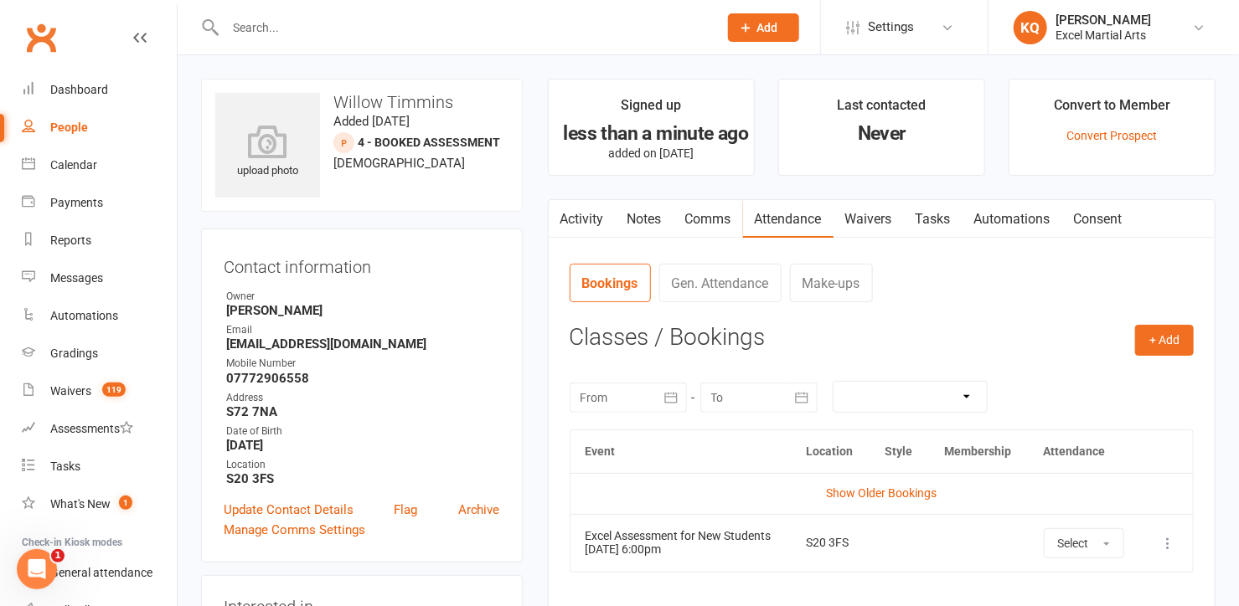
click at [575, 208] on link "Activity" at bounding box center [582, 219] width 67 height 39
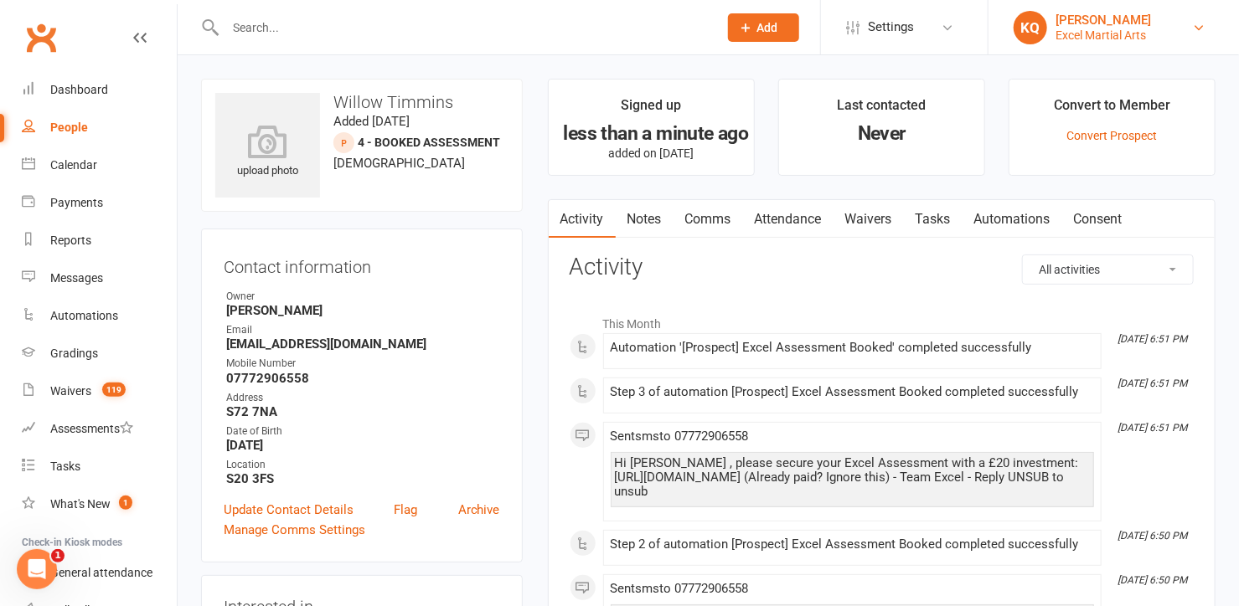
click at [1086, 34] on div "Excel Martial Arts" at bounding box center [1102, 35] width 95 height 15
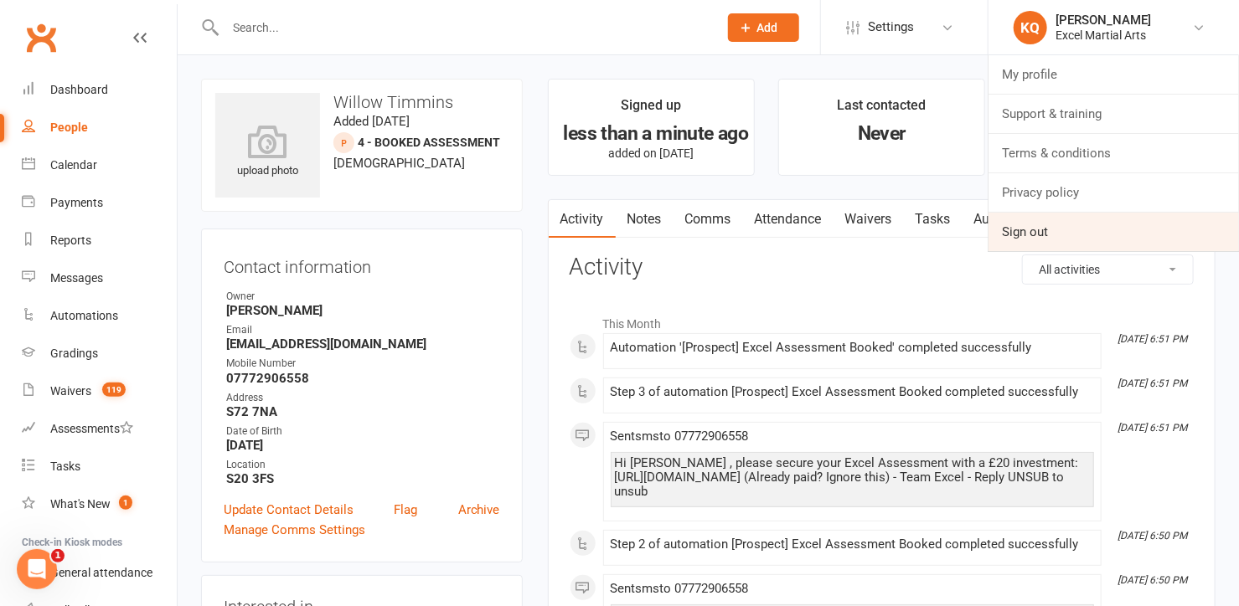
click at [1056, 229] on link "Sign out" at bounding box center [1113, 232] width 250 height 39
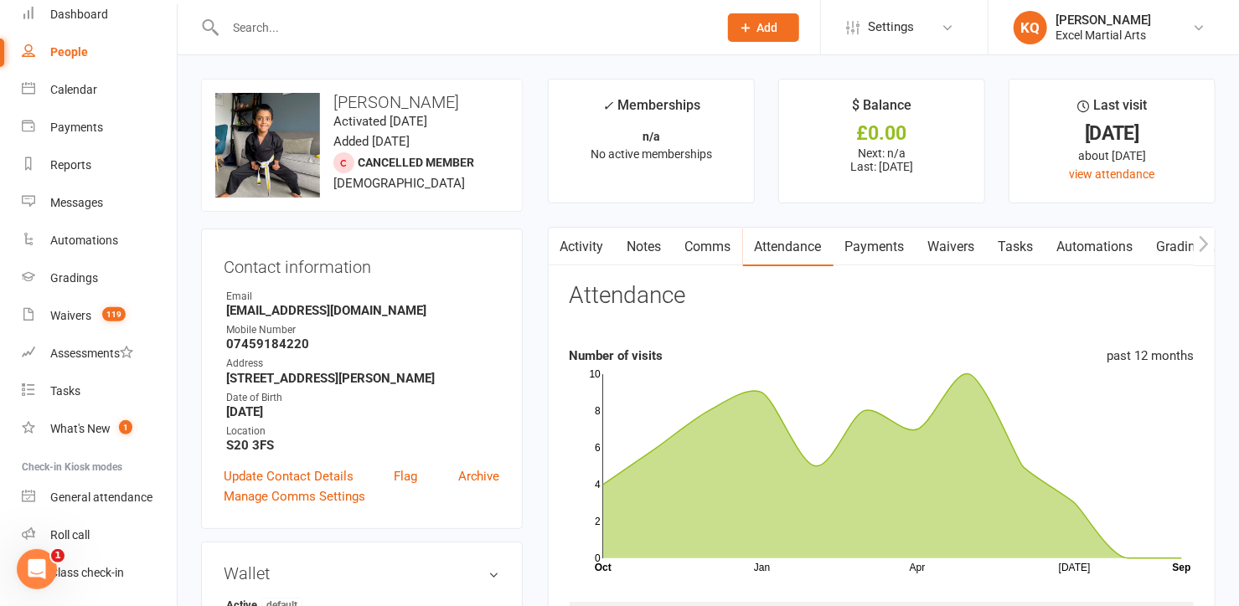
click at [587, 251] on link "Activity" at bounding box center [582, 247] width 67 height 39
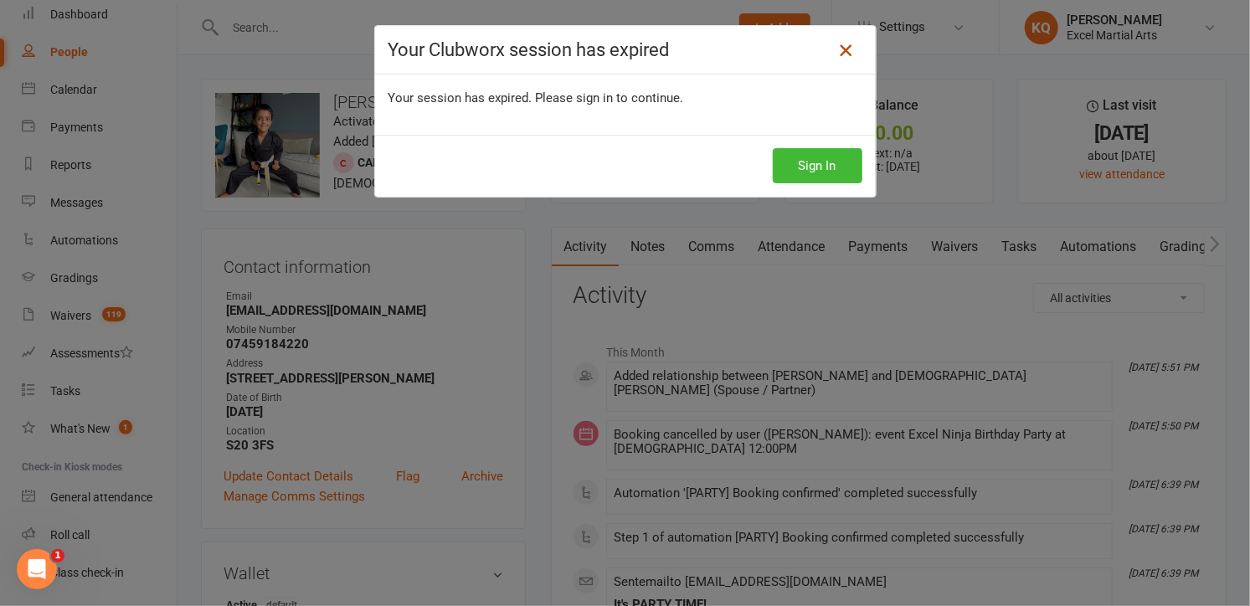
click at [840, 53] on icon at bounding box center [846, 50] width 20 height 20
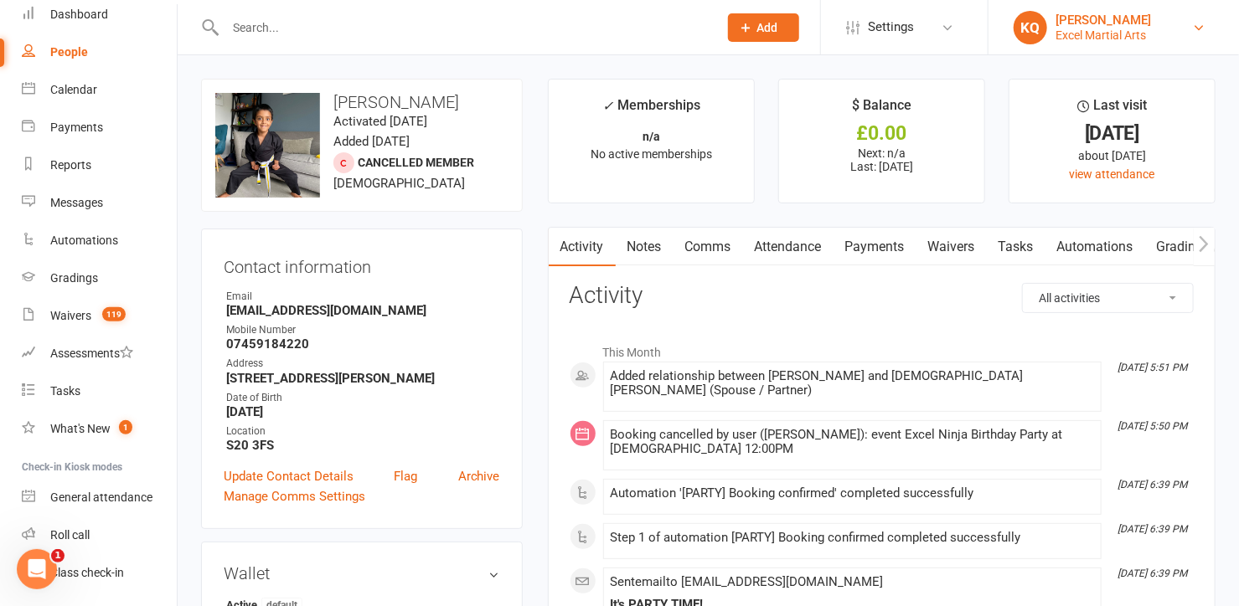
click at [1087, 34] on div "Excel Martial Arts" at bounding box center [1102, 35] width 95 height 15
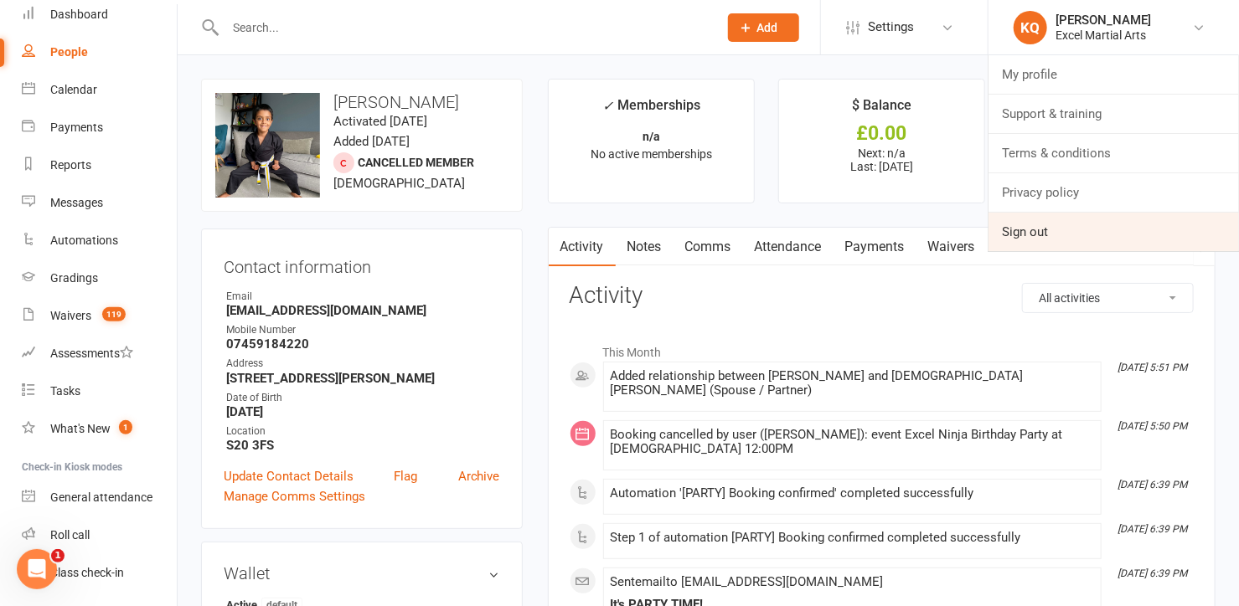
click at [1090, 227] on link "Sign out" at bounding box center [1113, 232] width 250 height 39
